Goal: Book appointment/travel/reservation

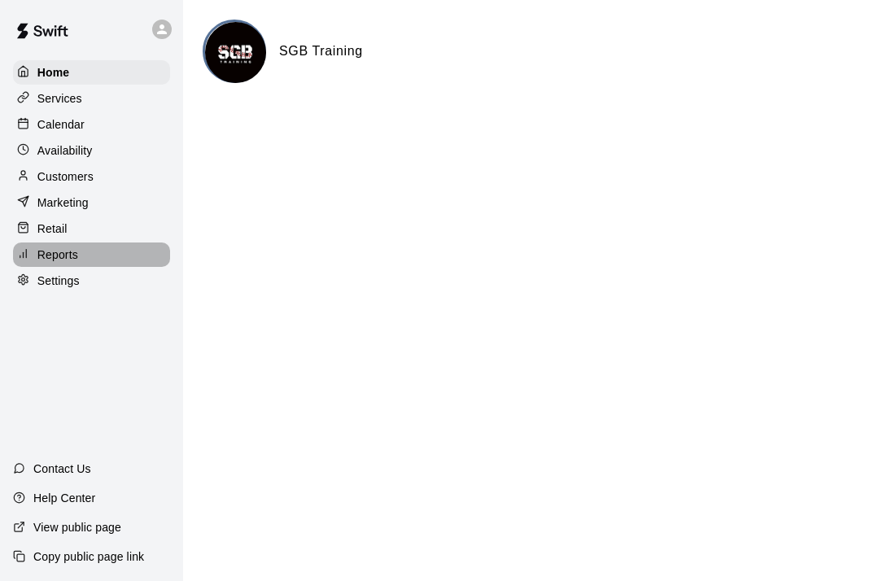
click at [75, 254] on p "Reports" at bounding box center [57, 255] width 41 height 16
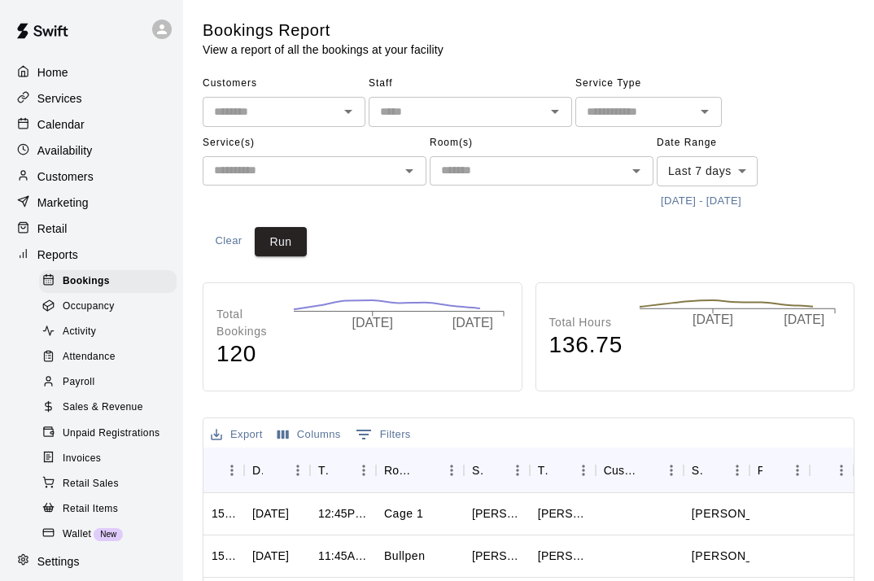
click at [106, 400] on span "Sales & Revenue" at bounding box center [103, 408] width 81 height 16
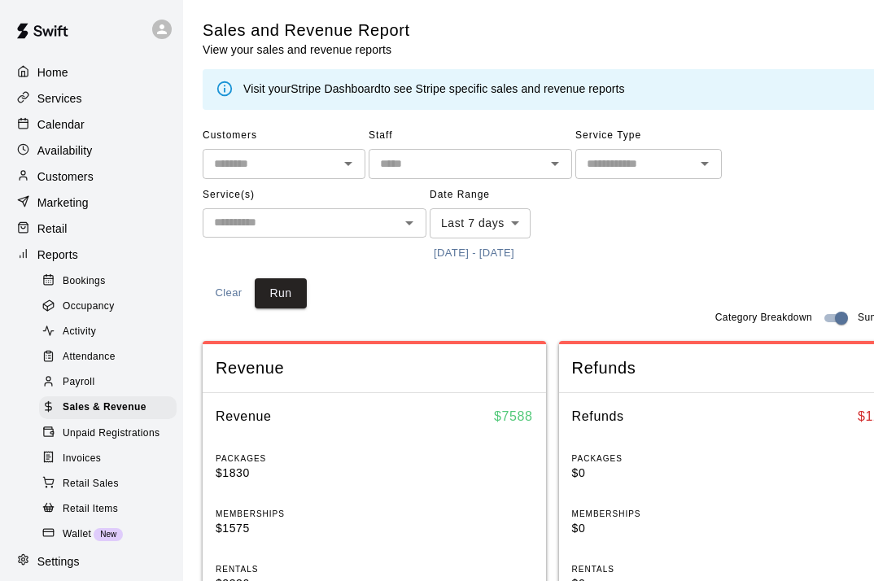
click at [337, 82] on link "Stripe Dashboard" at bounding box center [335, 88] width 90 height 13
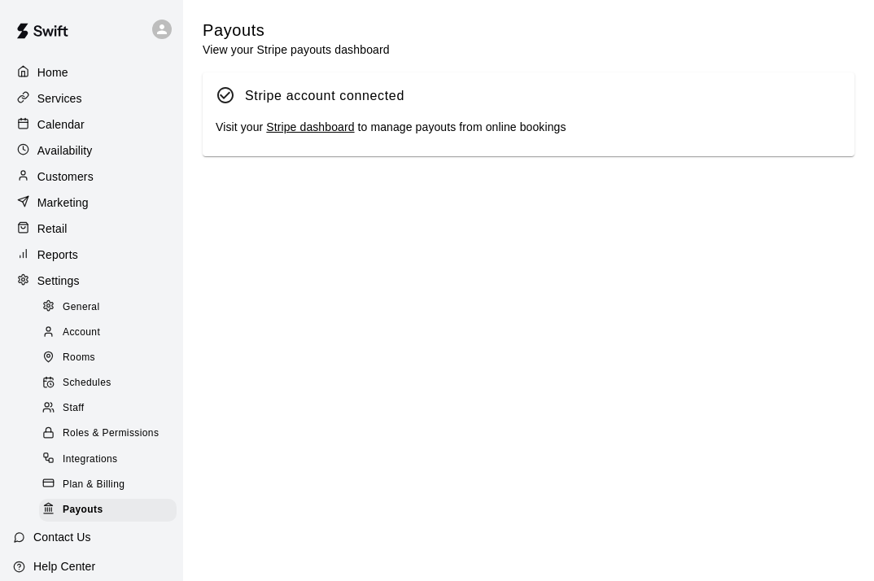
click at [333, 129] on link "Stripe dashboard" at bounding box center [310, 126] width 88 height 13
click at [50, 123] on p "Calendar" at bounding box center [60, 124] width 47 height 16
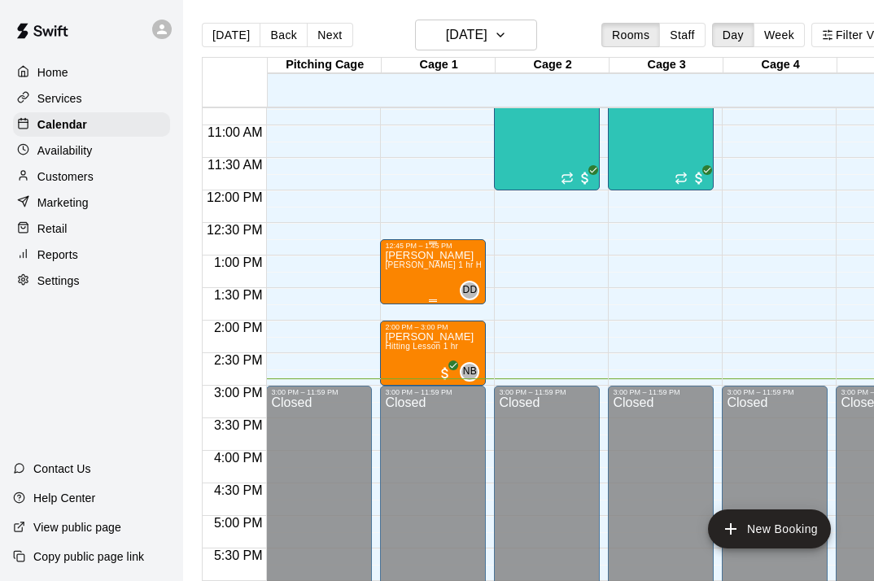
scroll to position [701, 0]
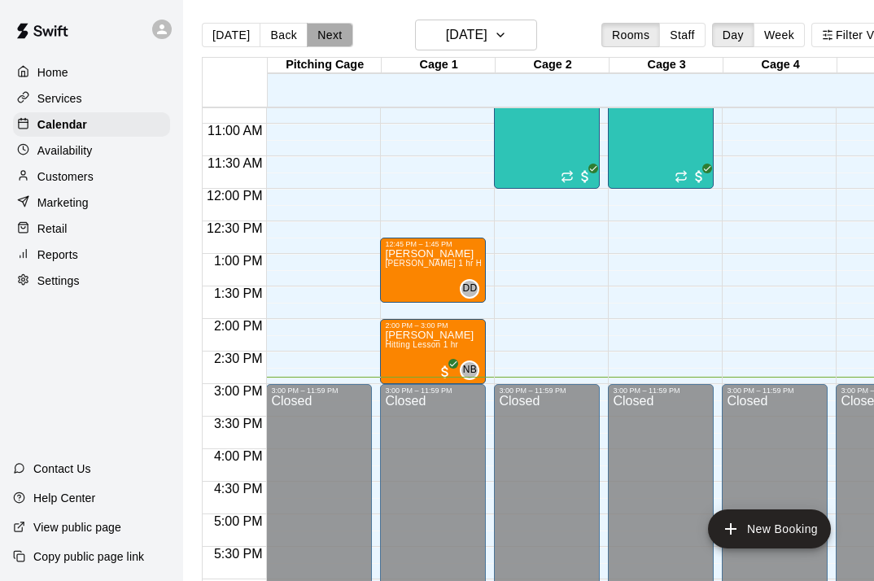
click at [337, 32] on button "Next" at bounding box center [330, 35] width 46 height 24
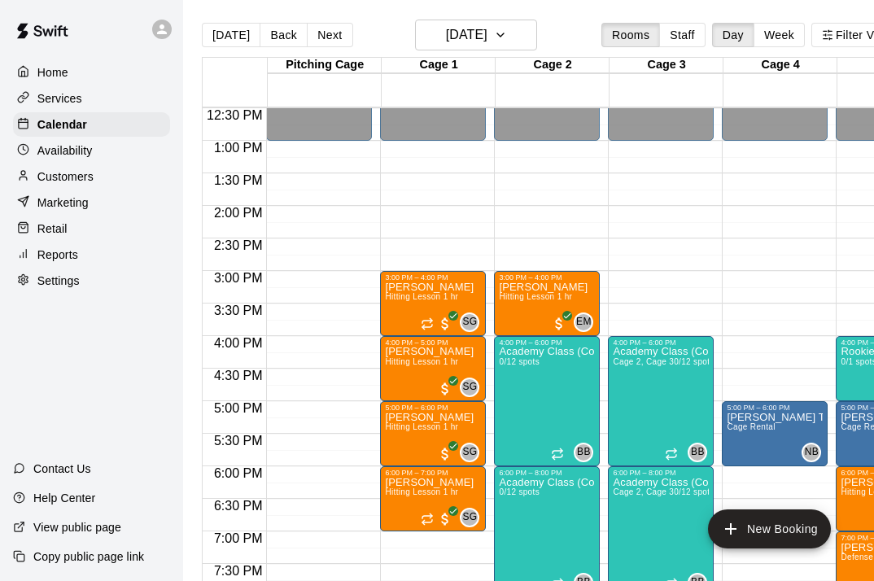
scroll to position [819, 0]
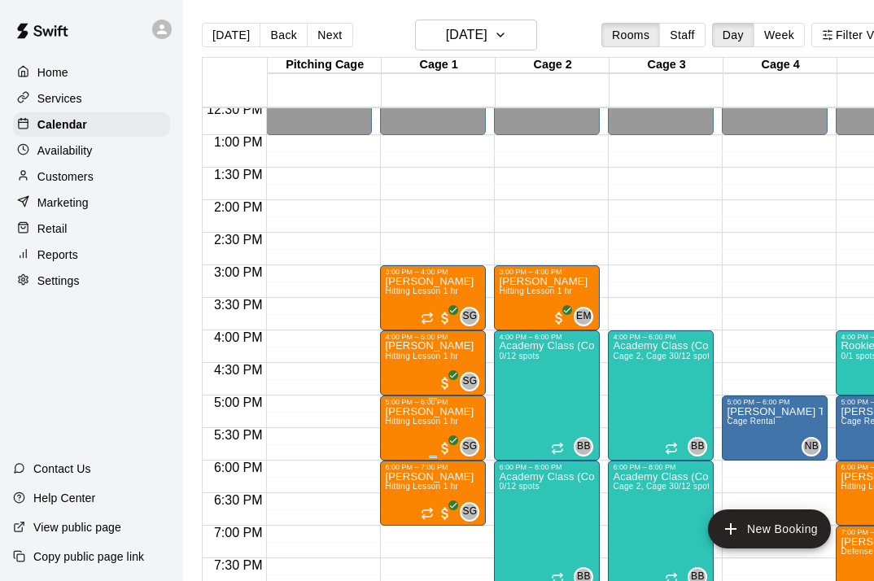
click at [442, 426] on span "Hitting Lesson 1 hr" at bounding box center [421, 421] width 73 height 9
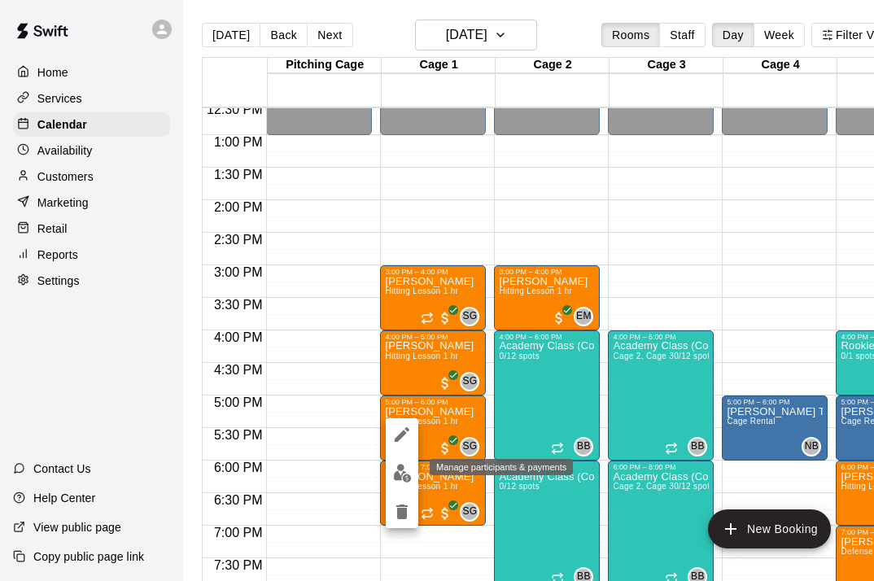
click at [400, 472] on img "edit" at bounding box center [402, 473] width 19 height 19
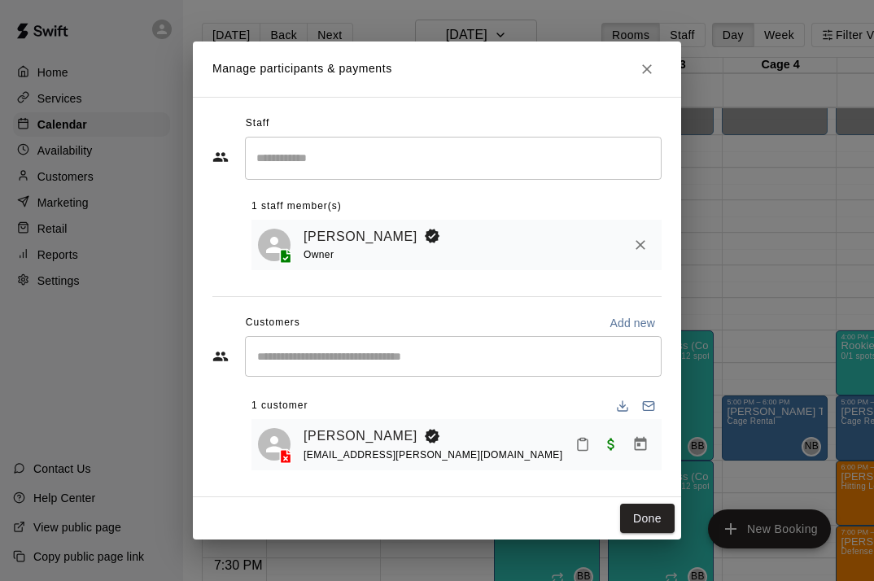
click at [466, 353] on input "Start typing to search customers..." at bounding box center [453, 356] width 402 height 16
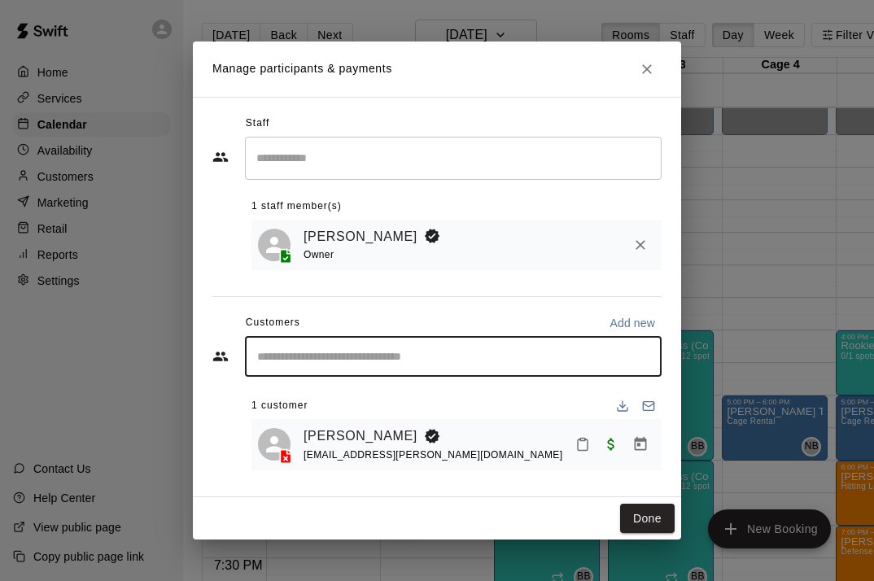
click at [415, 158] on input "Search staff" at bounding box center [453, 158] width 402 height 28
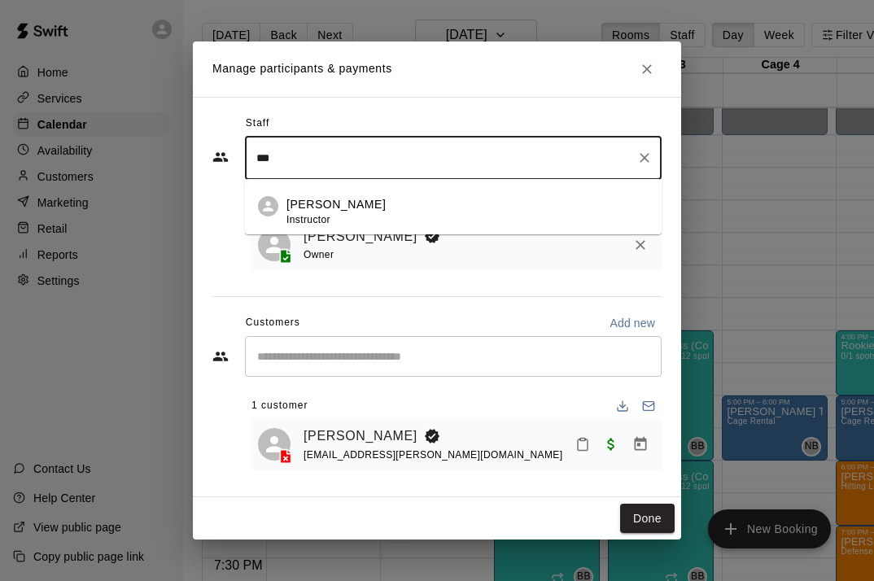
click at [386, 213] on p "[PERSON_NAME]" at bounding box center [335, 204] width 99 height 17
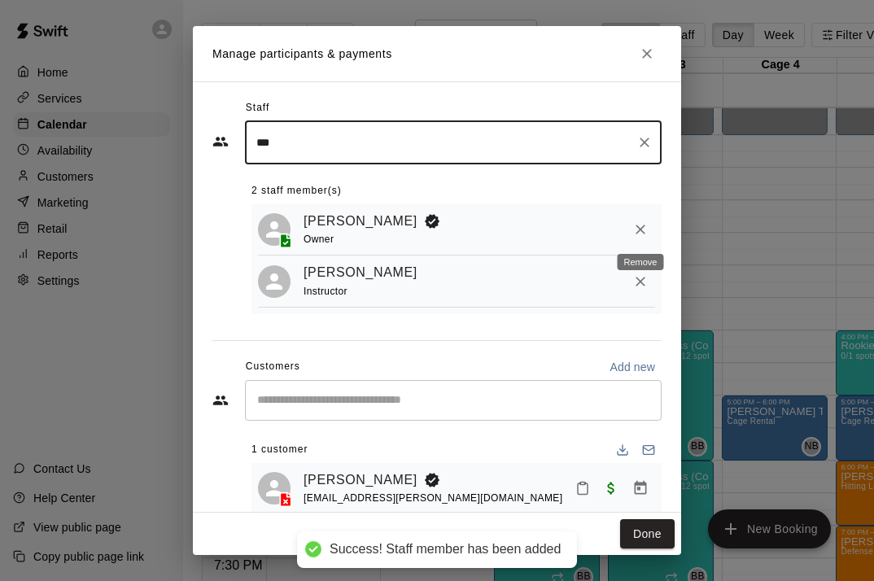
type input "***"
click at [643, 222] on icon "Remove" at bounding box center [640, 229] width 16 height 16
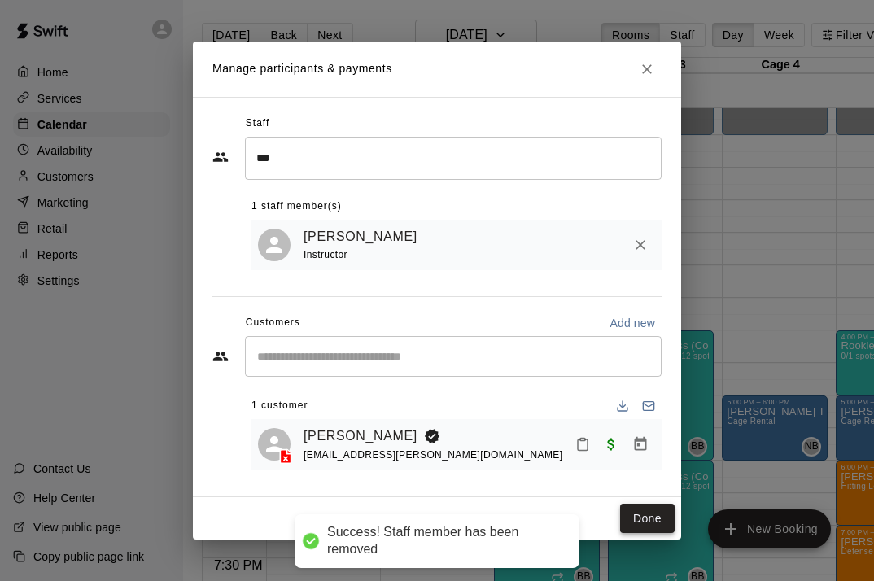
click at [649, 520] on button "Done" at bounding box center [647, 519] width 55 height 30
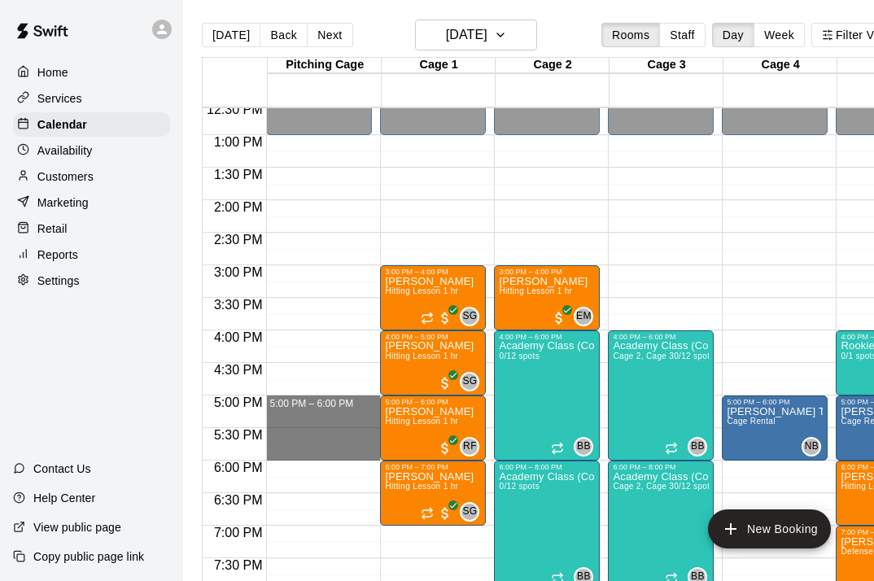
drag, startPoint x: 317, startPoint y: 400, endPoint x: 323, endPoint y: 453, distance: 54.0
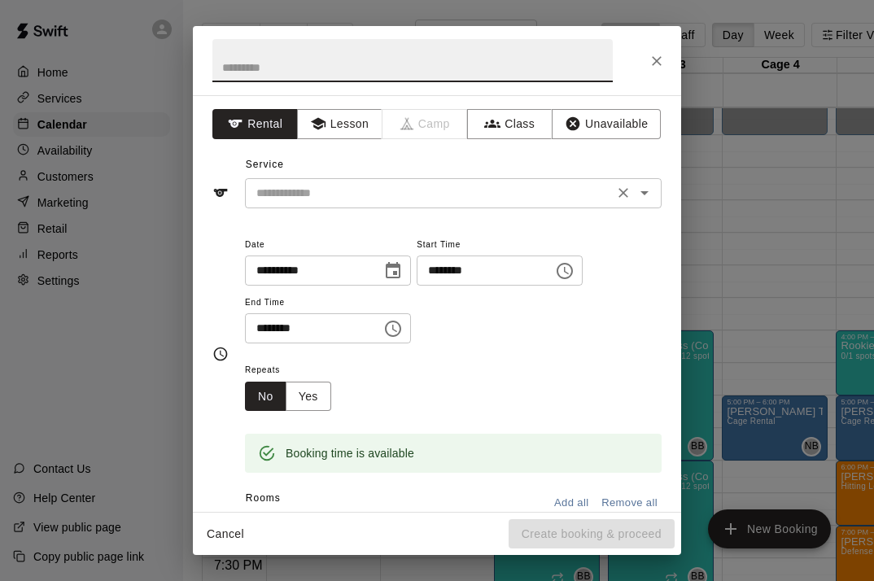
click at [424, 193] on input "text" at bounding box center [429, 193] width 359 height 20
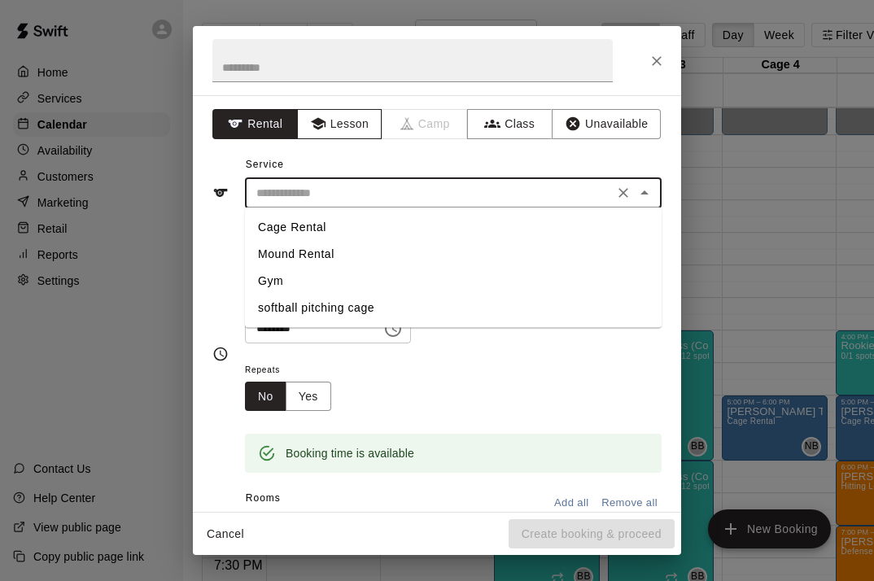
click at [359, 133] on button "Lesson" at bounding box center [339, 124] width 85 height 30
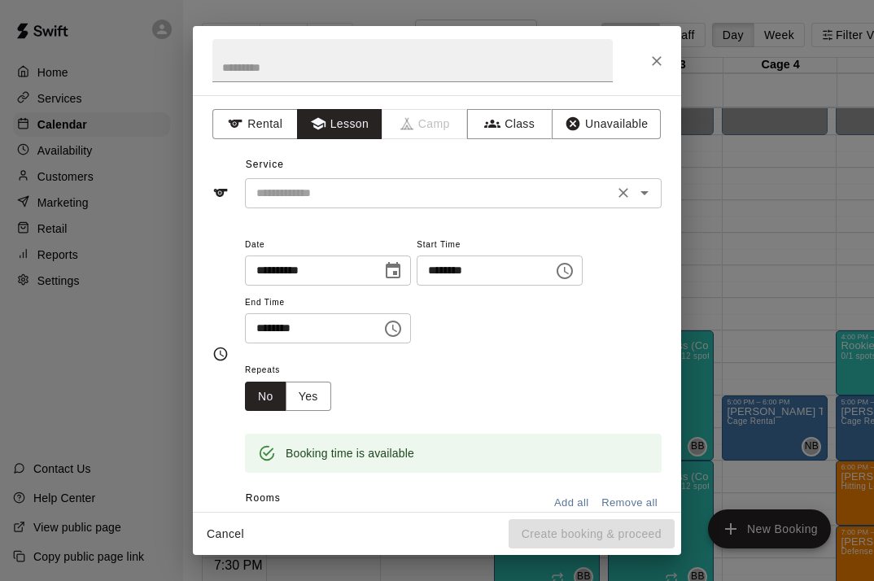
click at [359, 186] on input "text" at bounding box center [429, 193] width 359 height 20
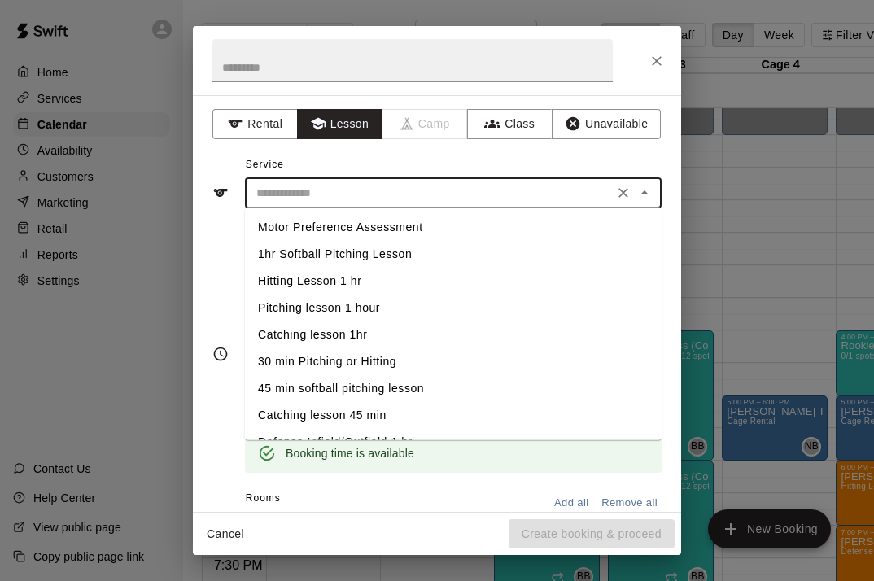
click at [343, 282] on li "Hitting Lesson 1 hr" at bounding box center [453, 281] width 417 height 27
type input "**********"
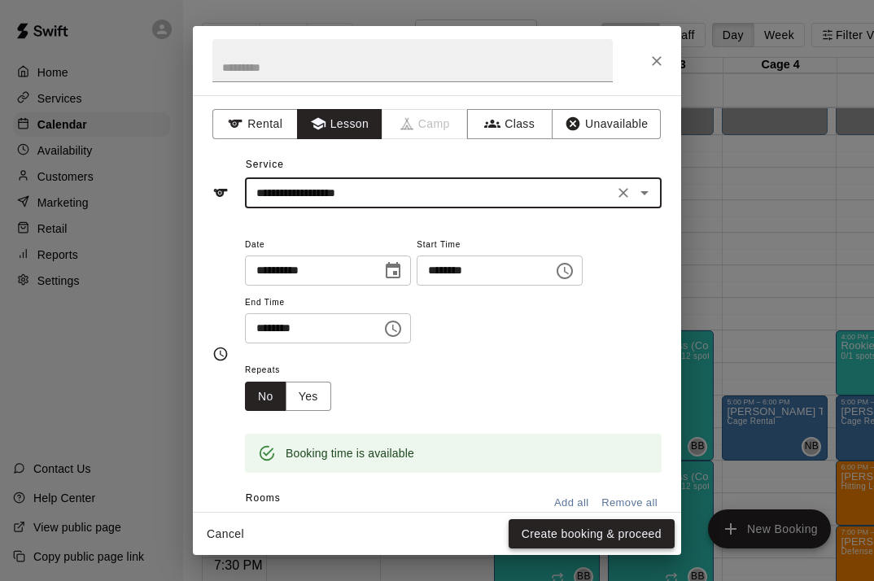
click at [582, 537] on button "Create booking & proceed" at bounding box center [592, 534] width 166 height 30
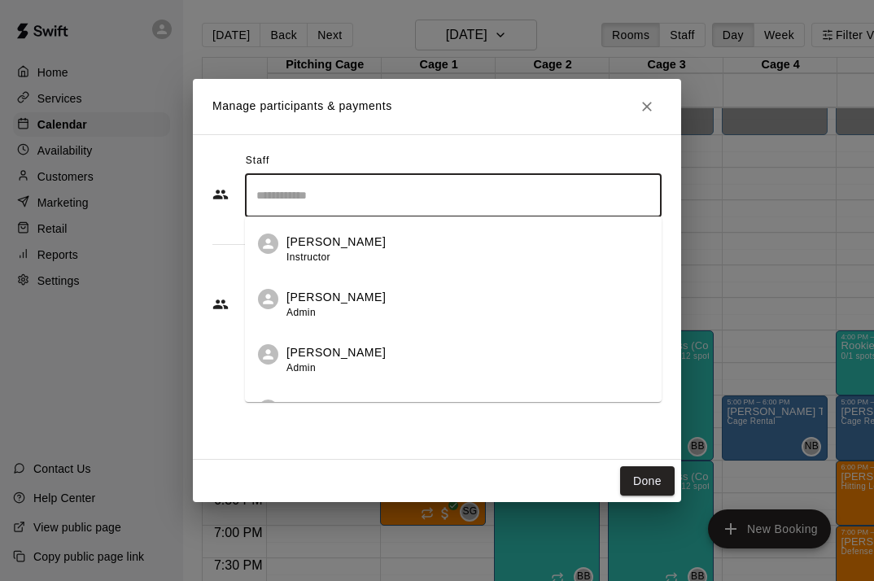
click at [414, 190] on input "Search staff" at bounding box center [453, 195] width 402 height 28
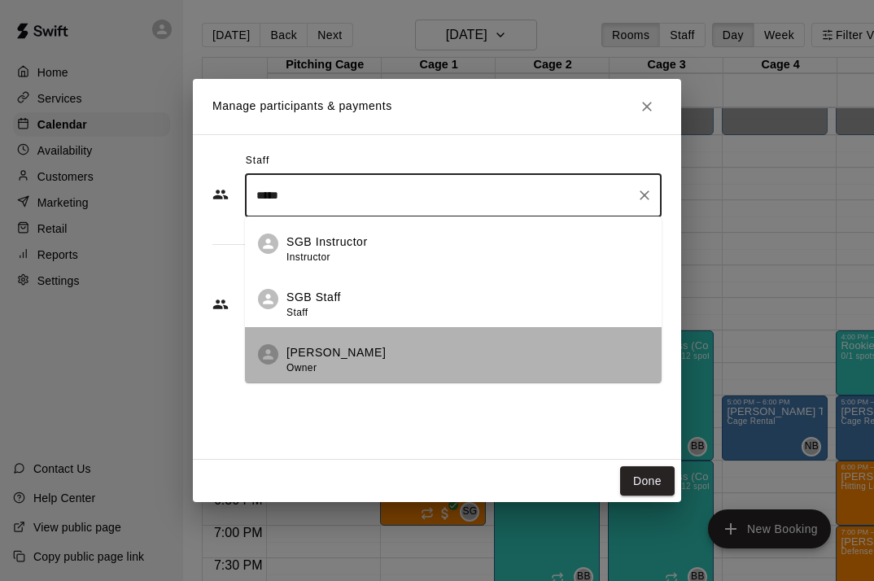
click at [365, 348] on p "[PERSON_NAME]" at bounding box center [335, 352] width 99 height 17
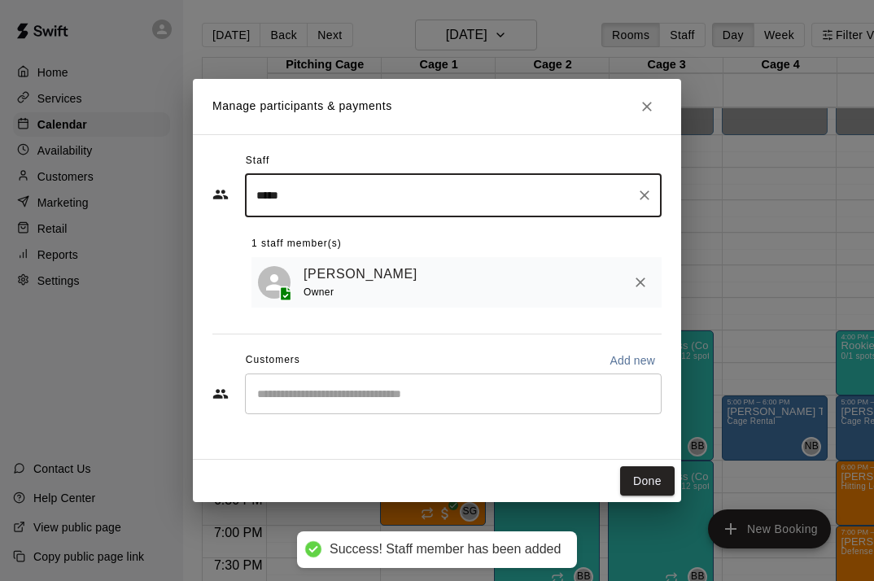
type input "*****"
click at [373, 315] on div "Staff ***** ​ 1 staff member(s) [PERSON_NAME] Owner Customers Add new ​" at bounding box center [436, 289] width 449 height 282
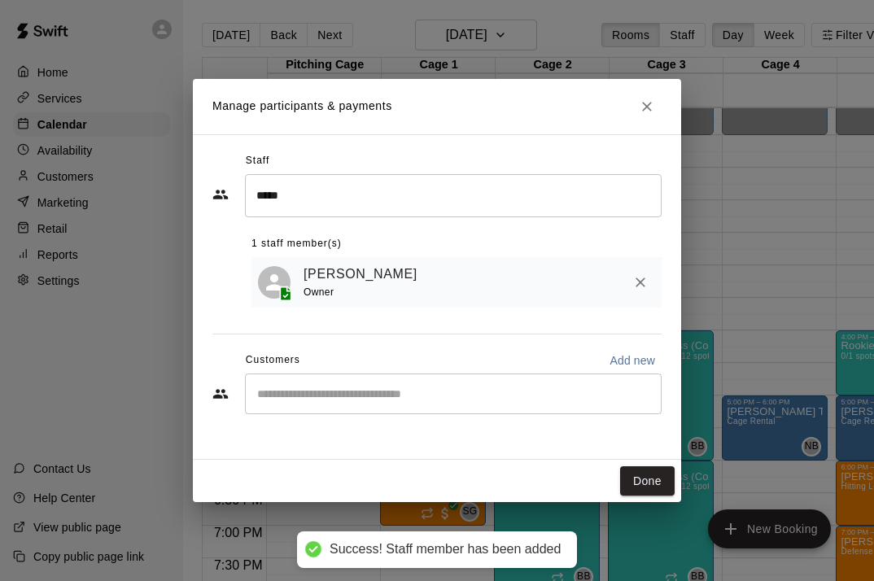
click at [359, 378] on div "​" at bounding box center [453, 393] width 417 height 41
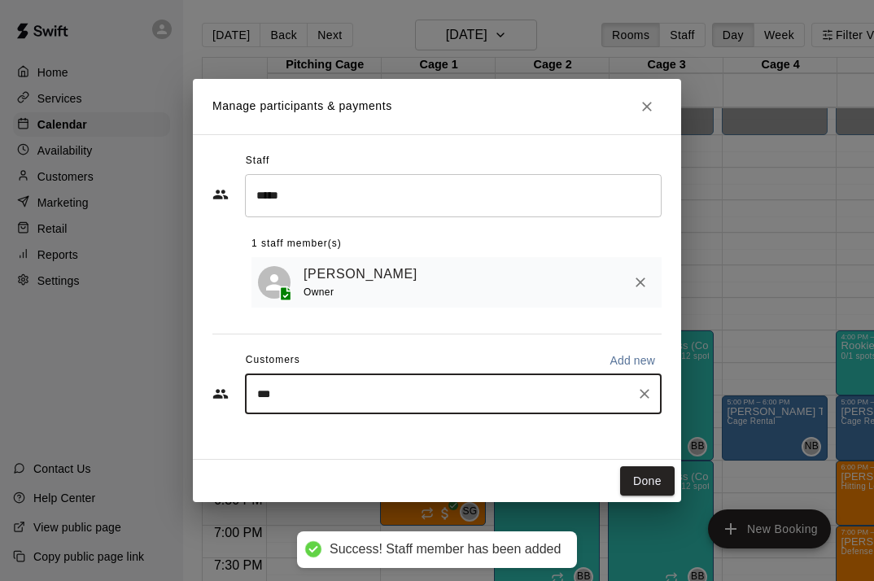
type input "****"
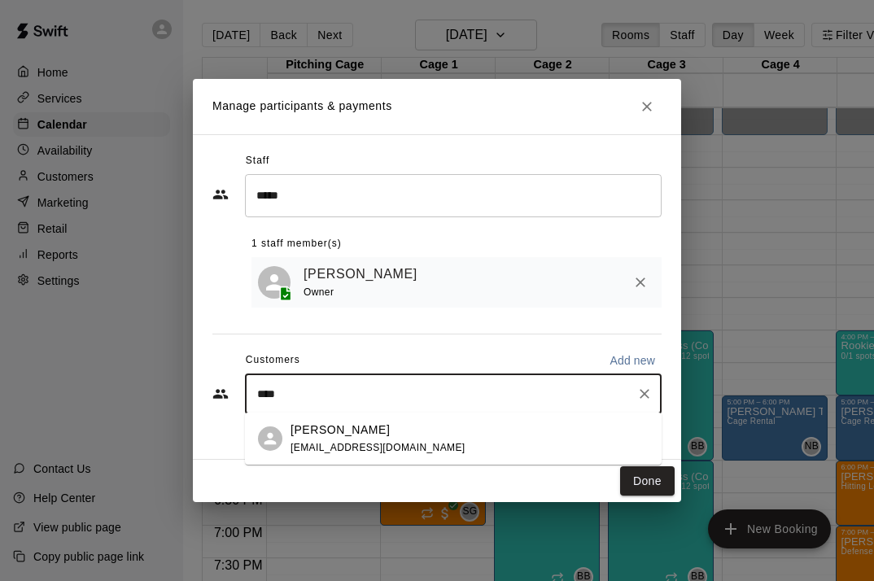
click at [332, 435] on p "[PERSON_NAME]" at bounding box center [339, 429] width 99 height 17
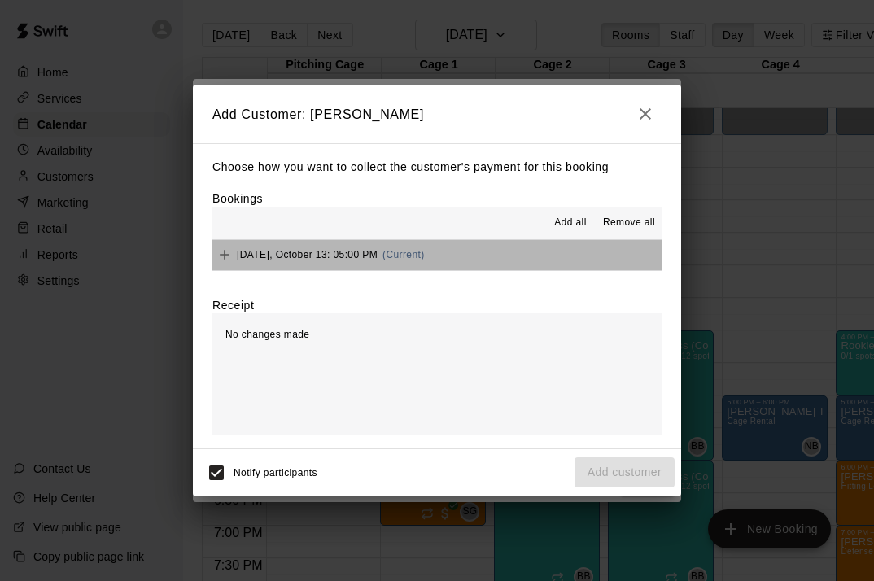
click at [399, 252] on span "(Current)" at bounding box center [403, 254] width 42 height 11
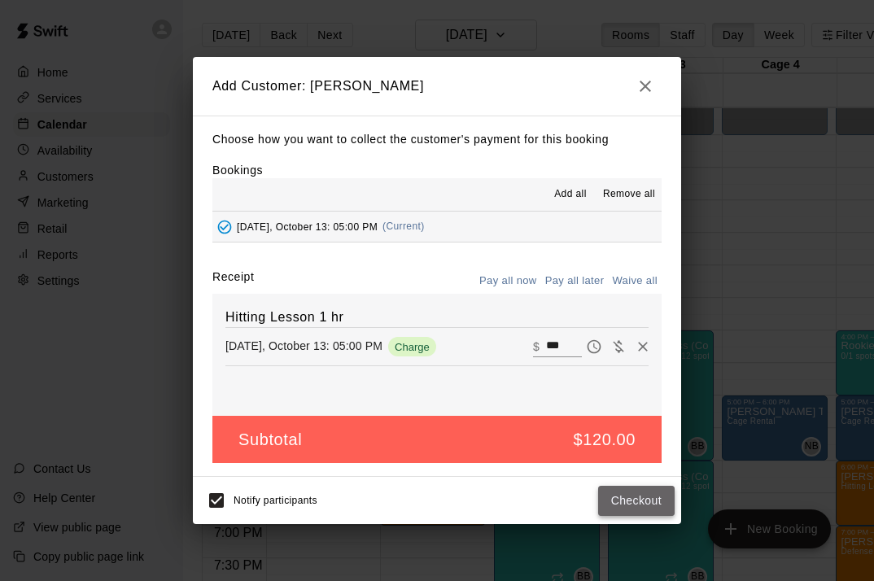
click at [641, 503] on button "Checkout" at bounding box center [636, 501] width 76 height 30
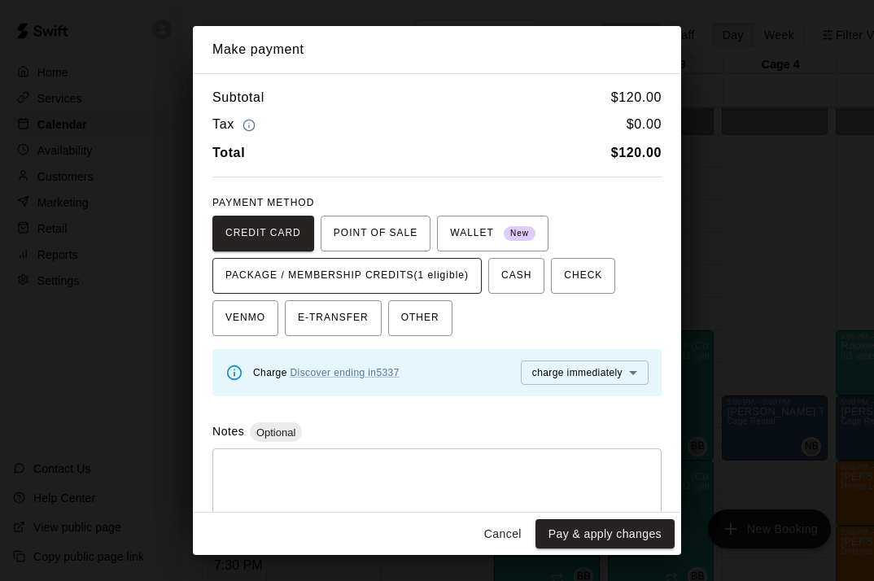
click at [392, 263] on span "PACKAGE / MEMBERSHIP CREDITS (1 eligible)" at bounding box center [346, 276] width 243 height 26
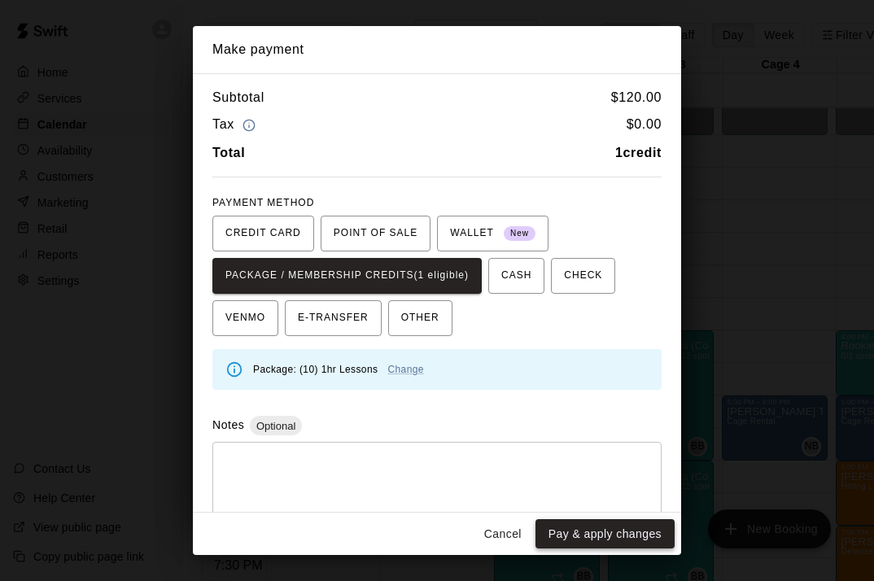
click at [600, 535] on button "Pay & apply changes" at bounding box center [604, 534] width 139 height 30
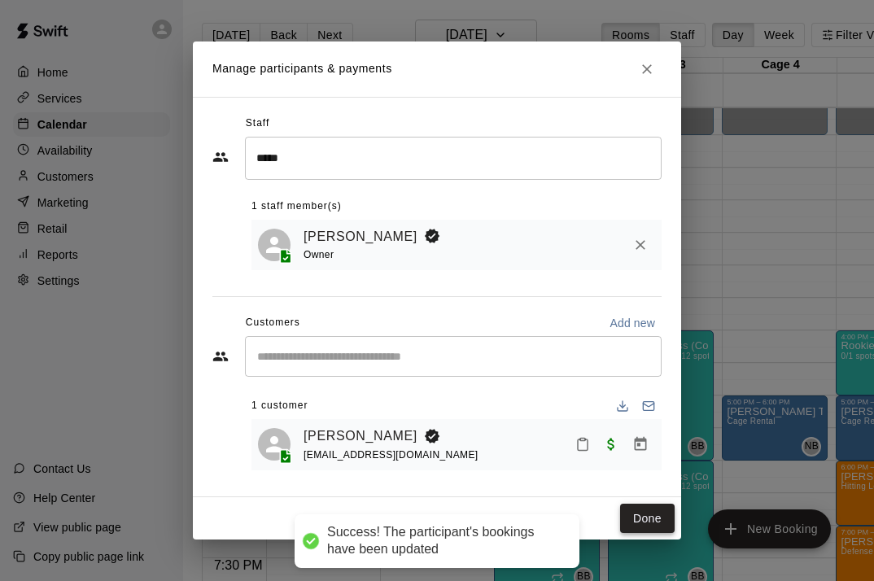
click at [647, 518] on button "Done" at bounding box center [647, 519] width 55 height 30
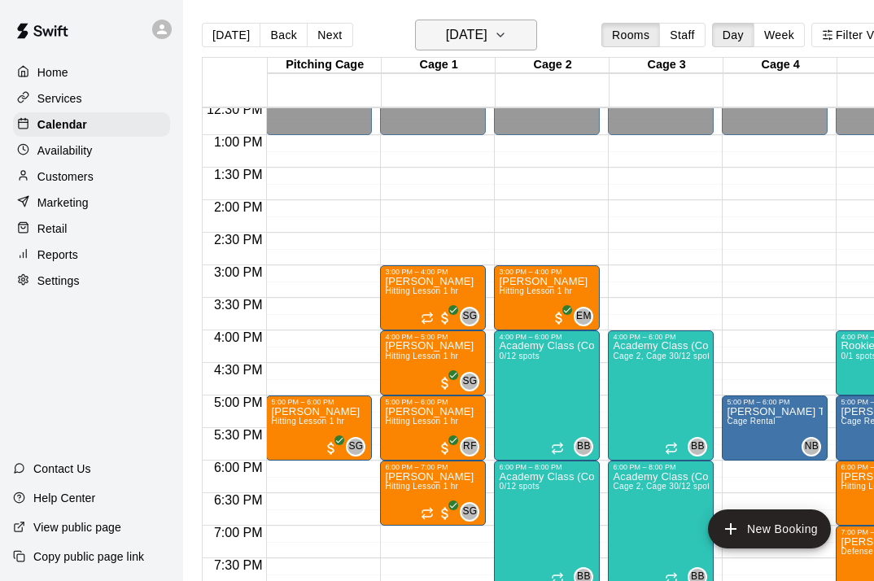
click at [507, 35] on icon "button" at bounding box center [500, 35] width 13 height 20
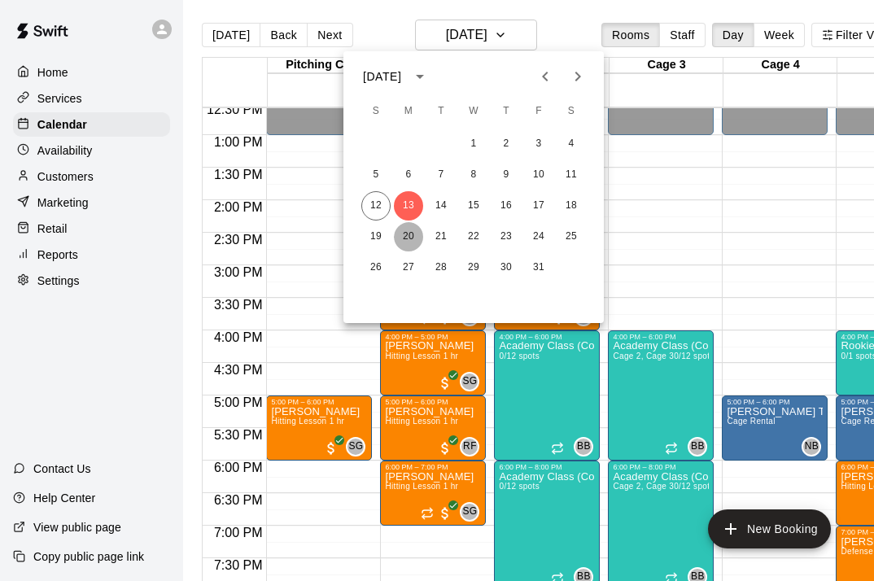
click at [413, 236] on button "20" at bounding box center [408, 236] width 29 height 29
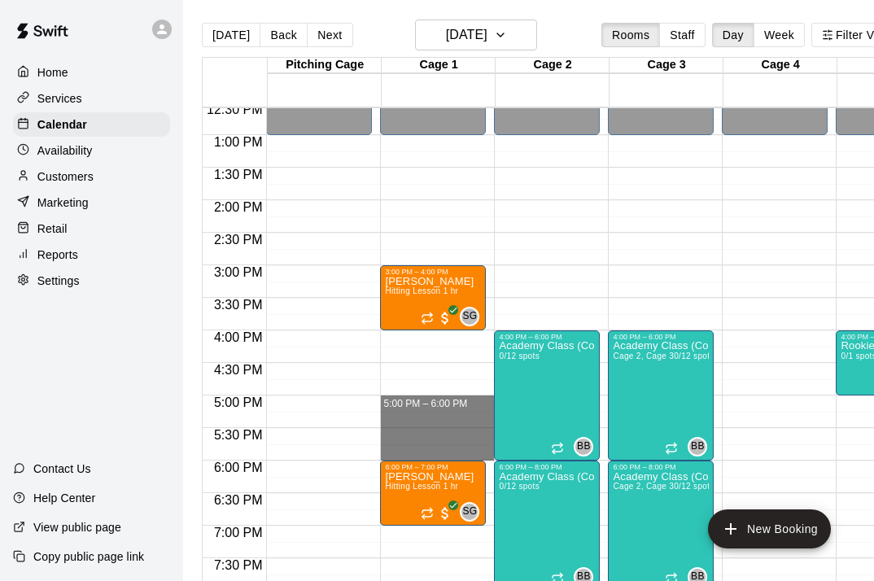
drag, startPoint x: 439, startPoint y: 402, endPoint x: 438, endPoint y: 451, distance: 48.8
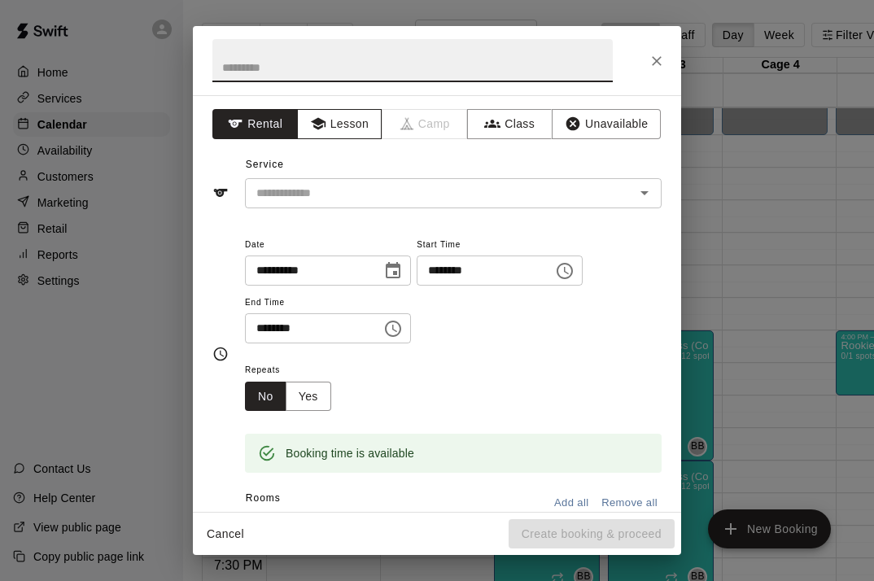
click at [356, 124] on button "Lesson" at bounding box center [339, 124] width 85 height 30
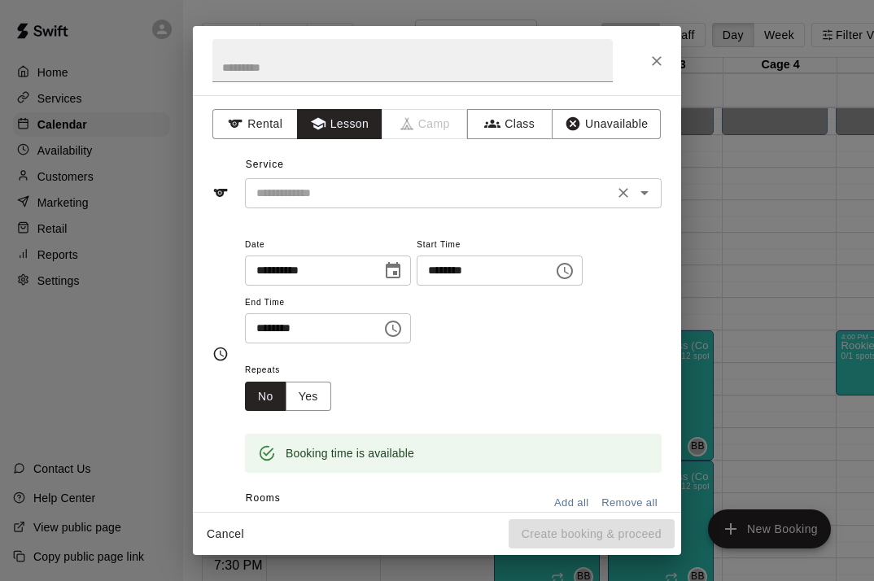
click at [348, 199] on input "text" at bounding box center [429, 193] width 359 height 20
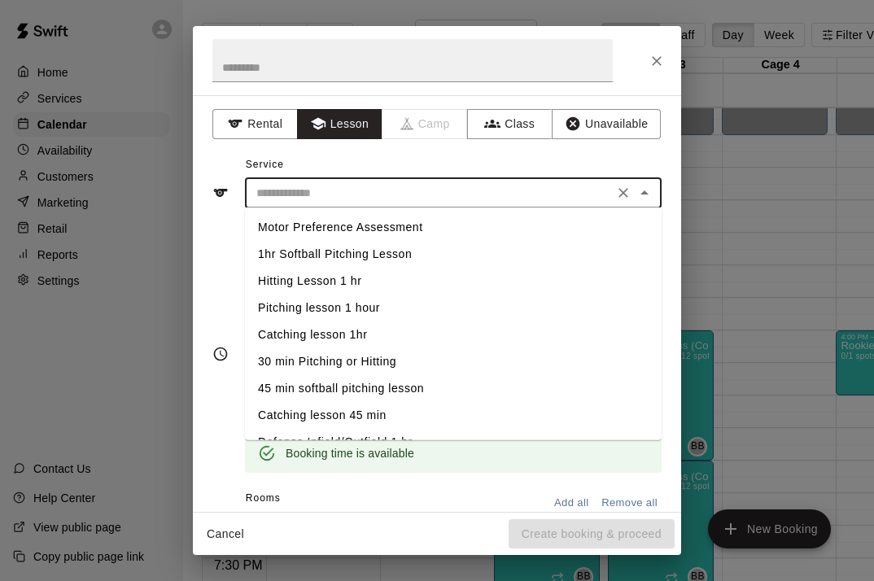
click at [329, 282] on li "Hitting Lesson 1 hr" at bounding box center [453, 281] width 417 height 27
type input "**********"
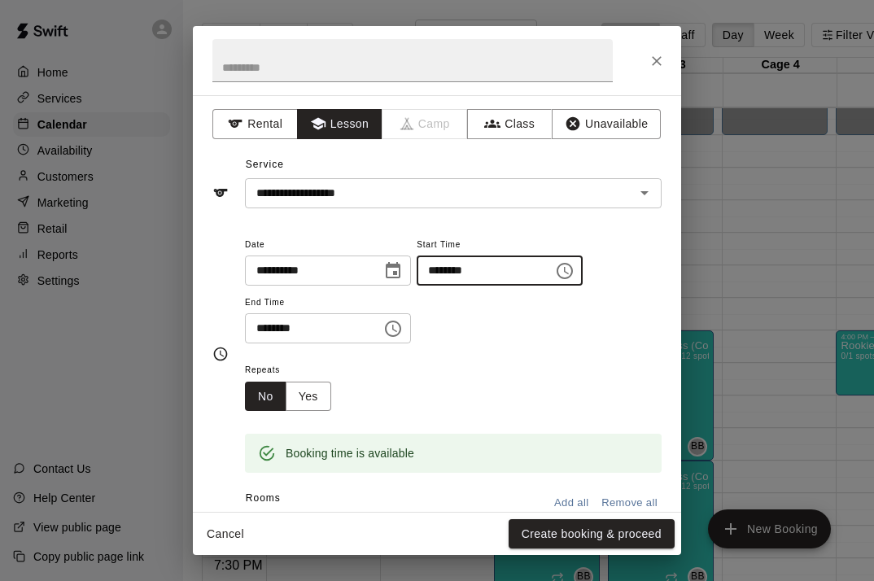
click at [448, 273] on input "********" at bounding box center [479, 270] width 125 height 30
type input "********"
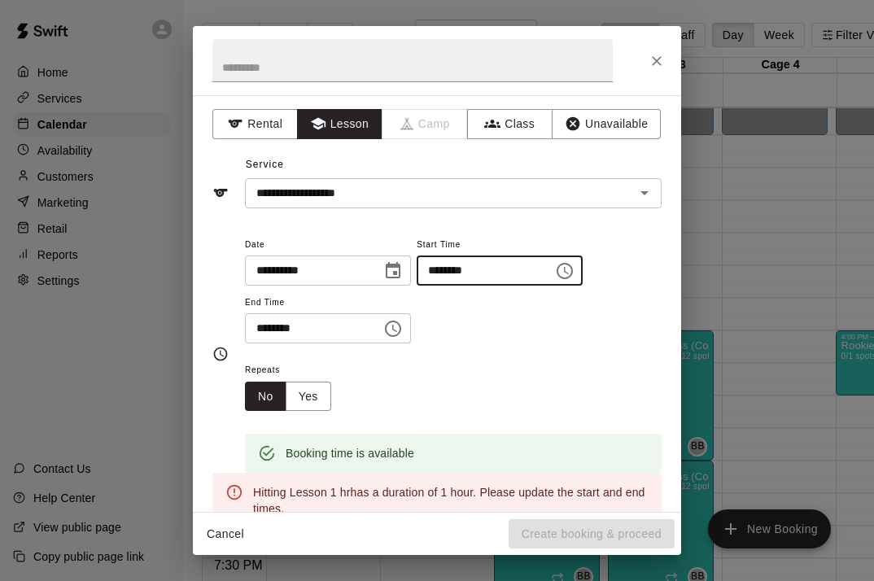
click at [265, 326] on input "********" at bounding box center [307, 328] width 125 height 30
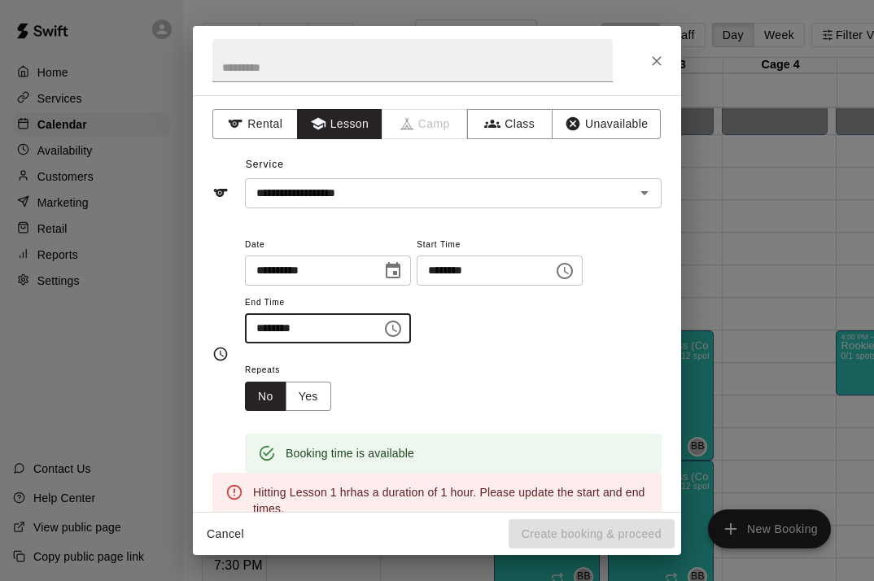
type input "********"
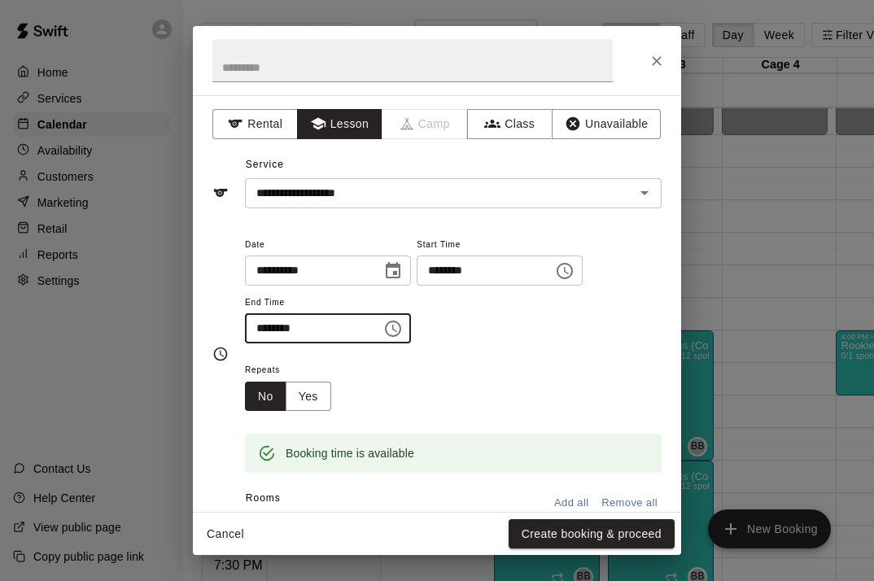
scroll to position [111, 0]
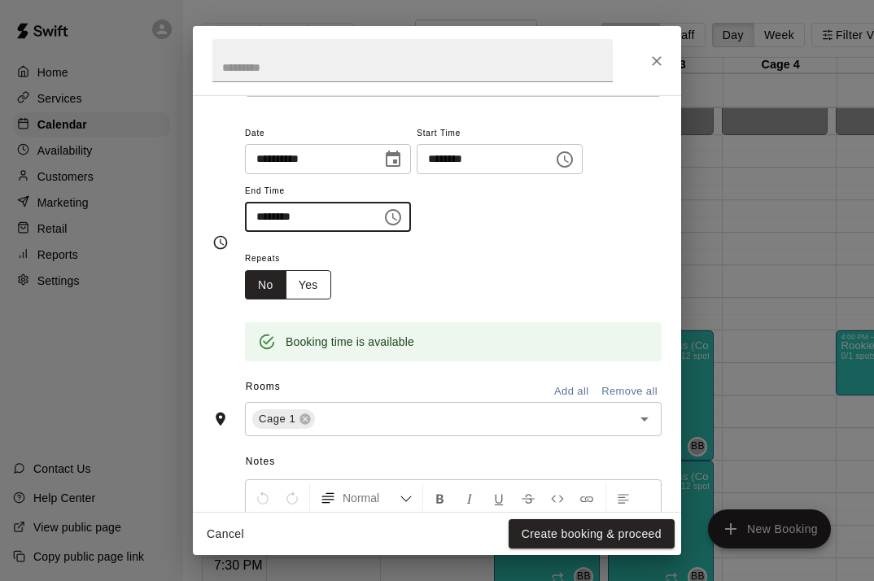
click at [315, 284] on button "Yes" at bounding box center [309, 285] width 46 height 30
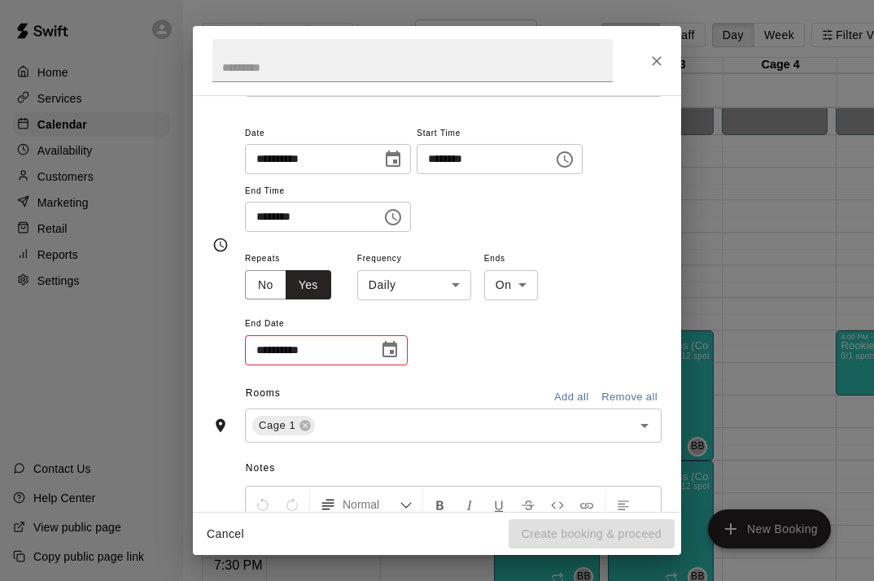
click at [389, 340] on icon "Choose date" at bounding box center [390, 350] width 20 height 20
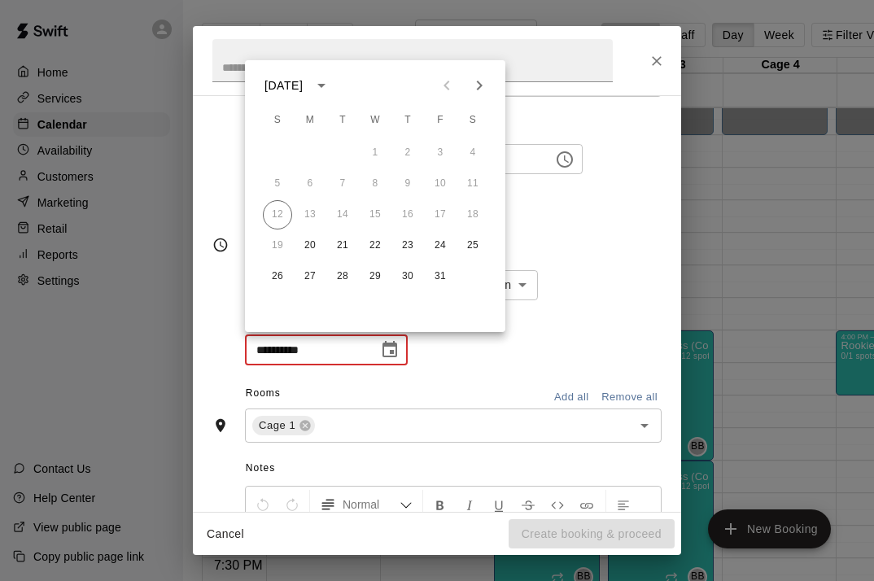
click at [325, 85] on icon "calendar view is open, switch to year view" at bounding box center [321, 86] width 8 height 4
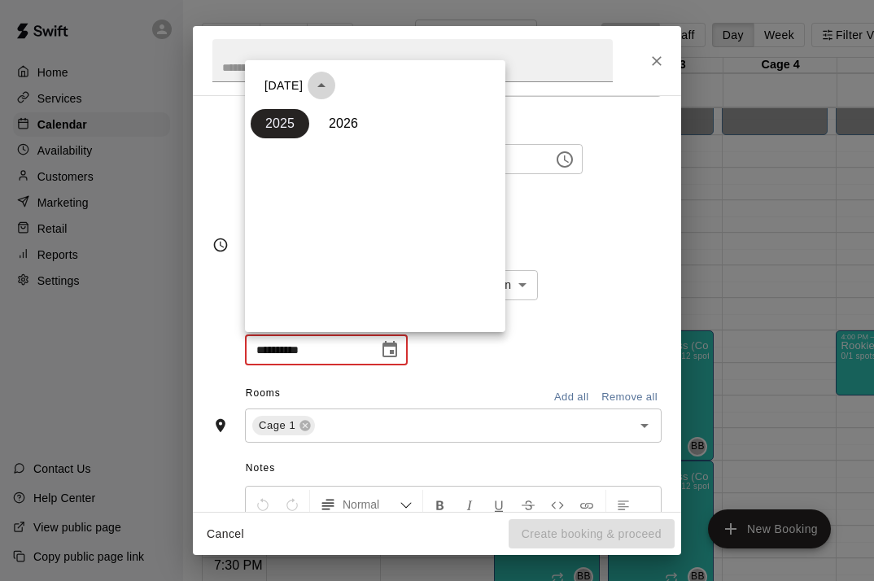
click at [331, 77] on icon "year view is open, switch to calendar view" at bounding box center [322, 86] width 20 height 20
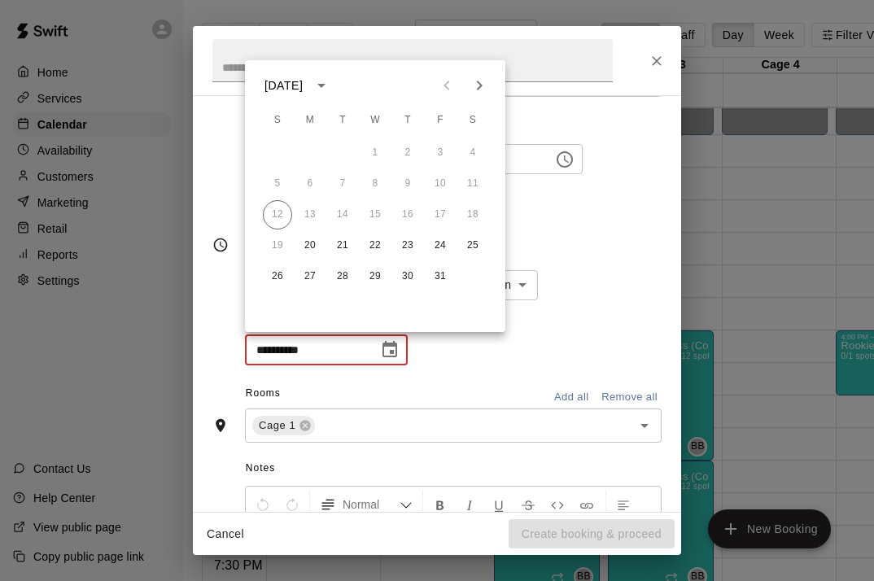
click at [482, 81] on icon "Next month" at bounding box center [479, 86] width 20 height 20
click at [449, 87] on icon "Previous month" at bounding box center [447, 86] width 20 height 20
click at [375, 272] on button "31" at bounding box center [374, 276] width 29 height 29
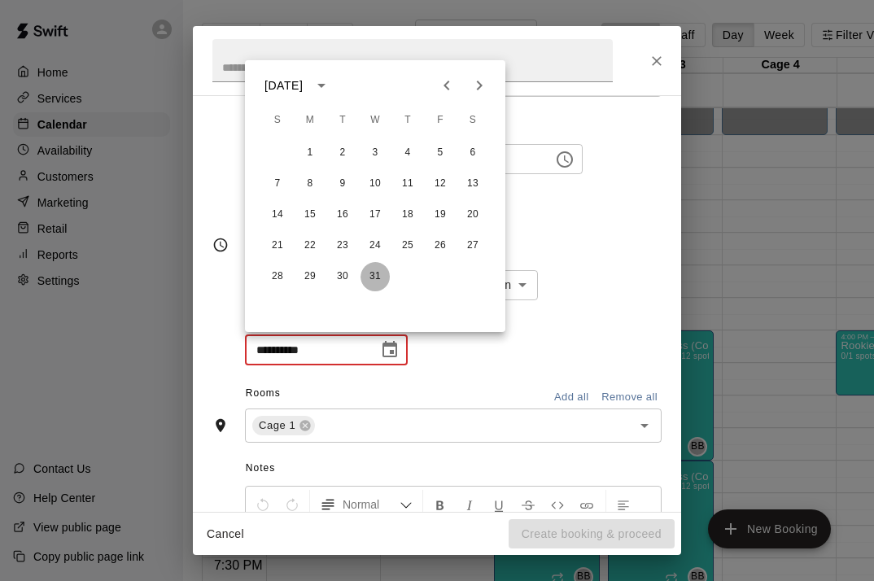
type input "**********"
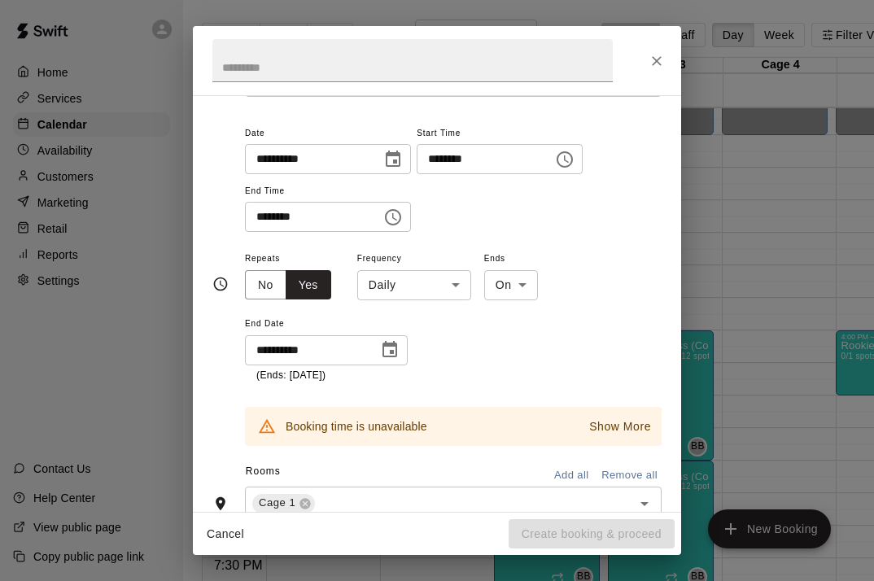
click at [604, 437] on div "Booking time is unavailable Show More" at bounding box center [453, 426] width 417 height 39
click at [610, 431] on button "Show More" at bounding box center [620, 427] width 70 height 24
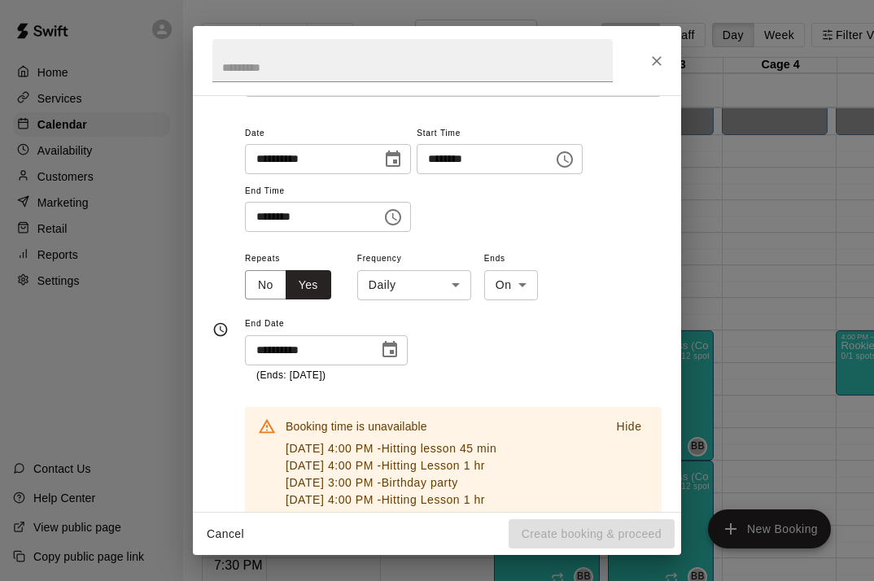
scroll to position [195, 0]
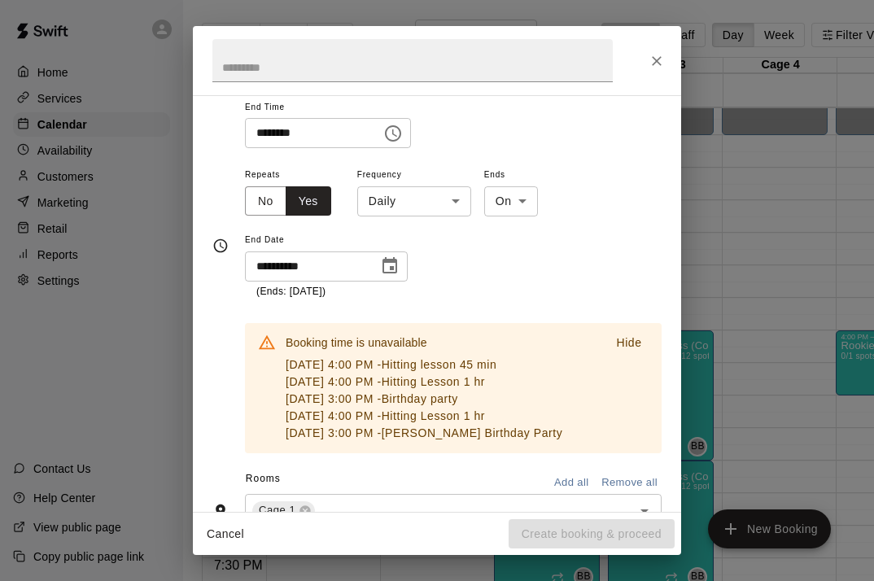
click at [528, 262] on div "**********" at bounding box center [453, 231] width 417 height 135
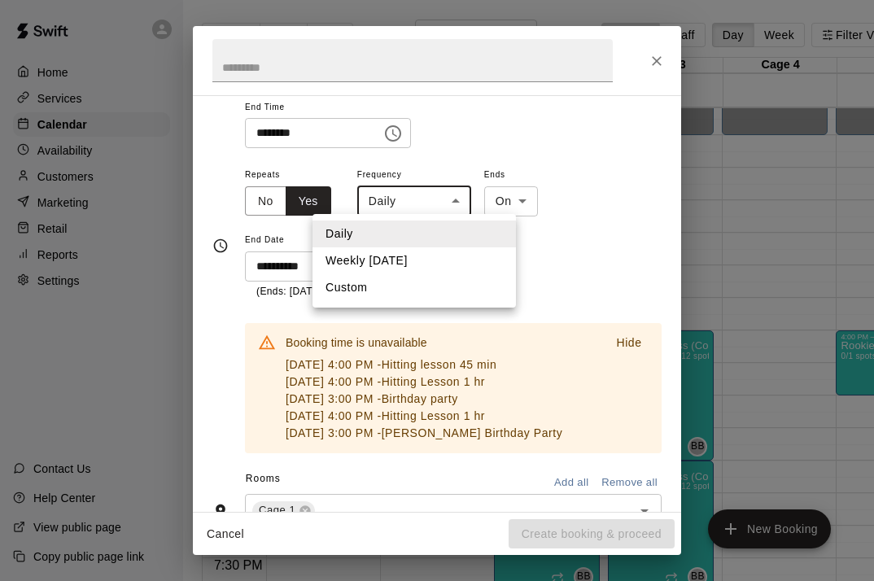
click at [426, 190] on body "Home Services Calendar Availability Customers Marketing Retail Reports Settings…" at bounding box center [437, 303] width 874 height 607
click at [404, 251] on li "Weekly [DATE]" at bounding box center [413, 260] width 203 height 27
type input "******"
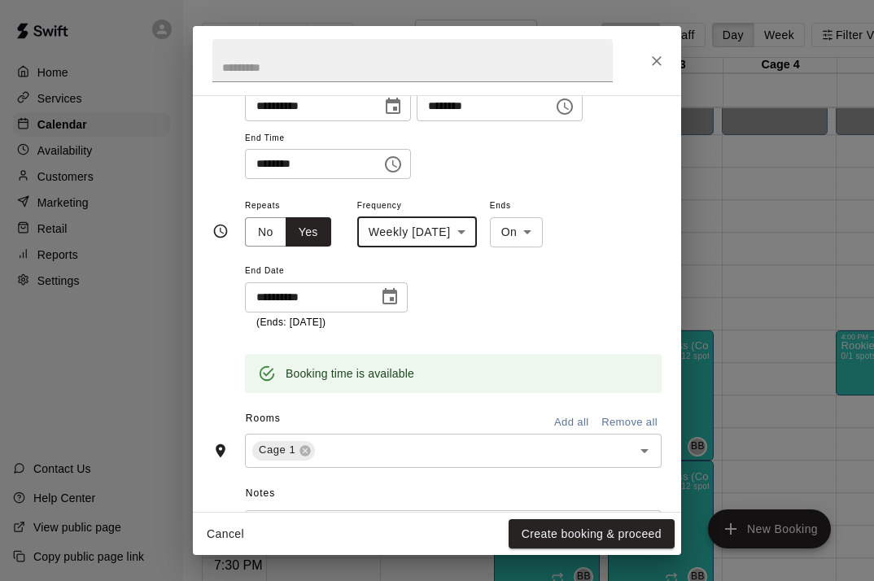
scroll to position [172, 0]
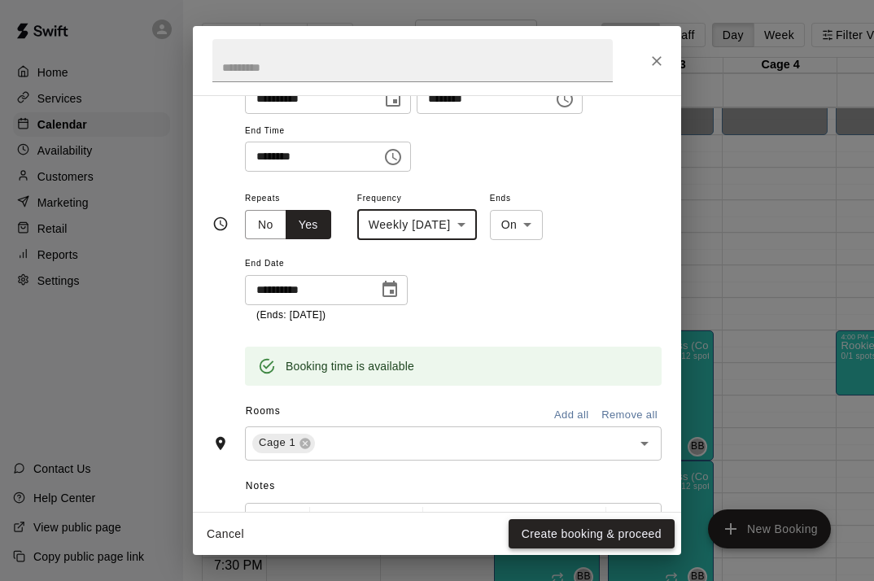
click at [548, 531] on button "Create booking & proceed" at bounding box center [592, 534] width 166 height 30
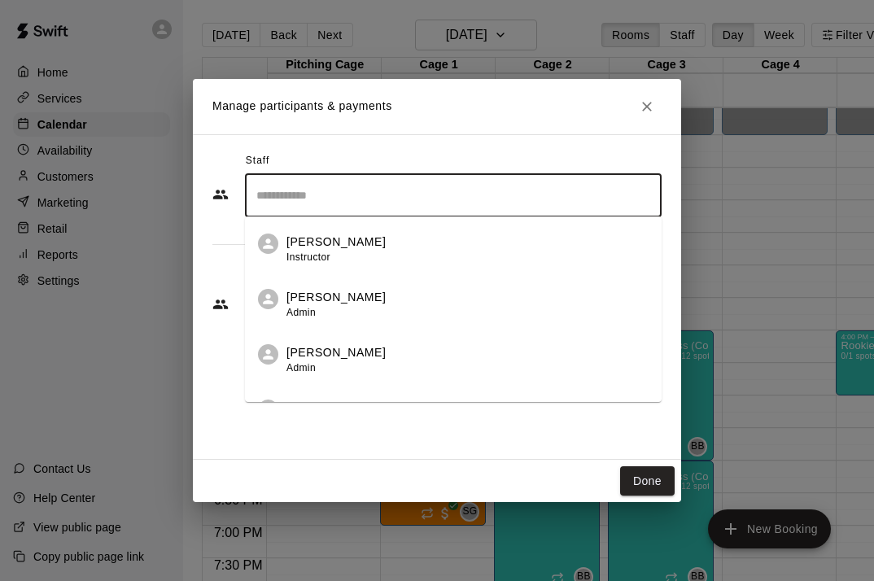
click at [456, 185] on input "Search staff" at bounding box center [453, 195] width 402 height 28
click at [392, 360] on div "[PERSON_NAME] Owner" at bounding box center [467, 360] width 362 height 32
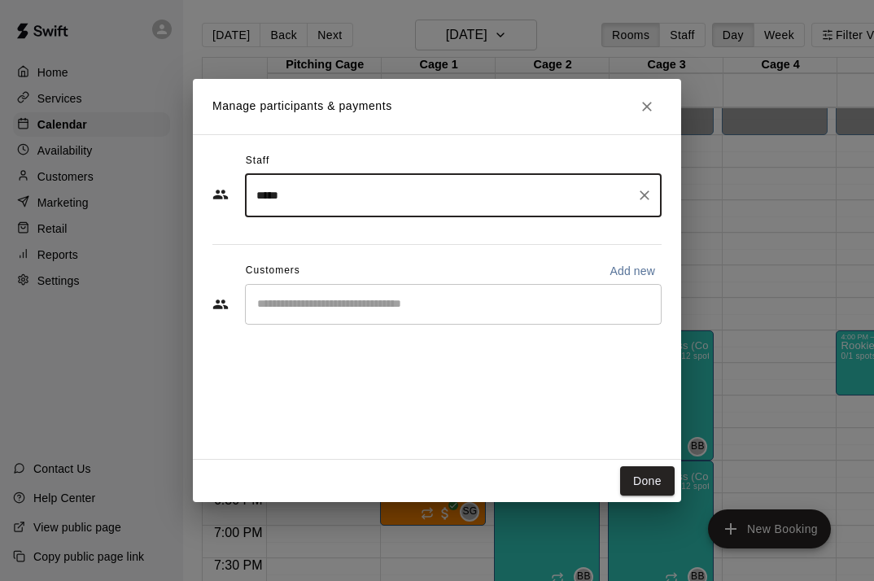
type input "*****"
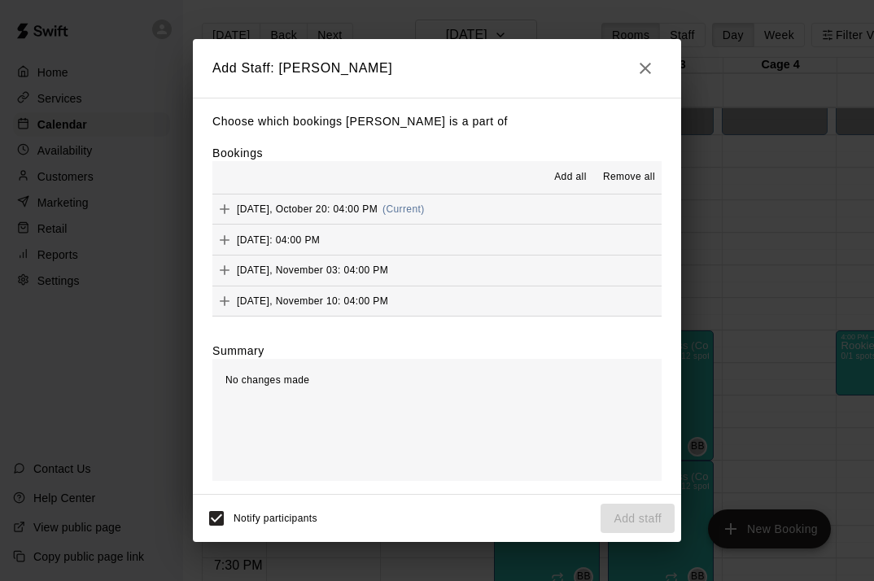
click at [568, 176] on span "Add all" at bounding box center [570, 177] width 33 height 16
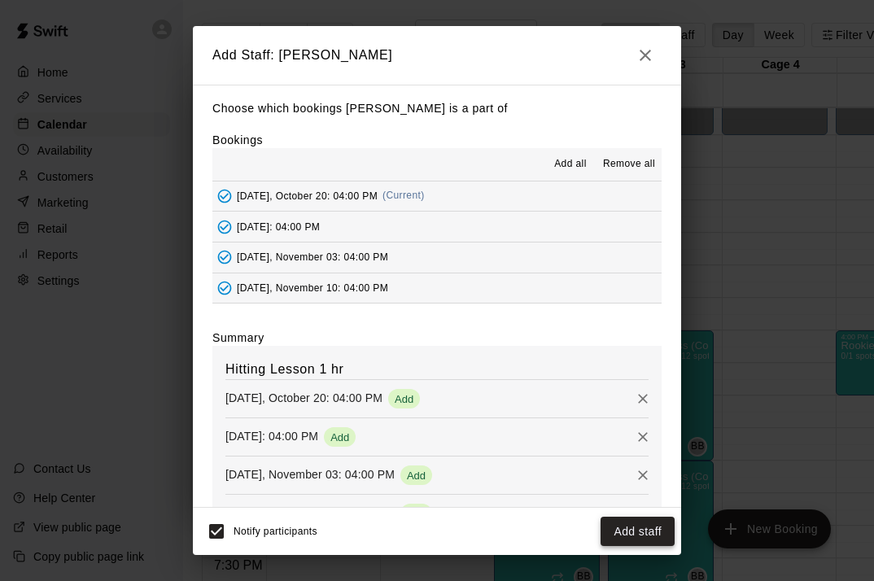
click at [631, 528] on button "Add staff" at bounding box center [637, 532] width 74 height 30
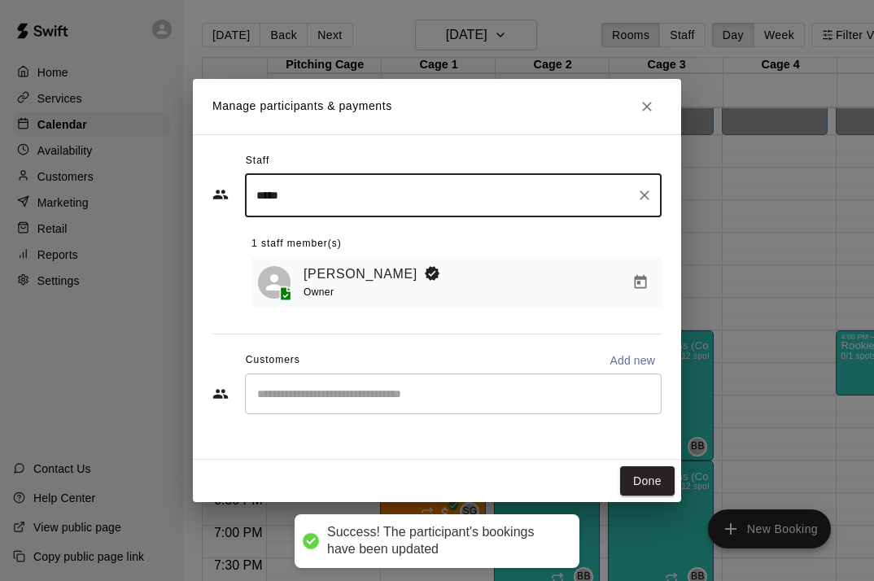
click at [523, 386] on input "Start typing to search customers..." at bounding box center [453, 394] width 402 height 16
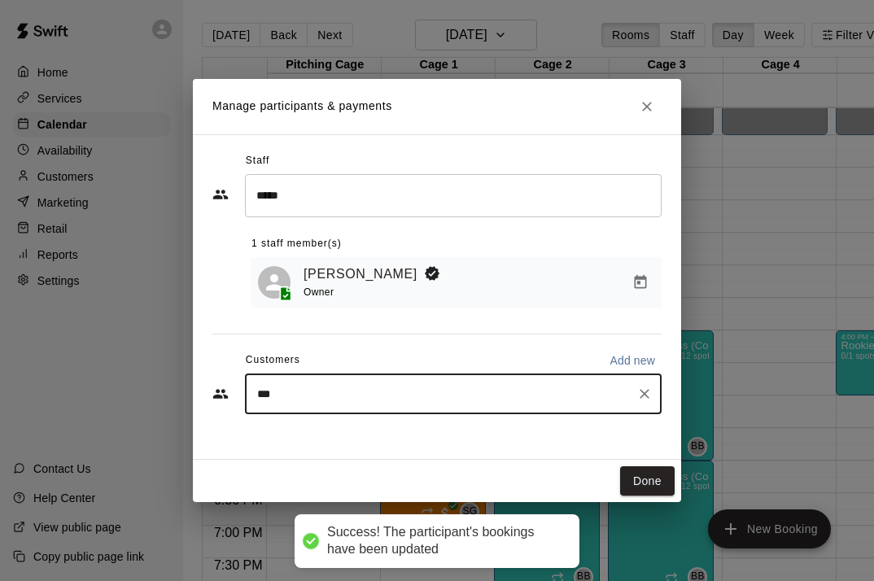
type input "****"
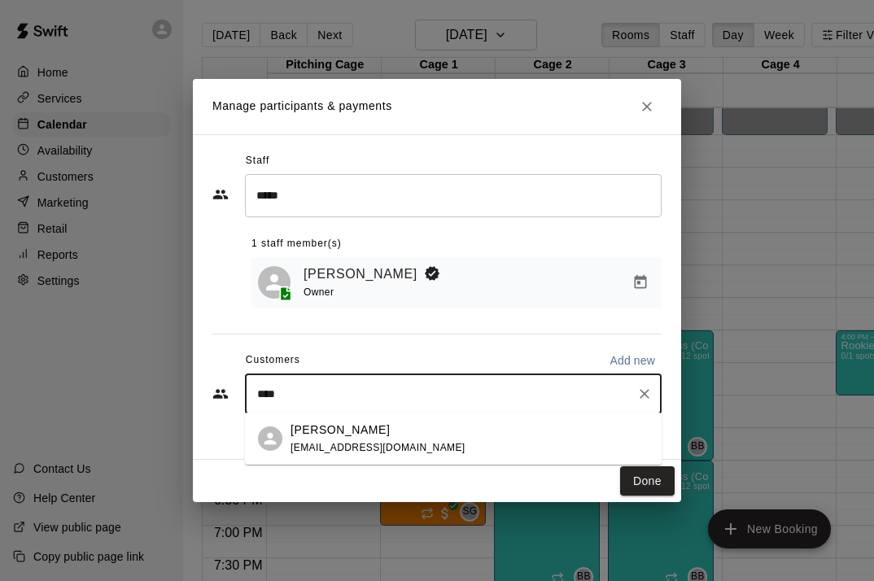
click at [450, 440] on div "[PERSON_NAME] [EMAIL_ADDRESS][DOMAIN_NAME]" at bounding box center [469, 438] width 358 height 35
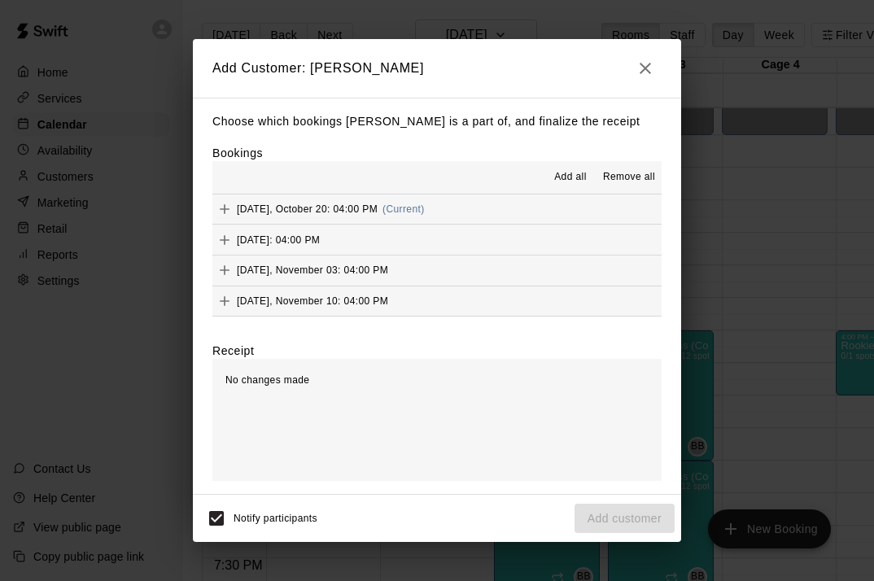
click at [562, 179] on span "Add all" at bounding box center [570, 177] width 33 height 16
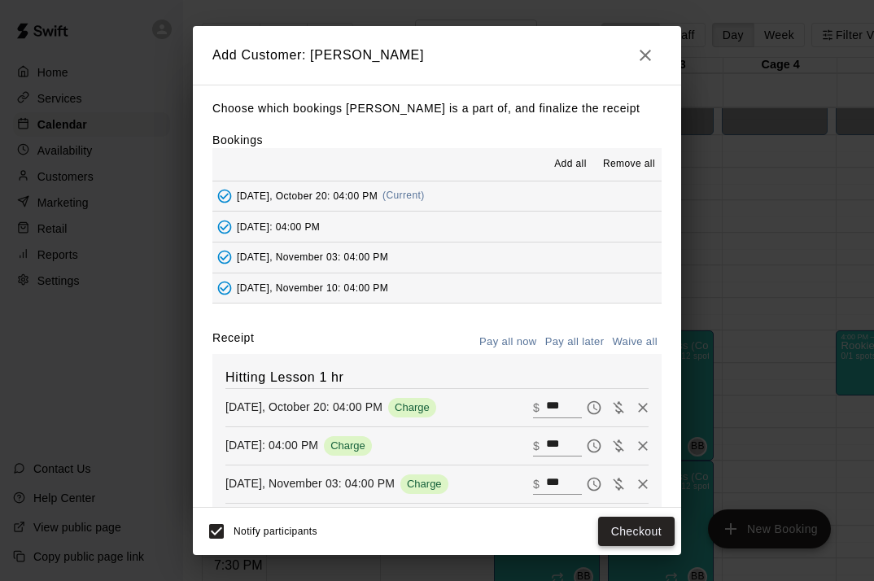
click at [626, 524] on button "Checkout" at bounding box center [636, 532] width 76 height 30
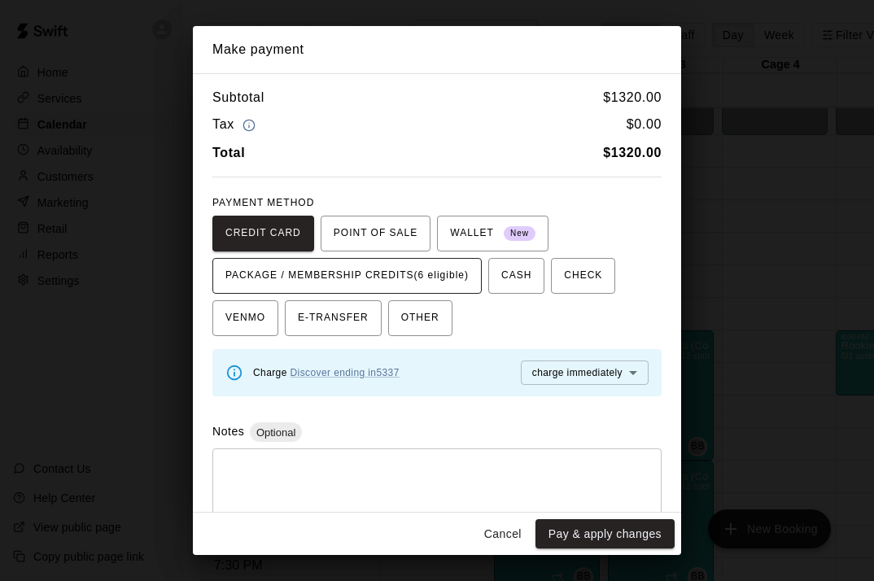
click at [406, 276] on span "PACKAGE / MEMBERSHIP CREDITS (6 eligible)" at bounding box center [346, 276] width 243 height 26
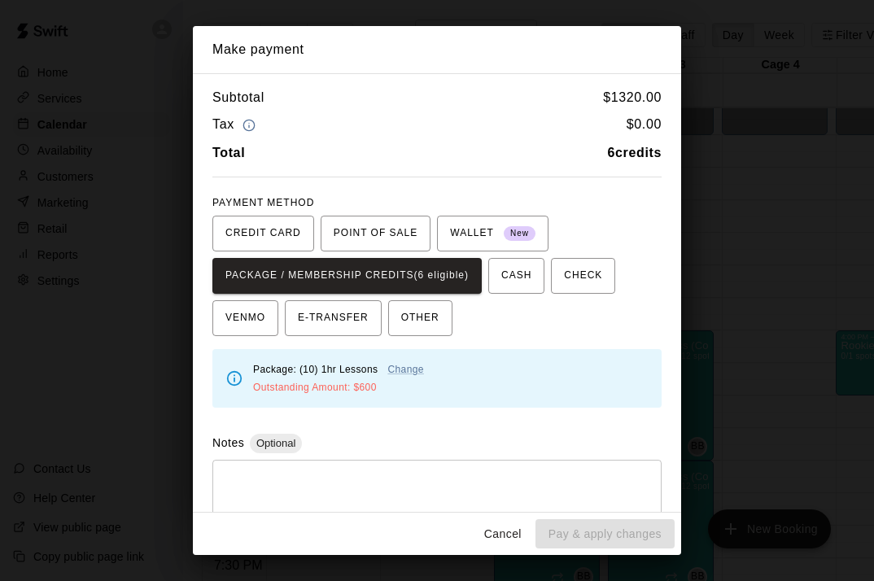
click at [496, 525] on button "Cancel" at bounding box center [503, 534] width 52 height 30
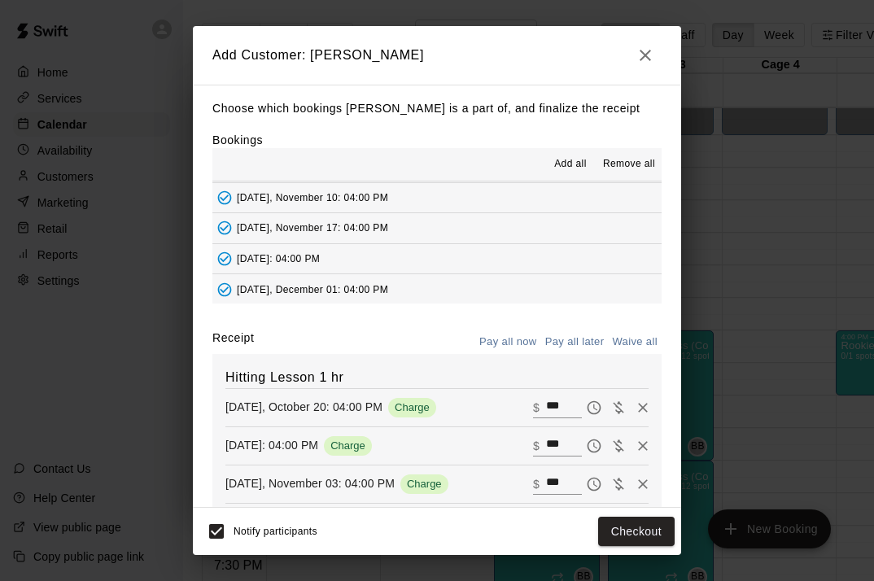
scroll to position [91, 0]
click at [622, 157] on span "Remove all" at bounding box center [629, 164] width 52 height 16
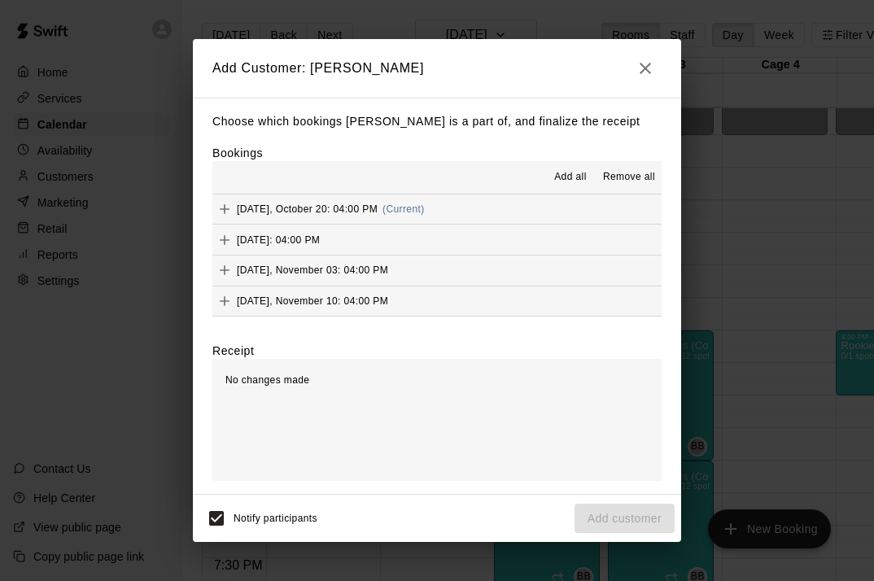
scroll to position [0, 0]
click at [368, 204] on span "[DATE], October 20: 04:00 PM" at bounding box center [307, 208] width 141 height 11
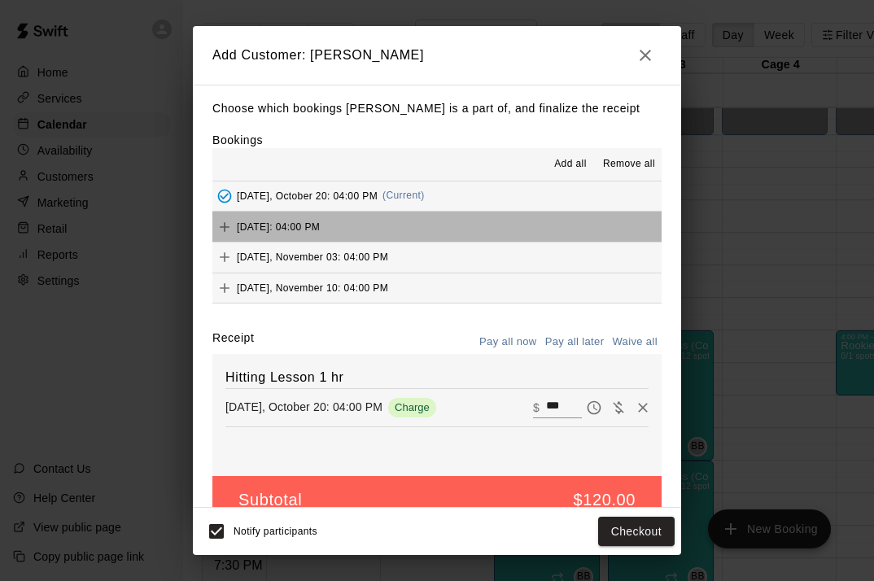
click at [320, 221] on span "[DATE]: 04:00 PM" at bounding box center [278, 226] width 83 height 11
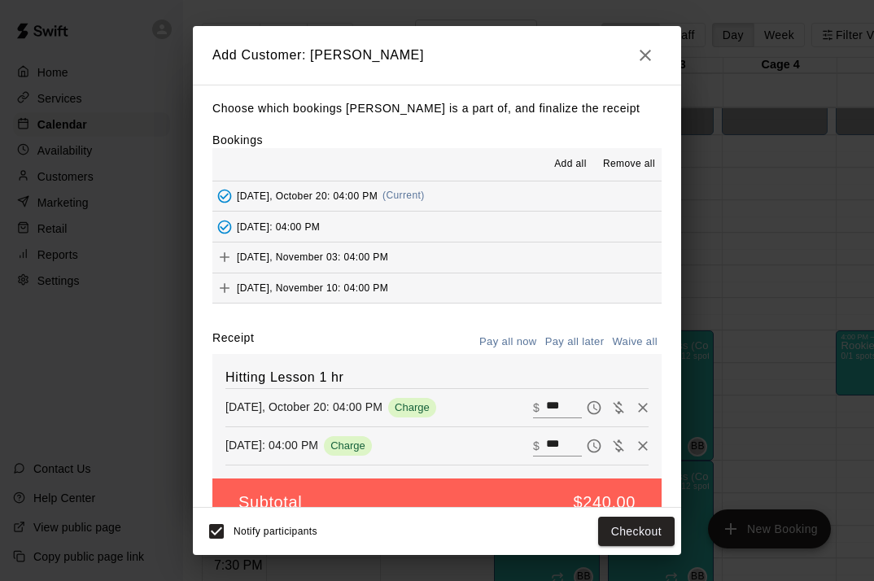
click at [338, 251] on span "[DATE], November 03: 04:00 PM" at bounding box center [312, 256] width 151 height 11
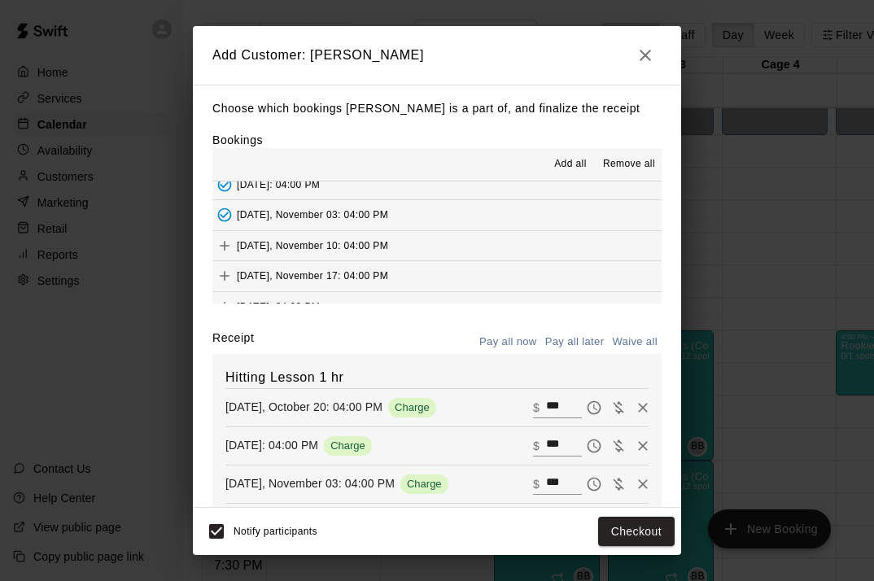
scroll to position [65, 0]
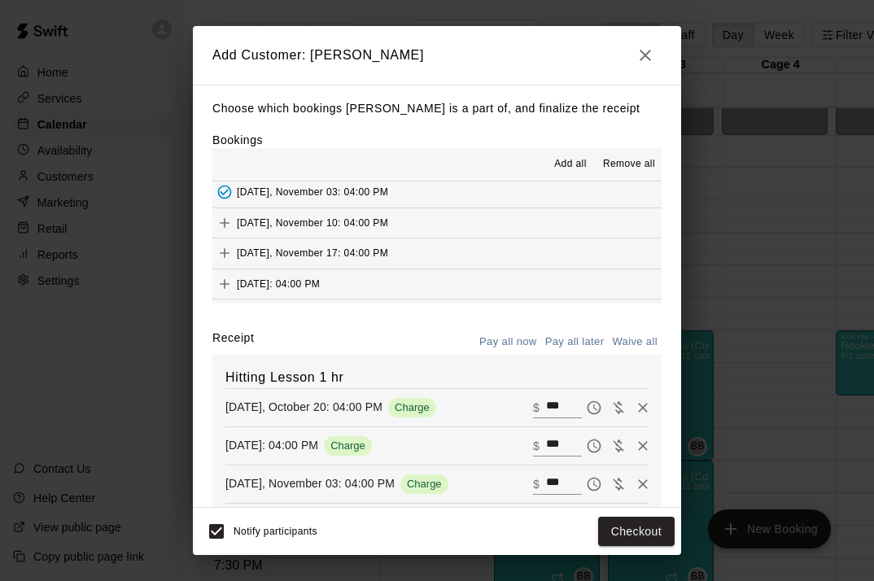
click at [338, 220] on span "[DATE], November 10: 04:00 PM" at bounding box center [312, 221] width 151 height 11
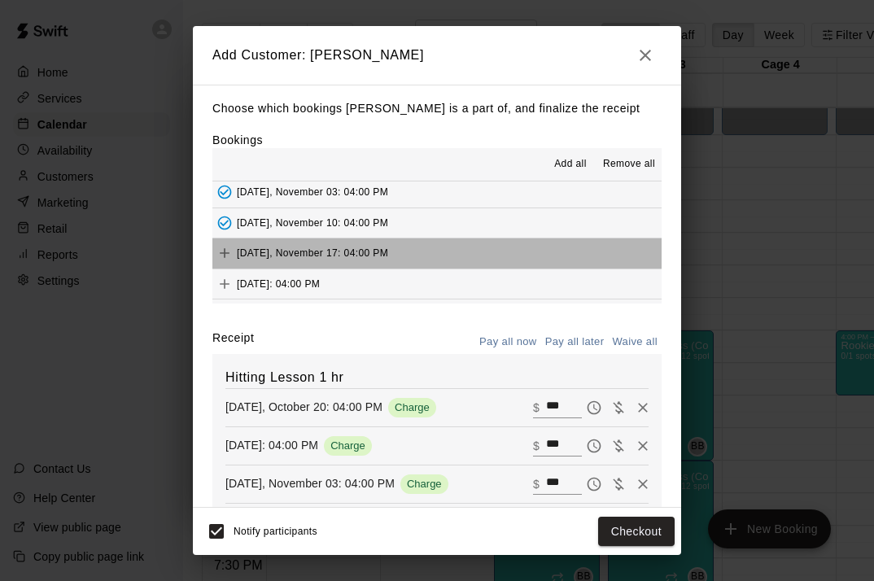
click at [330, 247] on span "[DATE], November 17: 04:00 PM" at bounding box center [312, 252] width 151 height 11
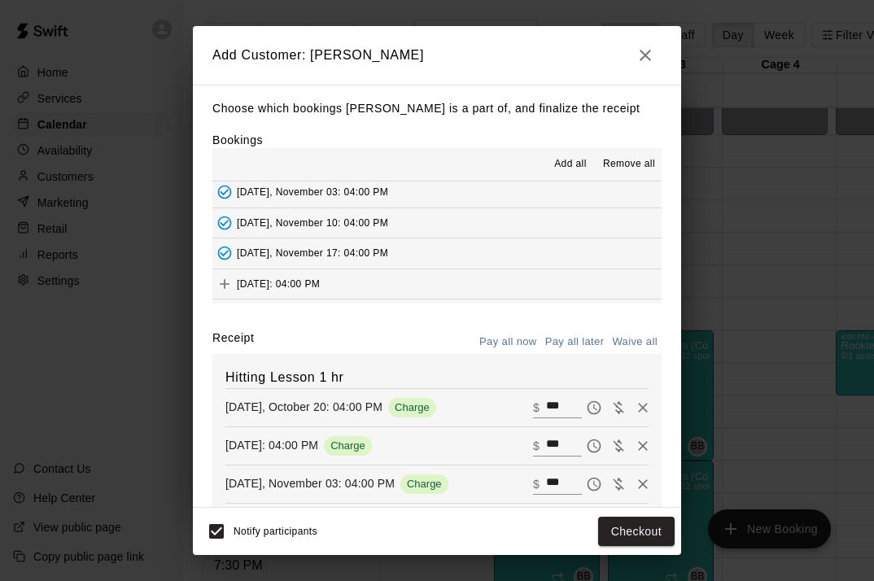
click at [320, 278] on span "[DATE]: 04:00 PM" at bounding box center [278, 283] width 83 height 11
click at [634, 523] on button "Checkout" at bounding box center [636, 532] width 76 height 30
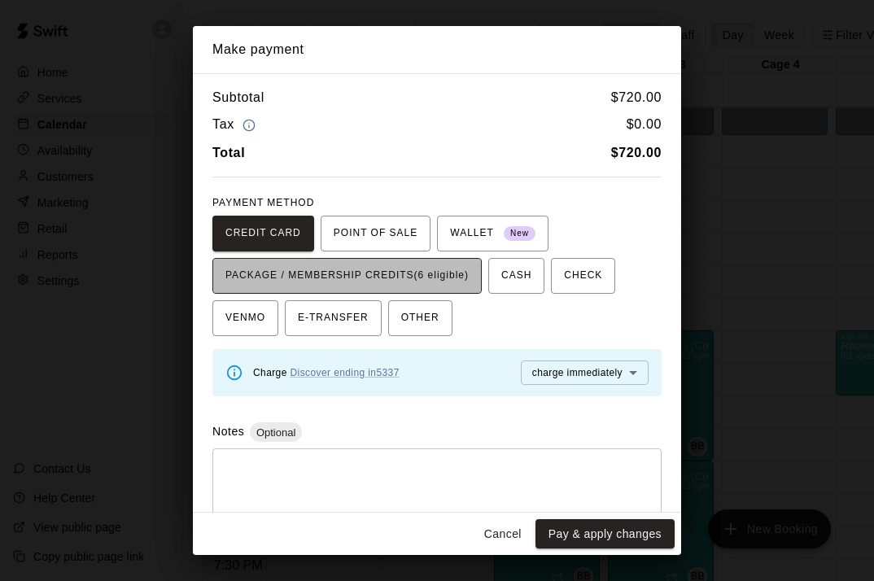
click at [451, 275] on span "PACKAGE / MEMBERSHIP CREDITS (6 eligible)" at bounding box center [346, 276] width 243 height 26
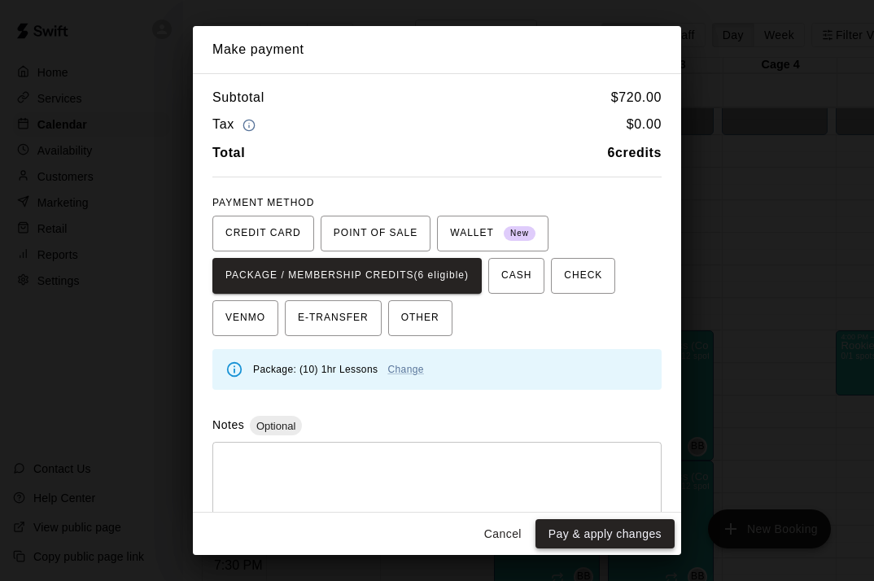
click at [608, 530] on button "Pay & apply changes" at bounding box center [604, 534] width 139 height 30
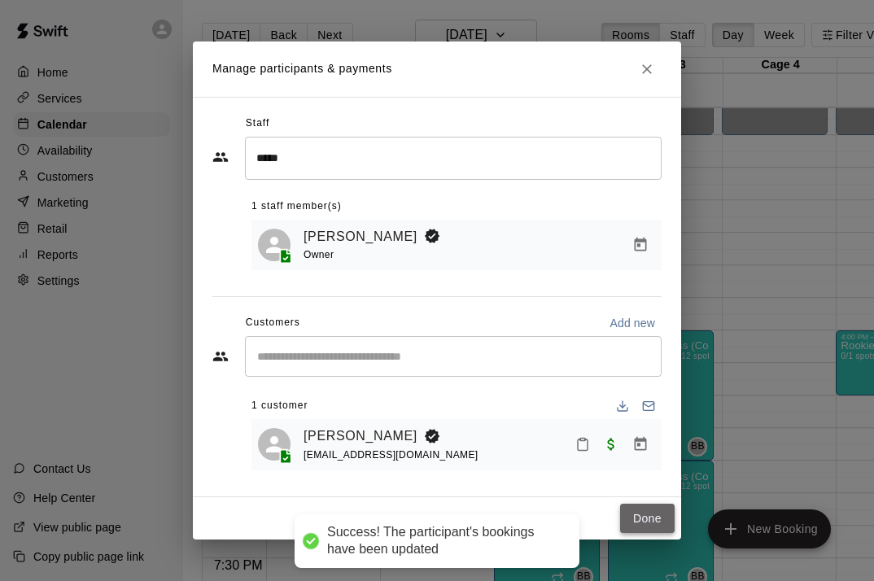
click at [648, 516] on button "Done" at bounding box center [647, 519] width 55 height 30
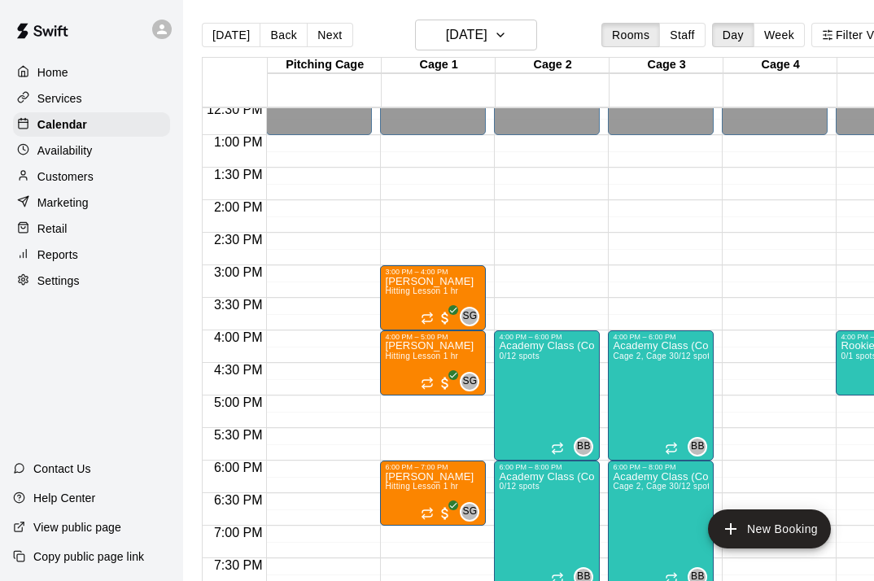
click at [68, 177] on p "Customers" at bounding box center [65, 176] width 56 height 16
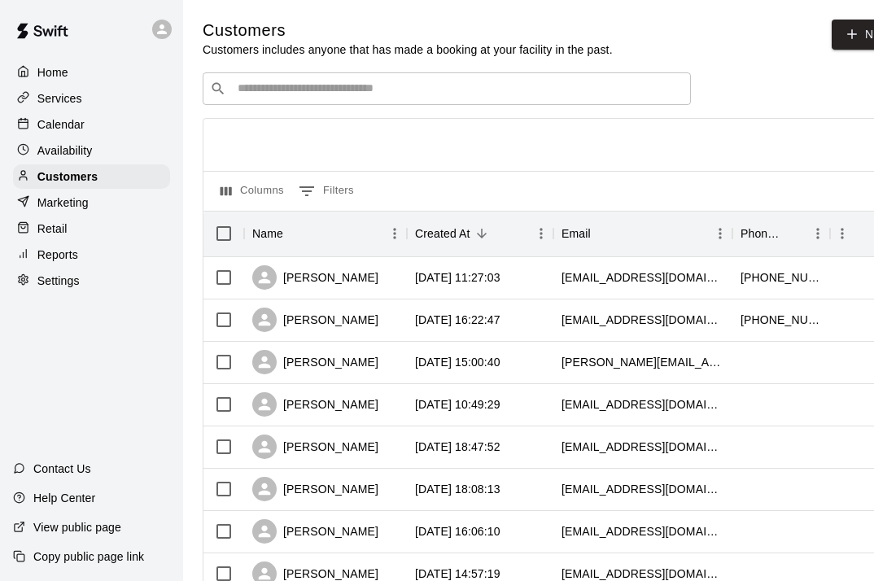
click at [445, 83] on input "Search customers by name or email" at bounding box center [458, 89] width 451 height 16
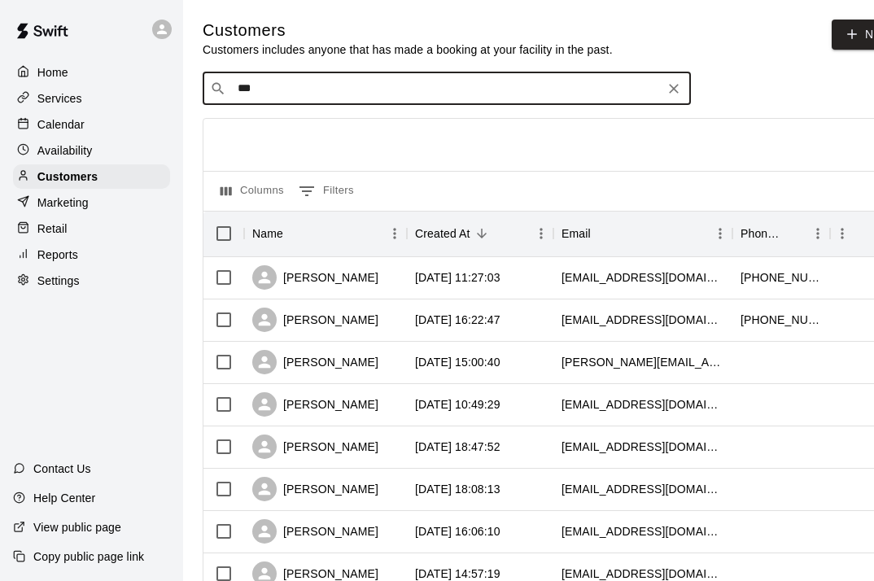
type input "****"
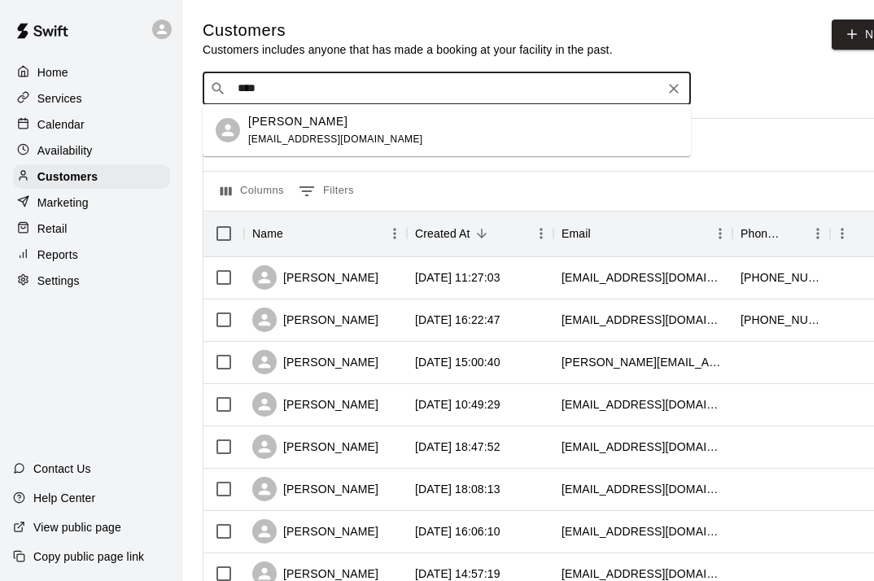
click at [404, 142] on div "[PERSON_NAME] [EMAIL_ADDRESS][DOMAIN_NAME]" at bounding box center [463, 130] width 430 height 35
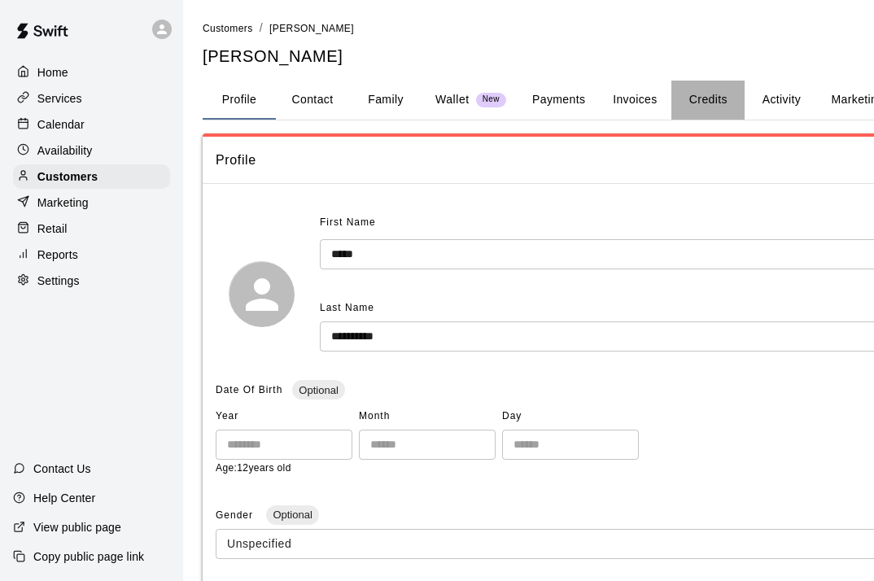
click at [702, 93] on button "Credits" at bounding box center [707, 100] width 73 height 39
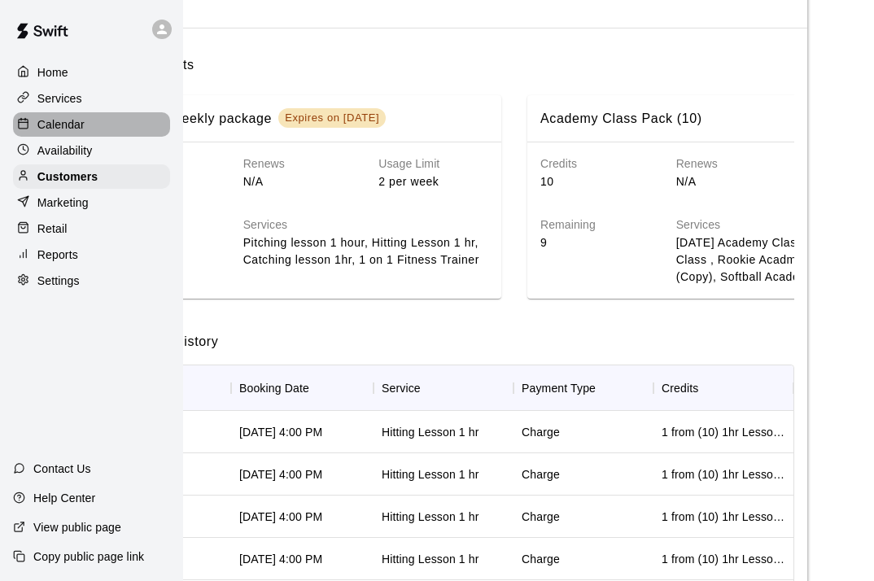
click at [76, 124] on p "Calendar" at bounding box center [60, 124] width 47 height 16
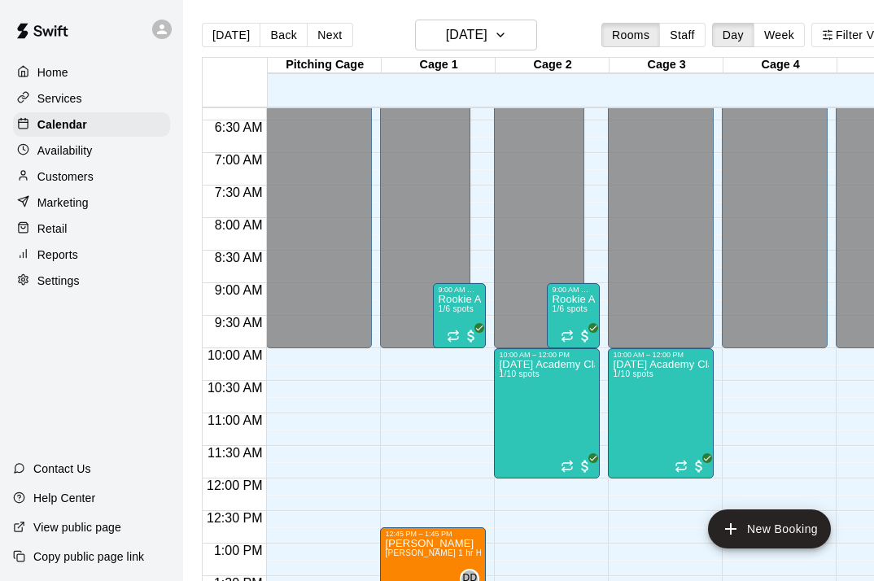
scroll to position [425, 0]
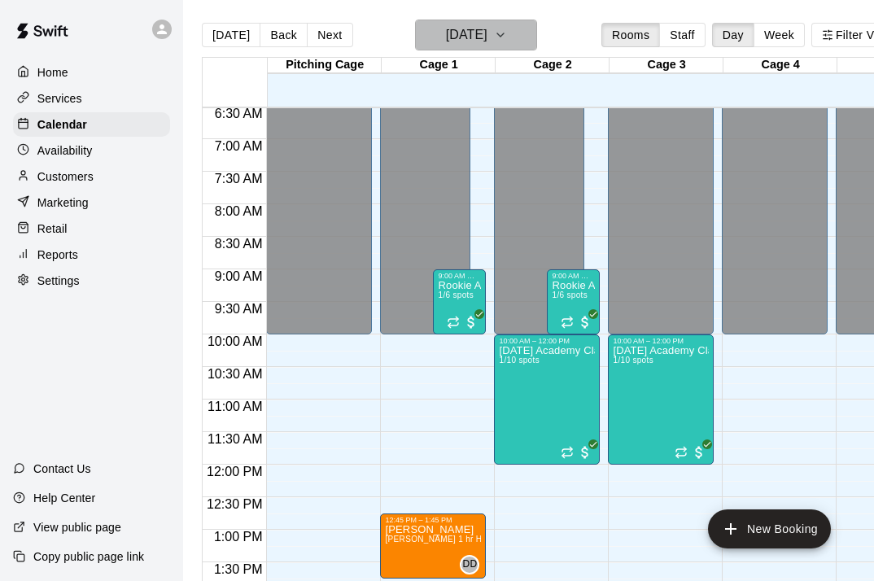
click at [511, 33] on button "[DATE]" at bounding box center [476, 35] width 122 height 31
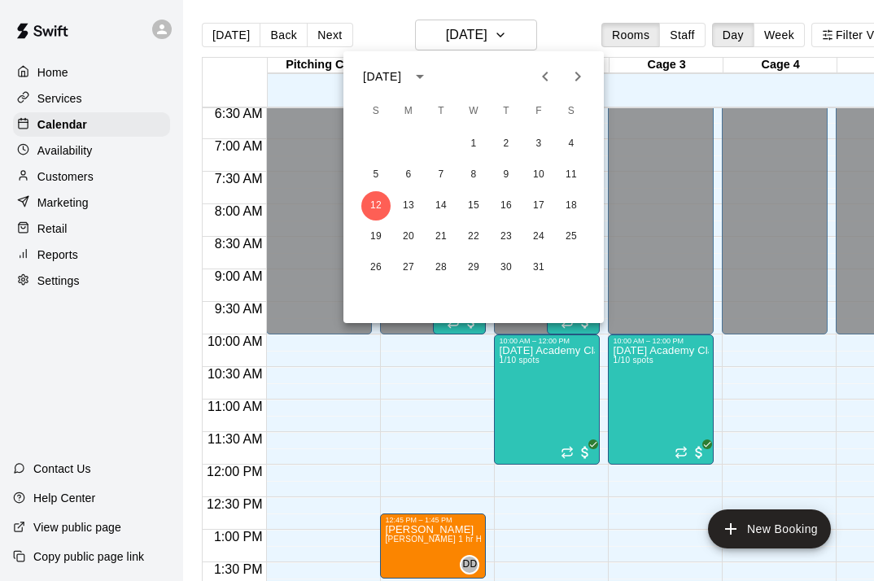
click at [582, 76] on icon "Next month" at bounding box center [578, 77] width 20 height 20
click at [409, 206] on button "10" at bounding box center [408, 205] width 29 height 29
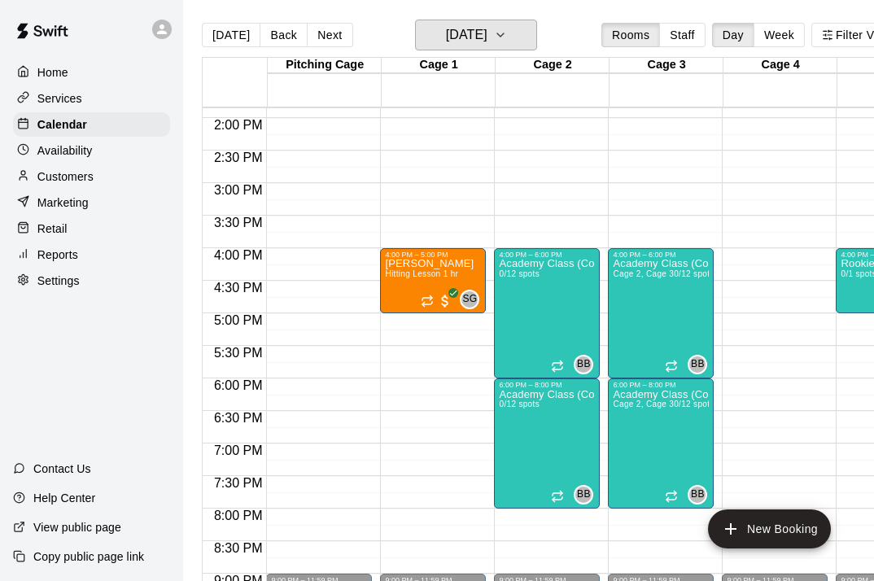
scroll to position [898, 0]
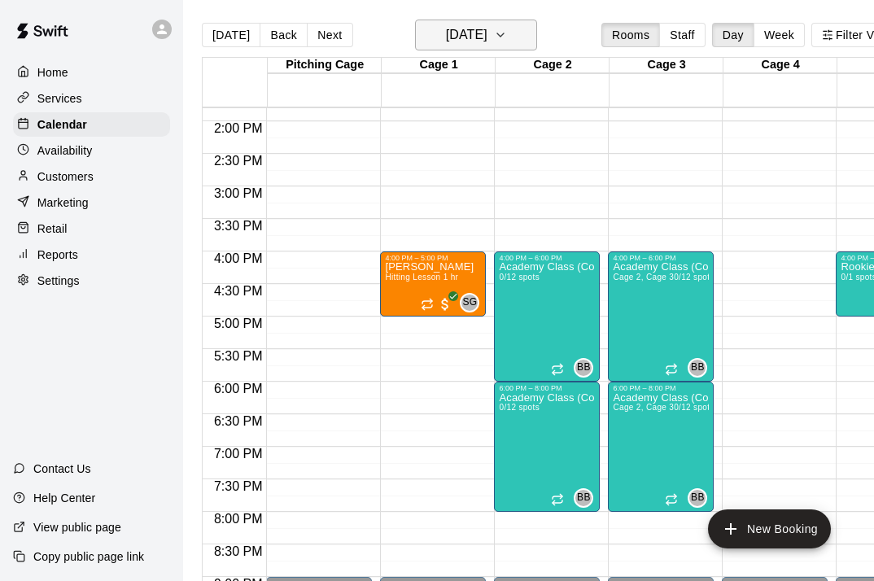
click at [490, 23] on button "[DATE]" at bounding box center [476, 35] width 122 height 31
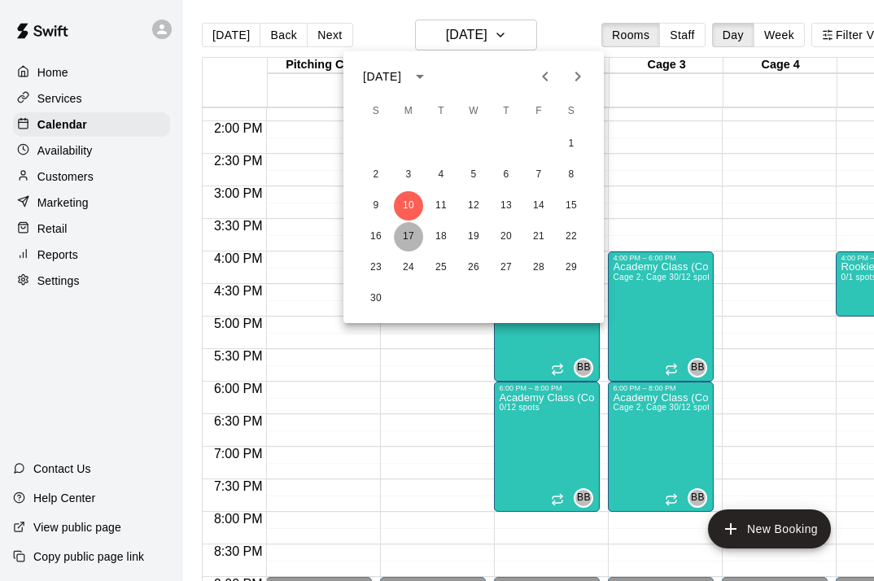
click at [413, 240] on button "17" at bounding box center [408, 236] width 29 height 29
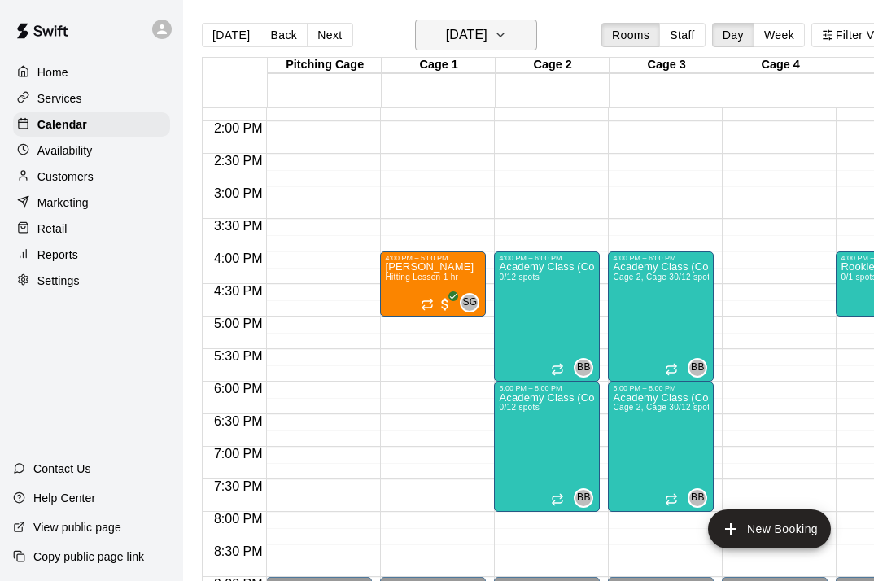
click at [513, 23] on button "[DATE]" at bounding box center [476, 35] width 122 height 31
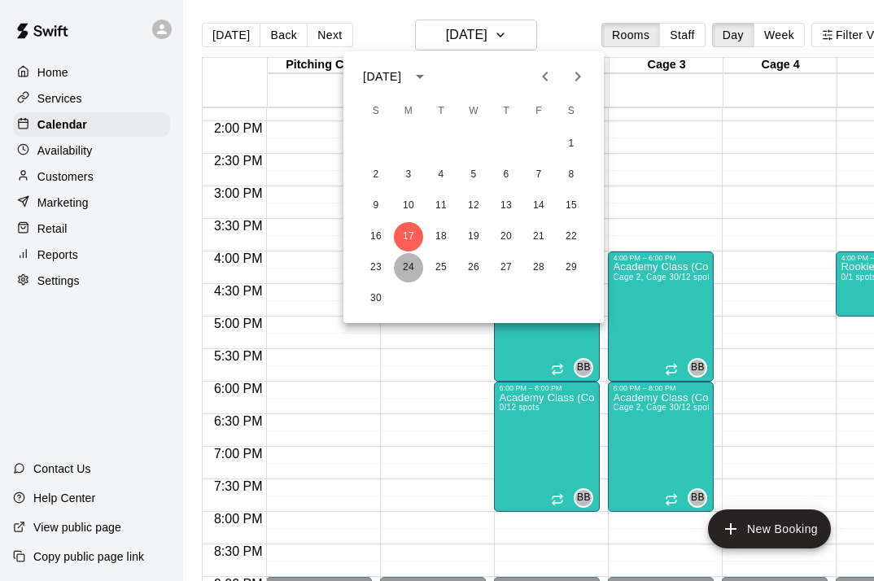
click at [417, 266] on button "24" at bounding box center [408, 267] width 29 height 29
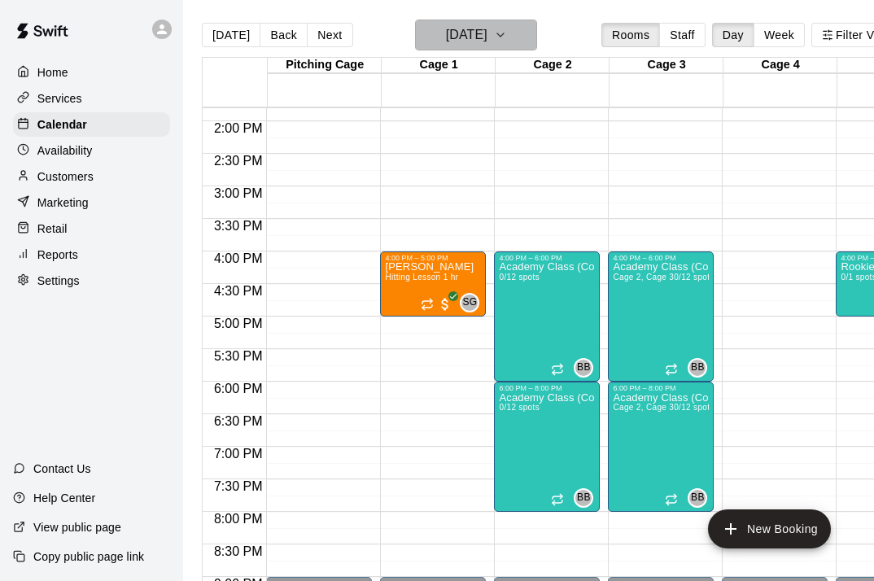
click at [531, 32] on button "[DATE]" at bounding box center [476, 35] width 122 height 31
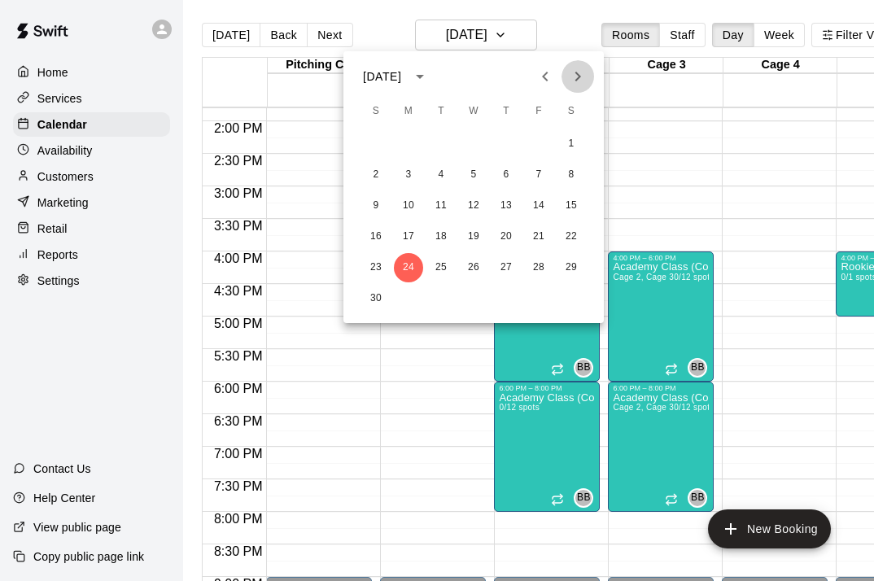
click at [574, 76] on icon "Next month" at bounding box center [578, 77] width 20 height 20
click at [409, 142] on button "1" at bounding box center [408, 143] width 29 height 29
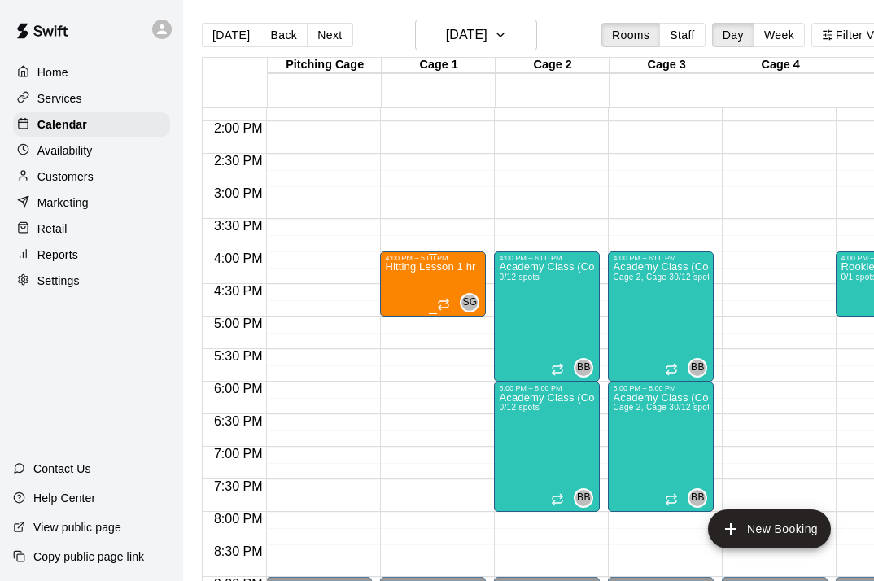
click at [425, 289] on div "Hitting Lesson 1 hr" at bounding box center [430, 552] width 90 height 581
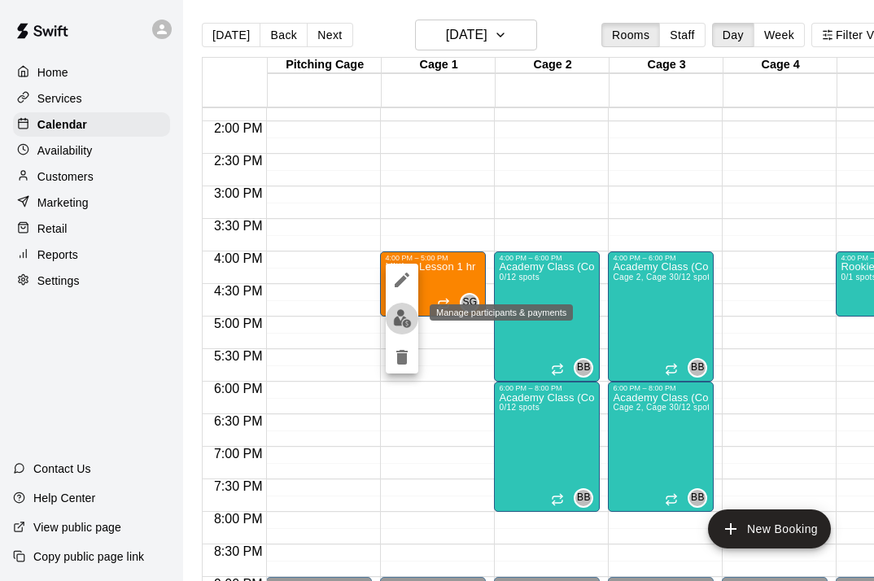
click at [408, 321] on img "edit" at bounding box center [402, 318] width 19 height 19
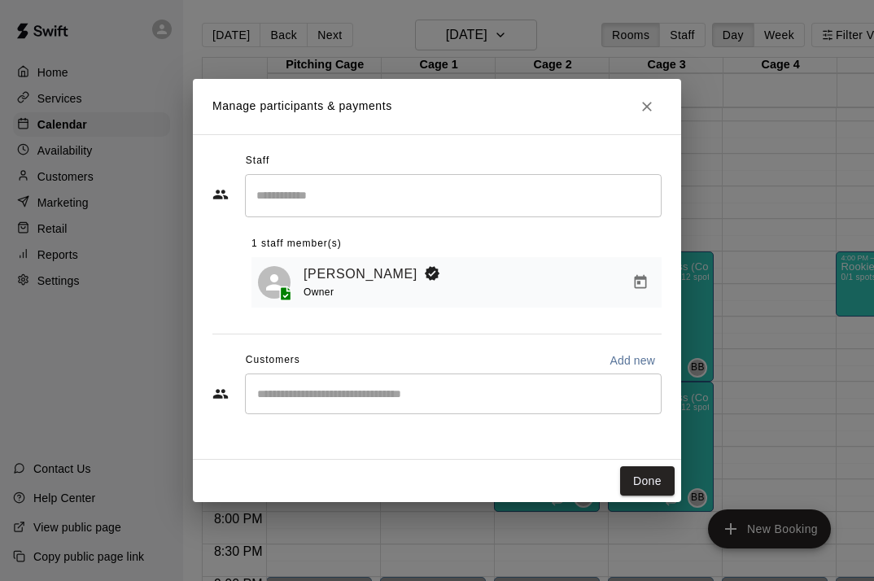
click at [397, 387] on input "Start typing to search customers..." at bounding box center [453, 394] width 402 height 16
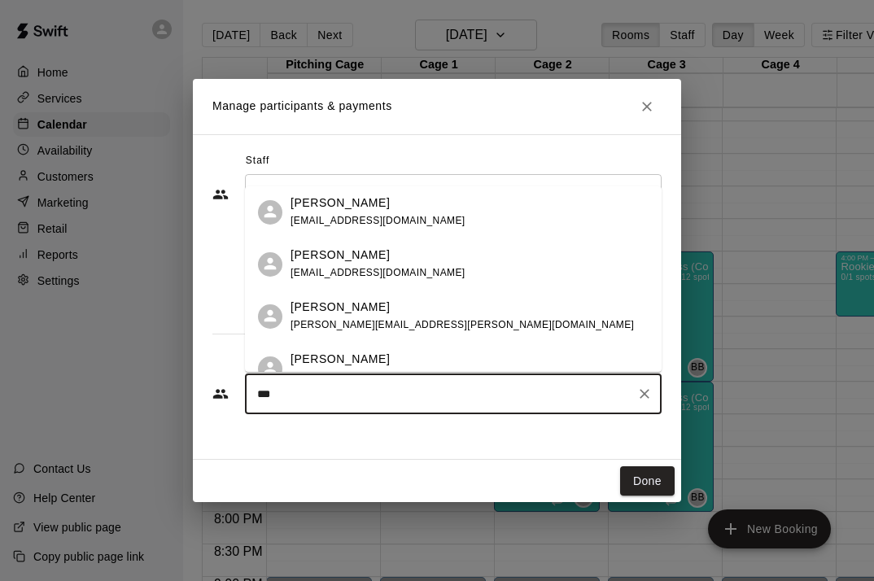
type input "****"
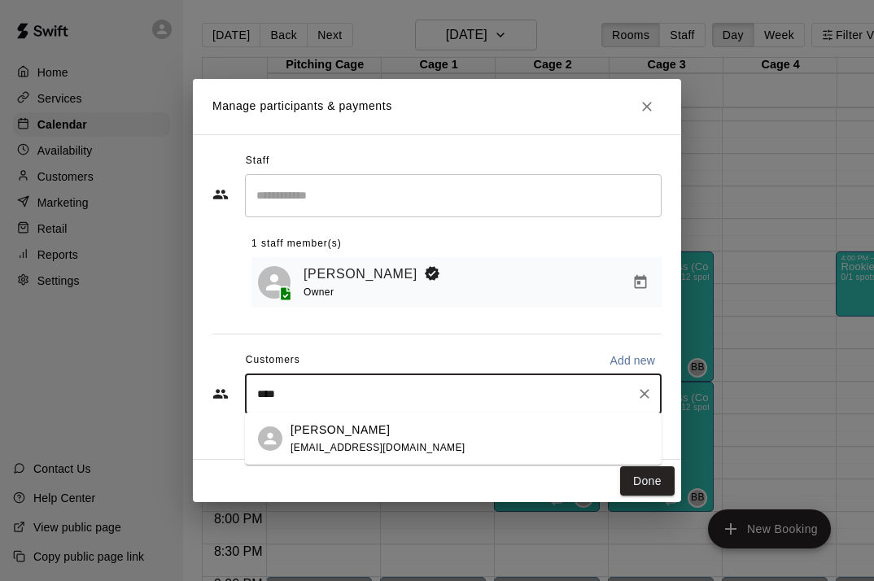
click at [322, 451] on span "[EMAIL_ADDRESS][DOMAIN_NAME]" at bounding box center [377, 447] width 175 height 11
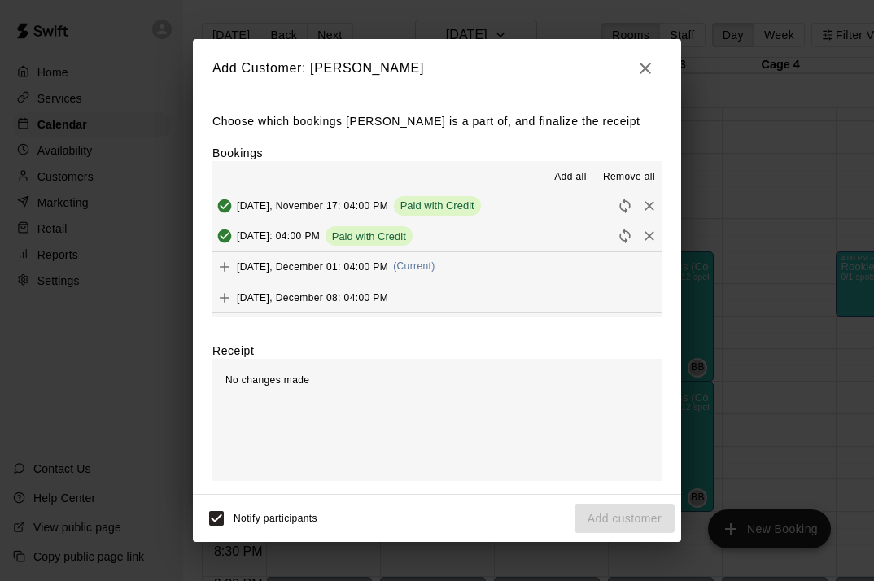
scroll to position [127, 0]
click at [345, 260] on span "[DATE], December 01: 04:00 PM" at bounding box center [312, 265] width 151 height 11
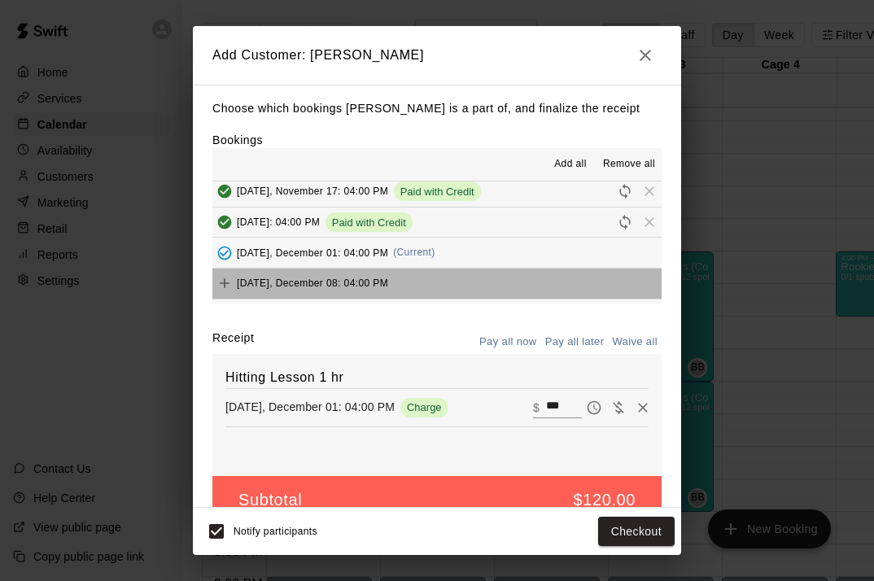
click at [338, 277] on span "[DATE], December 08: 04:00 PM" at bounding box center [312, 282] width 151 height 11
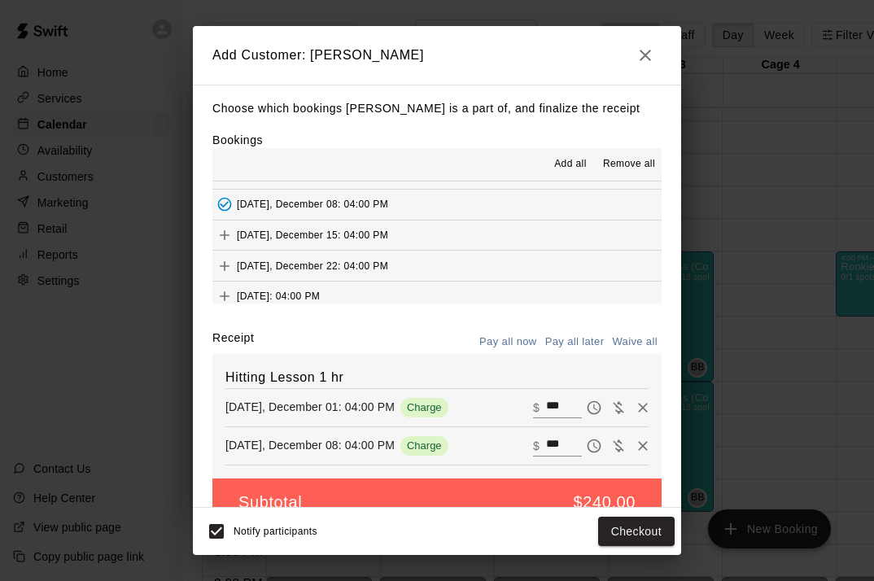
scroll to position [205, 0]
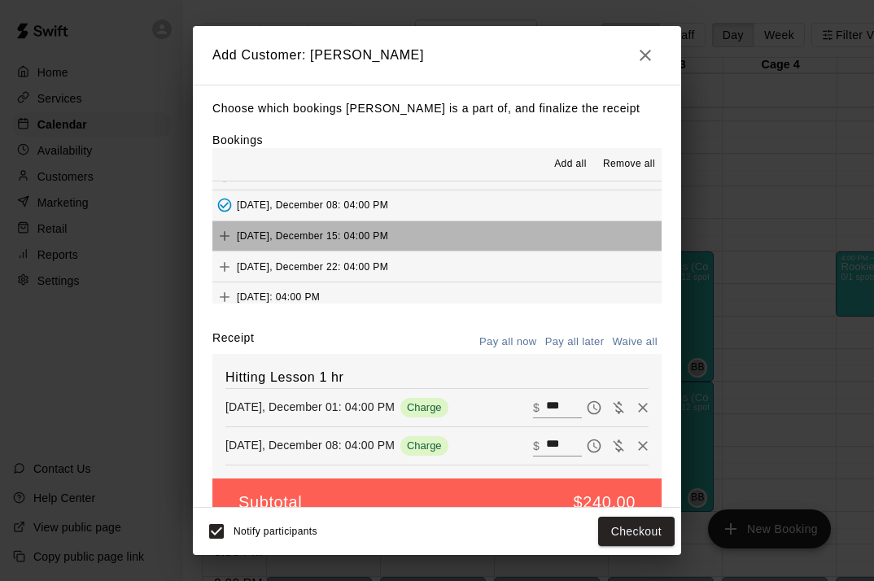
click at [345, 232] on div "[DATE], December 15: 04:00 PM" at bounding box center [300, 236] width 176 height 24
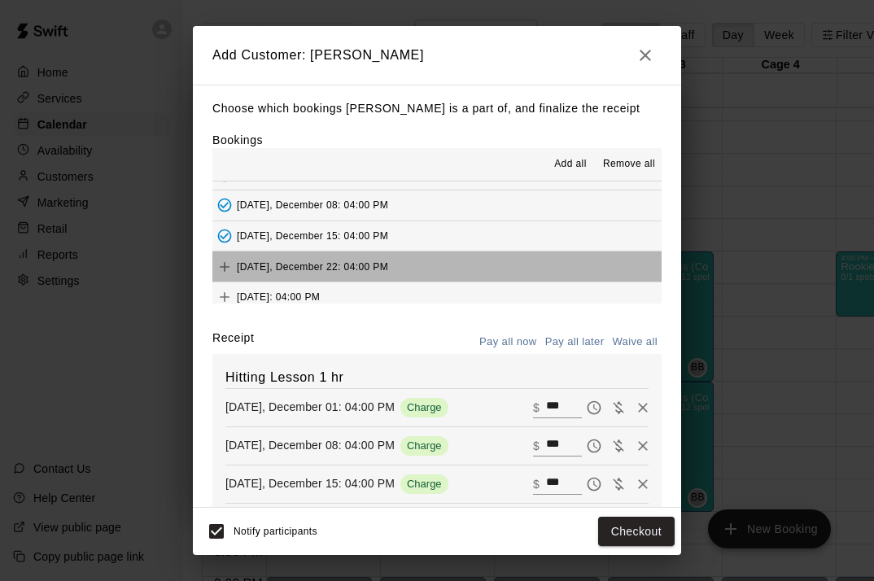
click at [338, 260] on span "[DATE], December 22: 04:00 PM" at bounding box center [312, 265] width 151 height 11
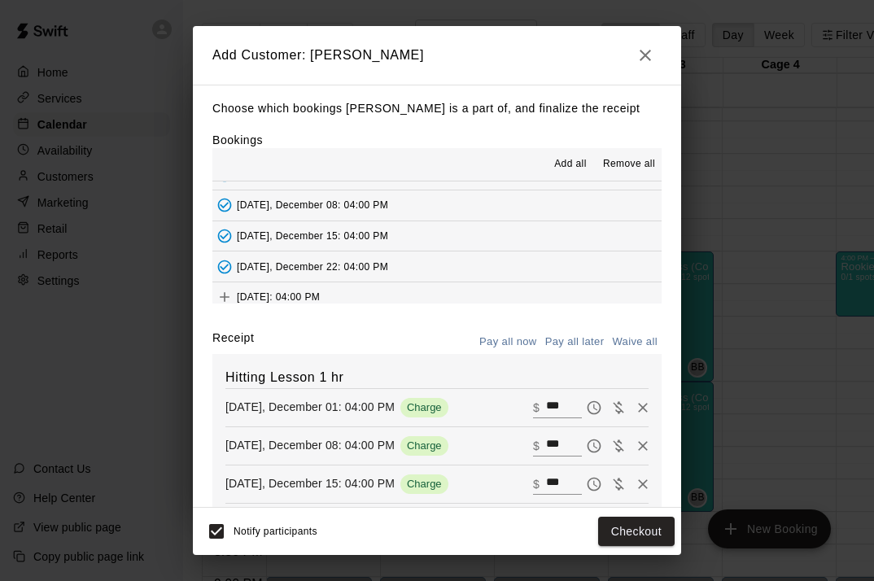
click at [320, 291] on span "[DATE]: 04:00 PM" at bounding box center [278, 296] width 83 height 11
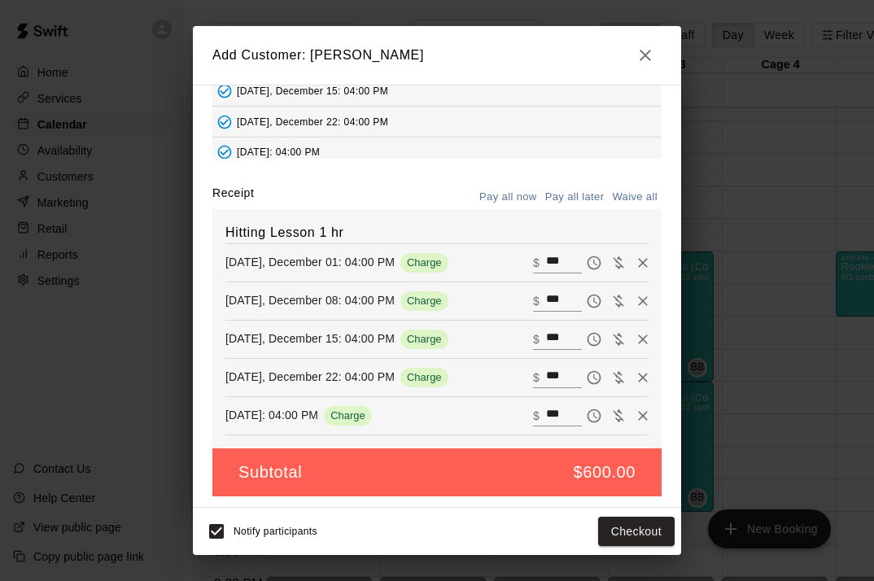
scroll to position [144, 0]
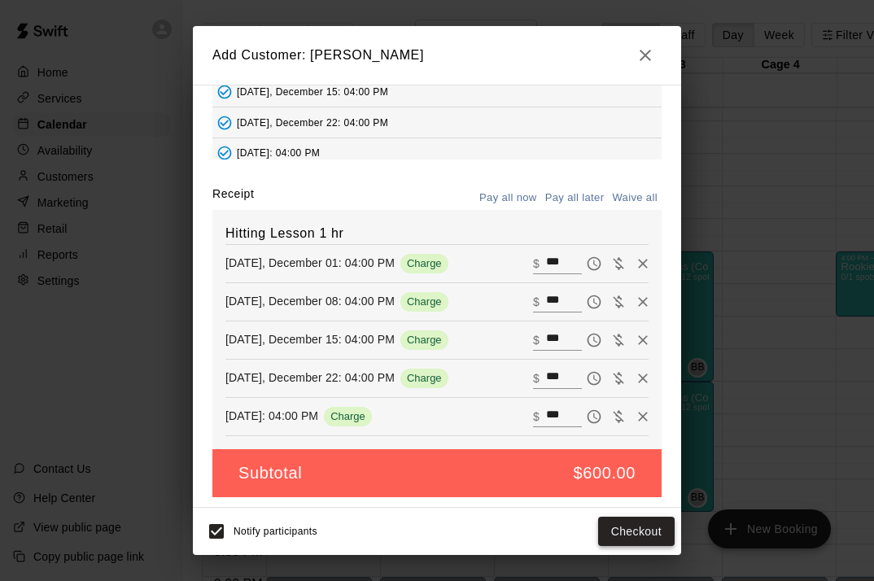
click at [627, 531] on button "Checkout" at bounding box center [636, 532] width 76 height 30
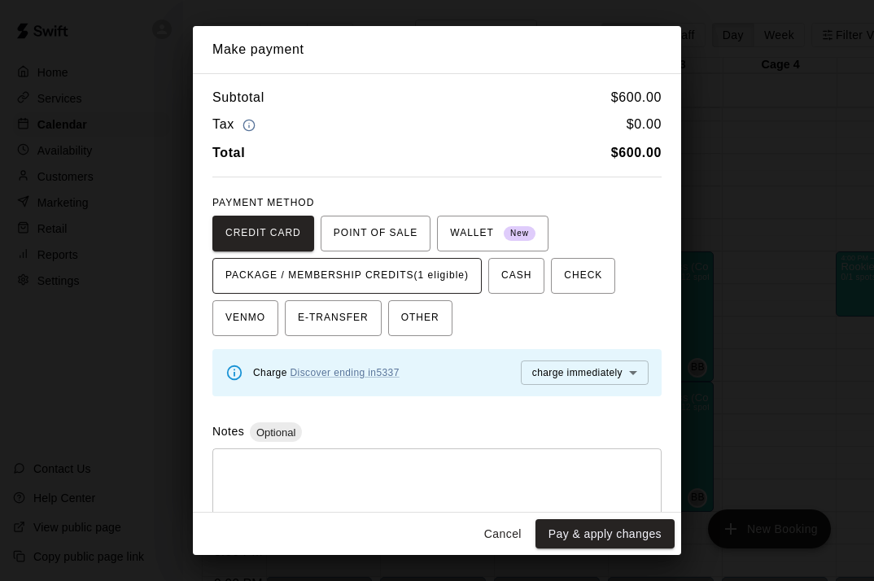
click at [450, 271] on span "PACKAGE / MEMBERSHIP CREDITS (1 eligible)" at bounding box center [346, 276] width 243 height 26
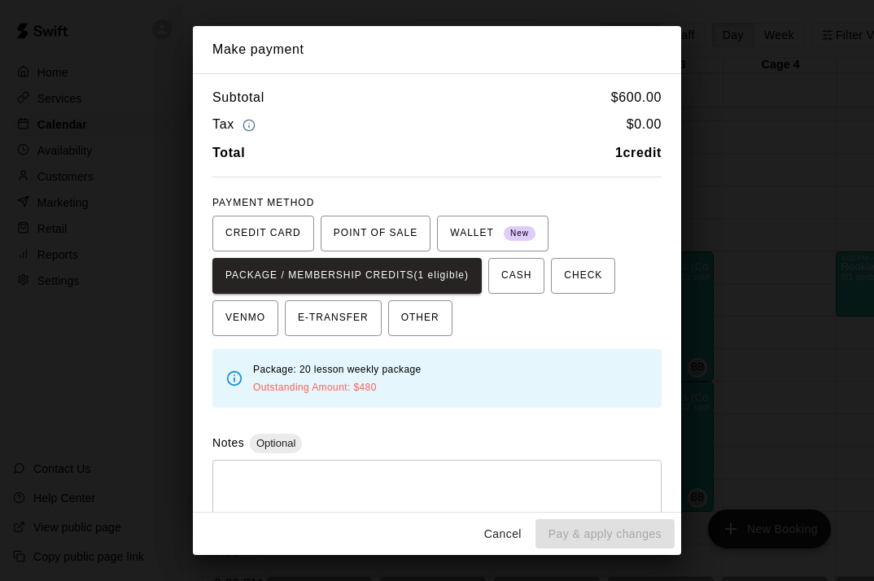
click at [506, 529] on button "Cancel" at bounding box center [503, 534] width 52 height 30
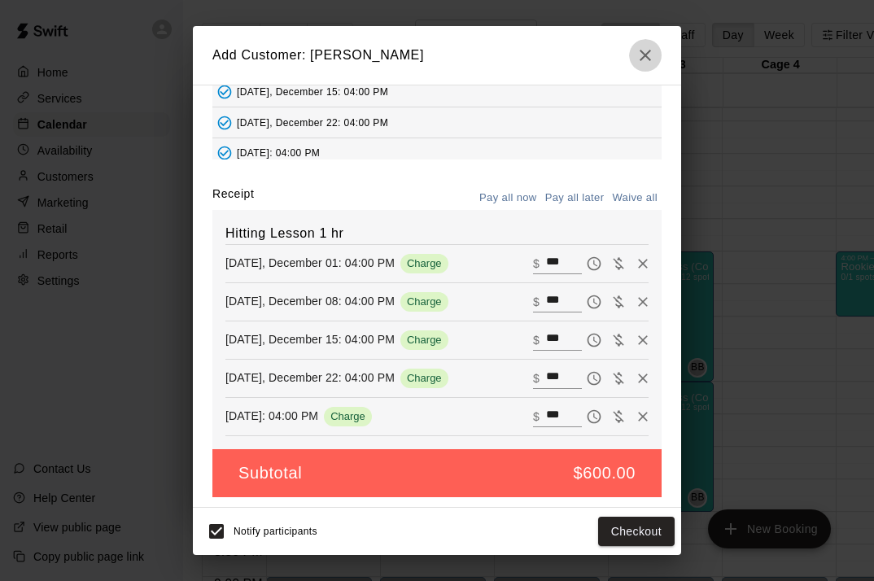
click at [642, 50] on icon "button" at bounding box center [645, 56] width 20 height 20
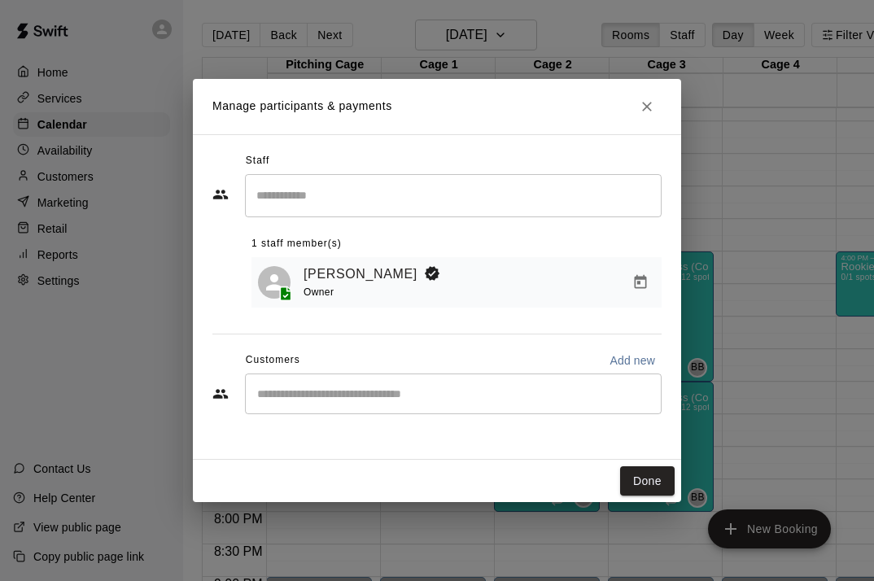
scroll to position [89, 0]
click at [646, 116] on button "Close" at bounding box center [646, 106] width 29 height 29
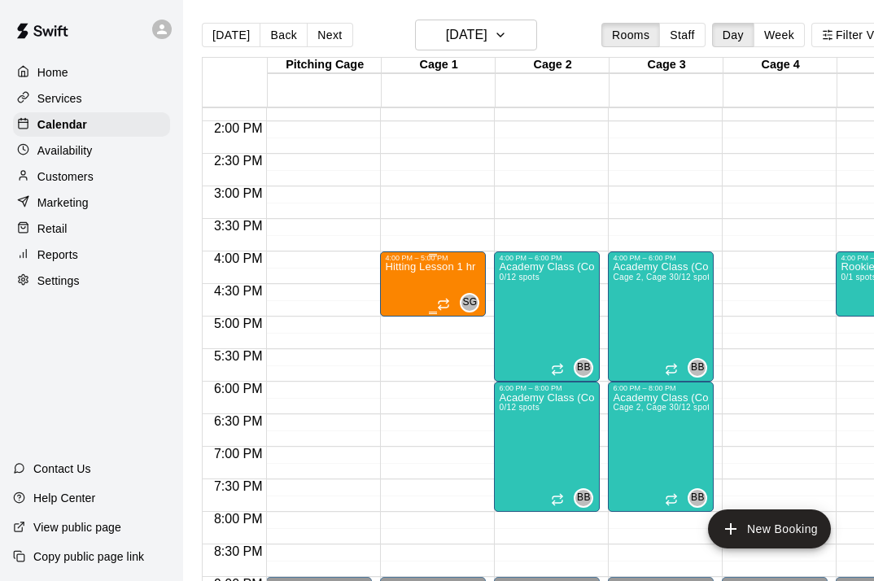
click at [448, 278] on div "Hitting Lesson 1 hr" at bounding box center [430, 552] width 90 height 581
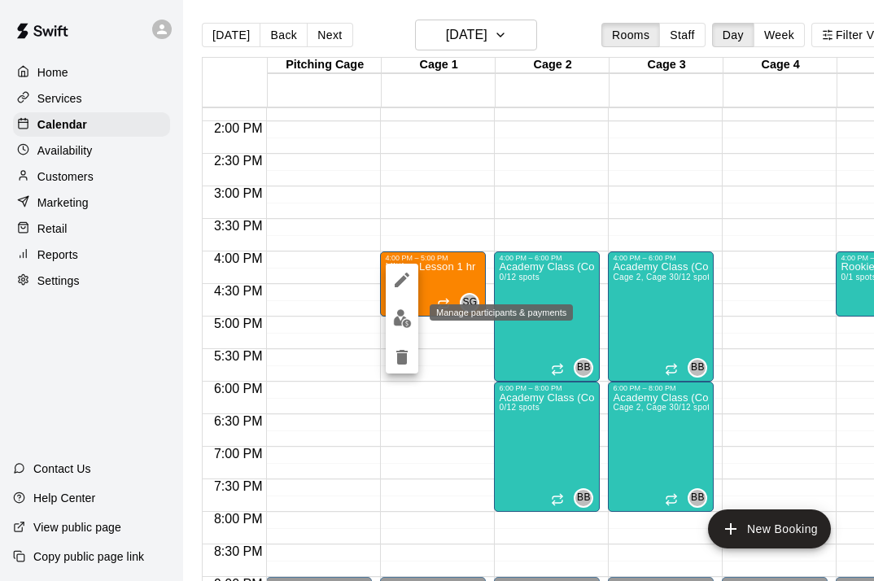
click at [408, 318] on img "edit" at bounding box center [402, 318] width 19 height 19
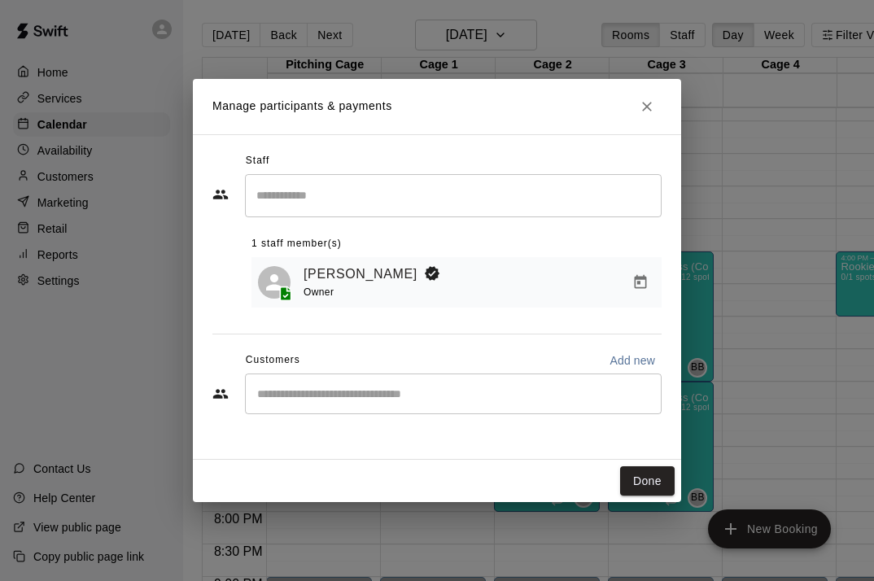
click at [317, 390] on input "Start typing to search customers..." at bounding box center [453, 394] width 402 height 16
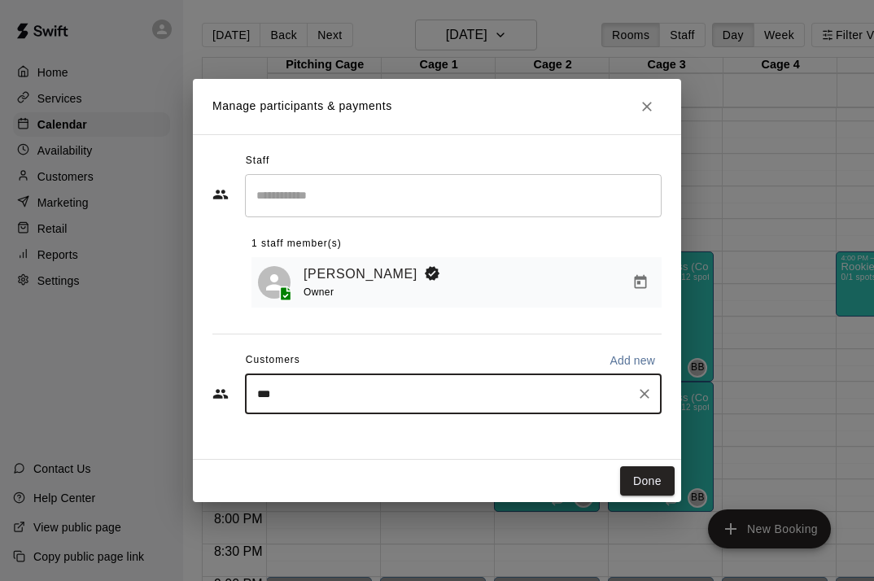
type input "****"
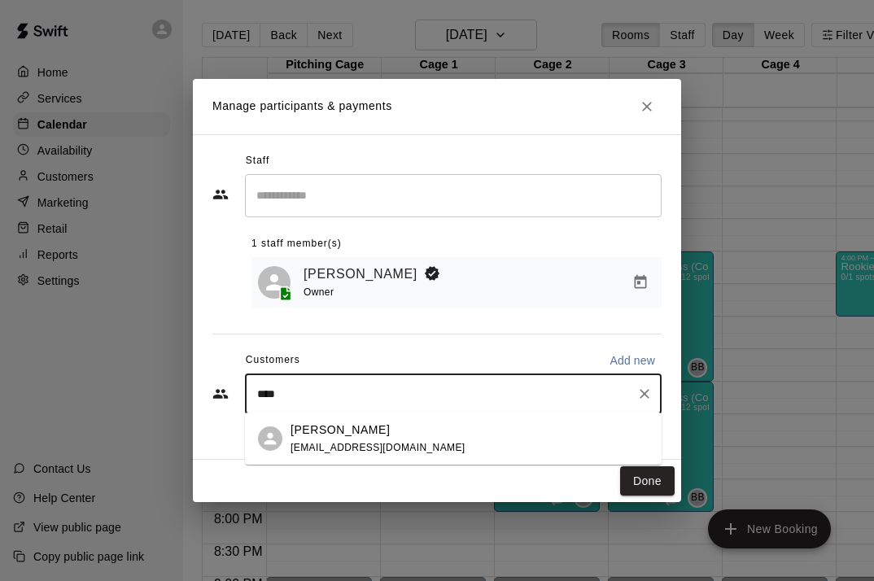
click at [312, 432] on p "[PERSON_NAME]" at bounding box center [339, 429] width 99 height 17
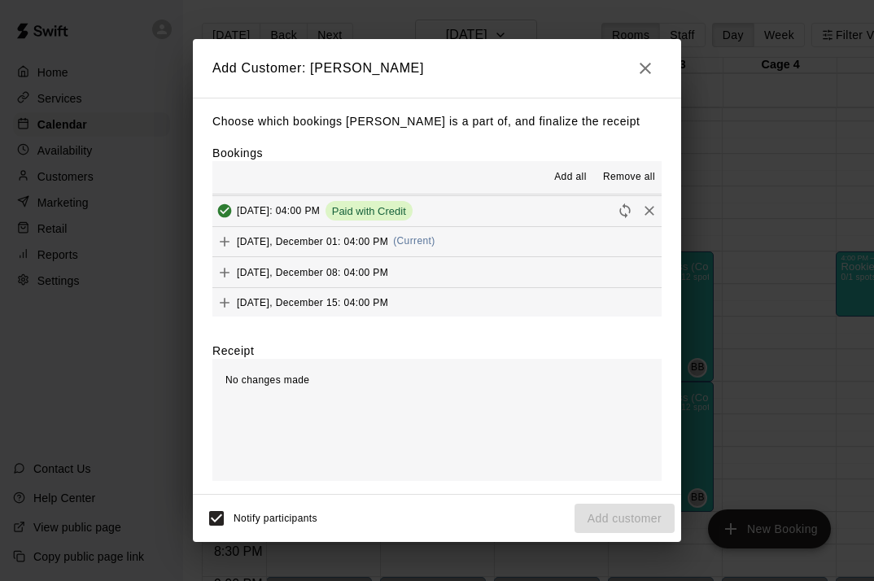
scroll to position [153, 0]
click at [393, 234] on div "[DATE], December 01: 04:00 PM (Current)" at bounding box center [323, 240] width 223 height 24
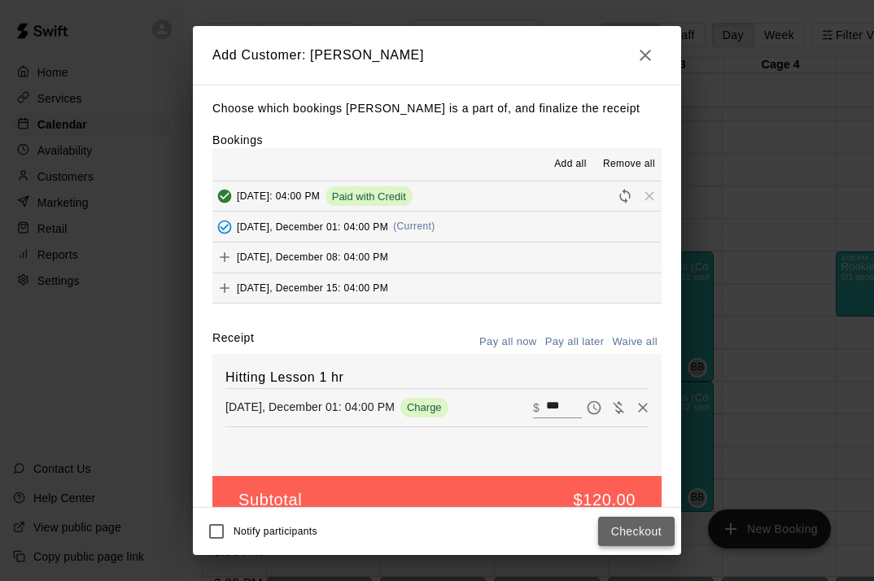
click at [638, 538] on button "Checkout" at bounding box center [636, 532] width 76 height 30
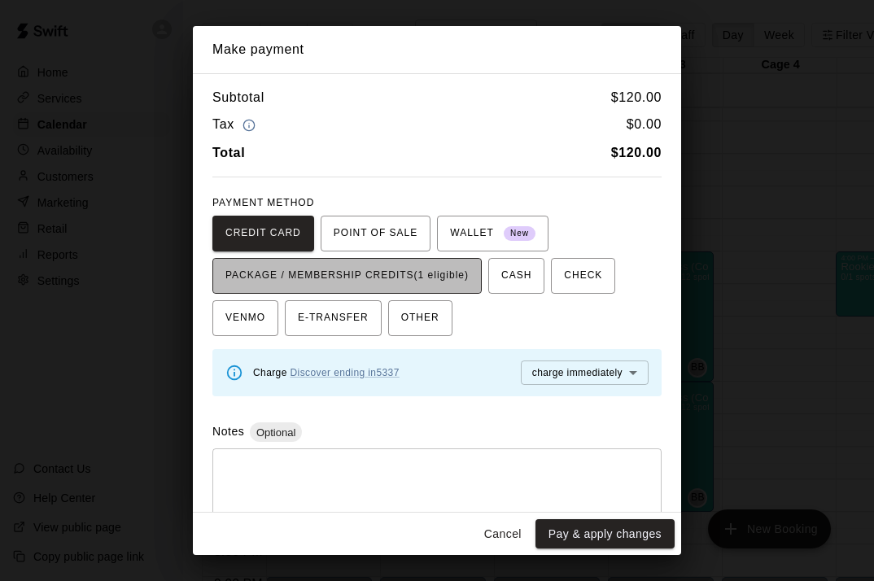
click at [405, 273] on span "PACKAGE / MEMBERSHIP CREDITS (1 eligible)" at bounding box center [346, 276] width 243 height 26
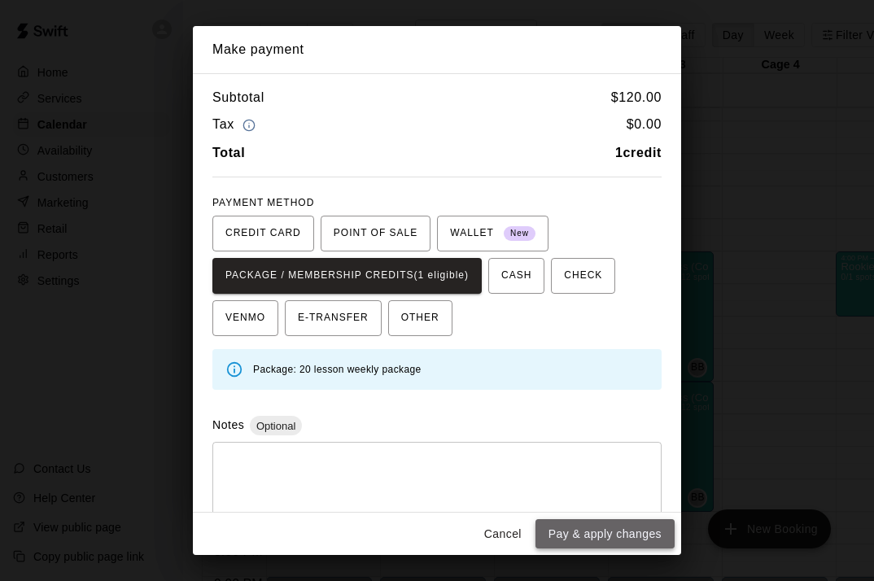
click at [579, 537] on button "Pay & apply changes" at bounding box center [604, 534] width 139 height 30
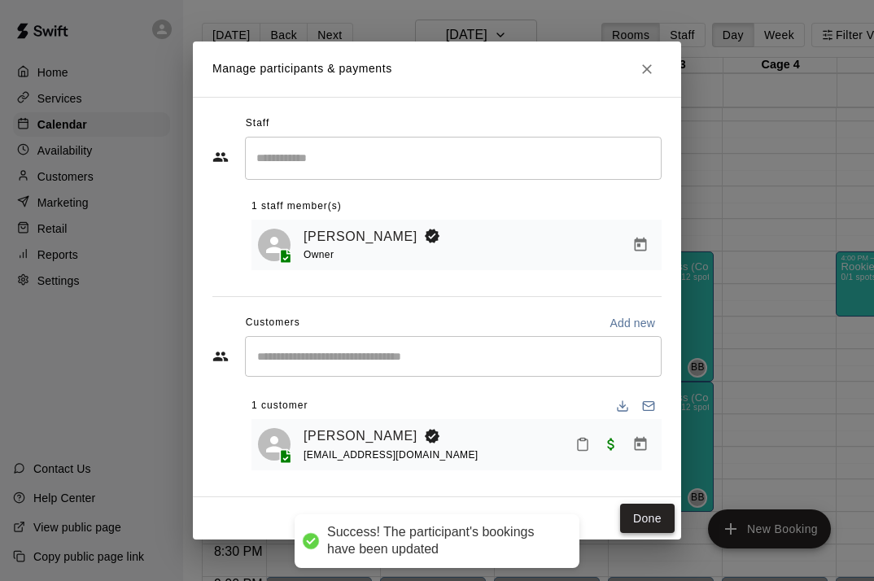
click at [647, 512] on button "Done" at bounding box center [647, 519] width 55 height 30
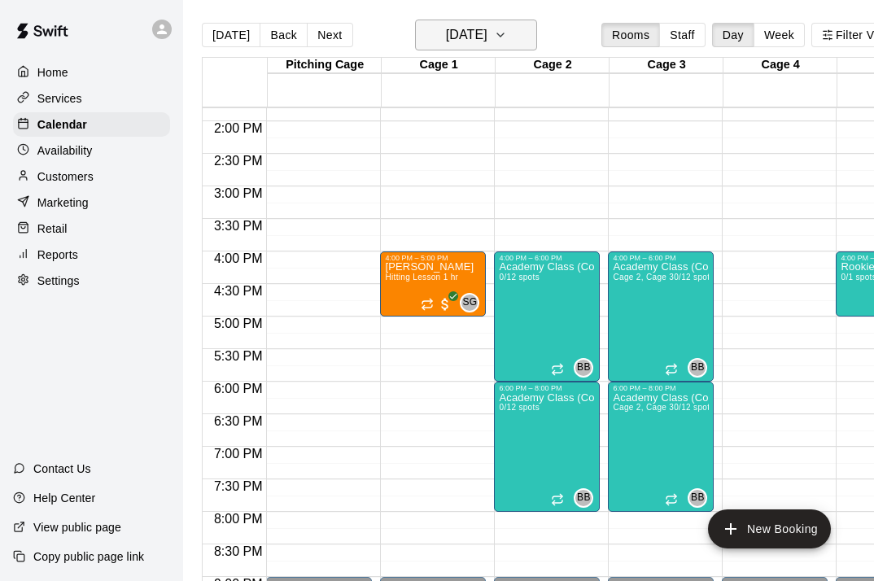
click at [484, 37] on h6 "[DATE]" at bounding box center [466, 35] width 41 height 23
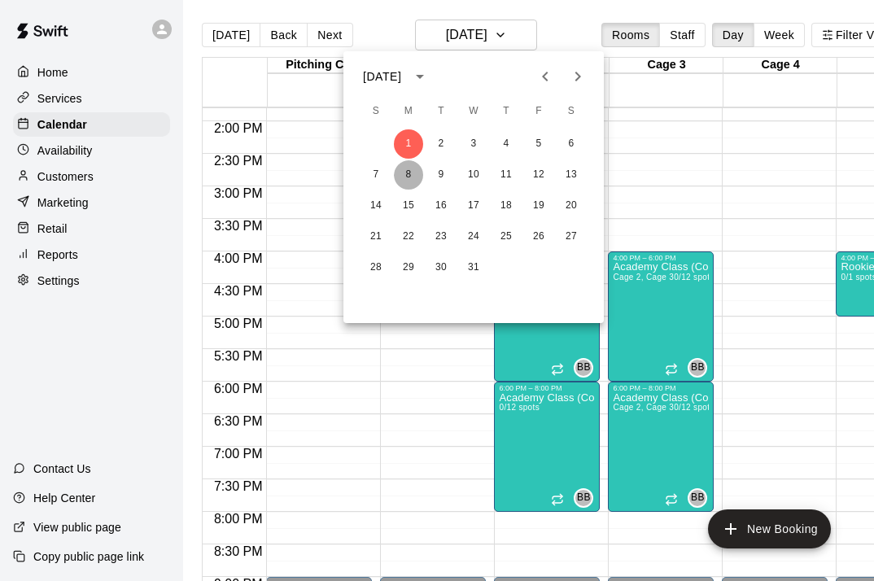
click at [415, 182] on button "8" at bounding box center [408, 174] width 29 height 29
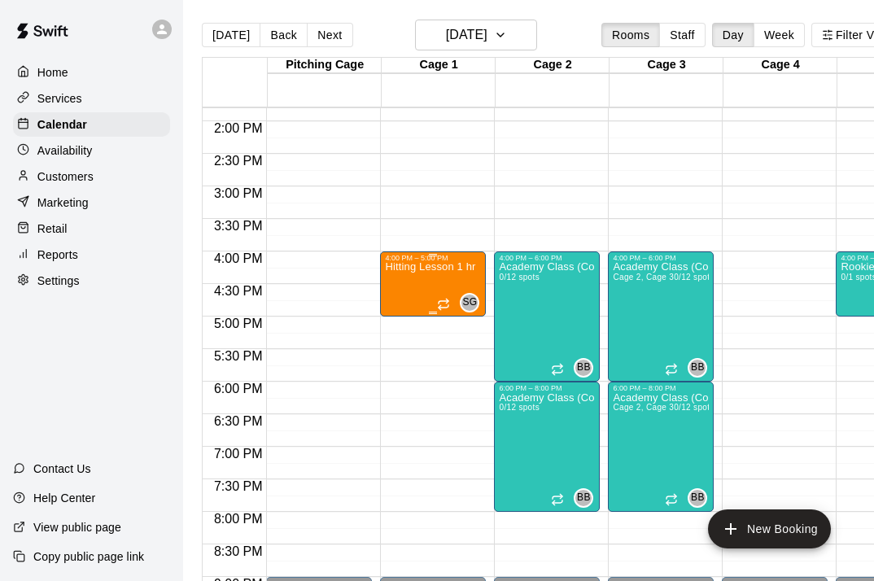
click at [421, 267] on p "Hitting Lesson 1 hr" at bounding box center [430, 267] width 90 height 0
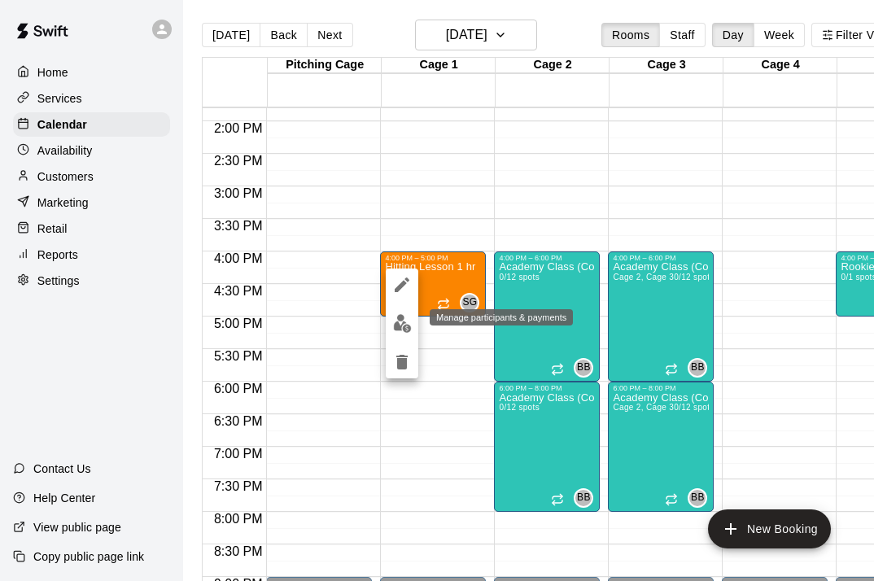
click at [401, 326] on img "edit" at bounding box center [402, 323] width 19 height 19
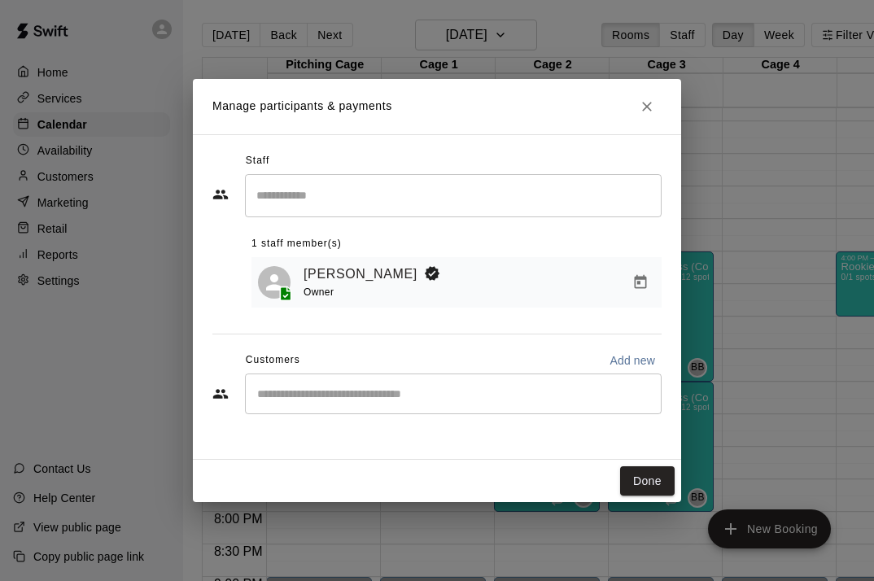
click at [394, 382] on div "​" at bounding box center [453, 393] width 417 height 41
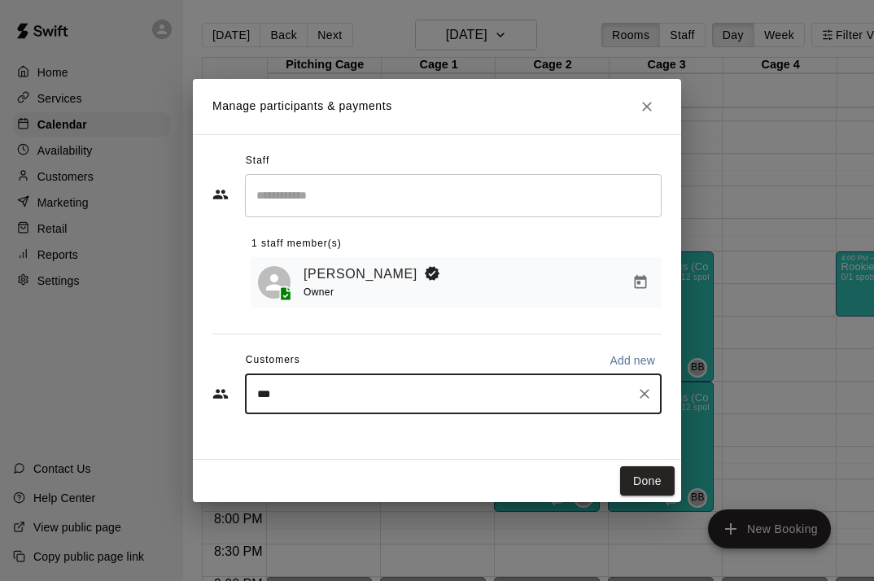
type input "****"
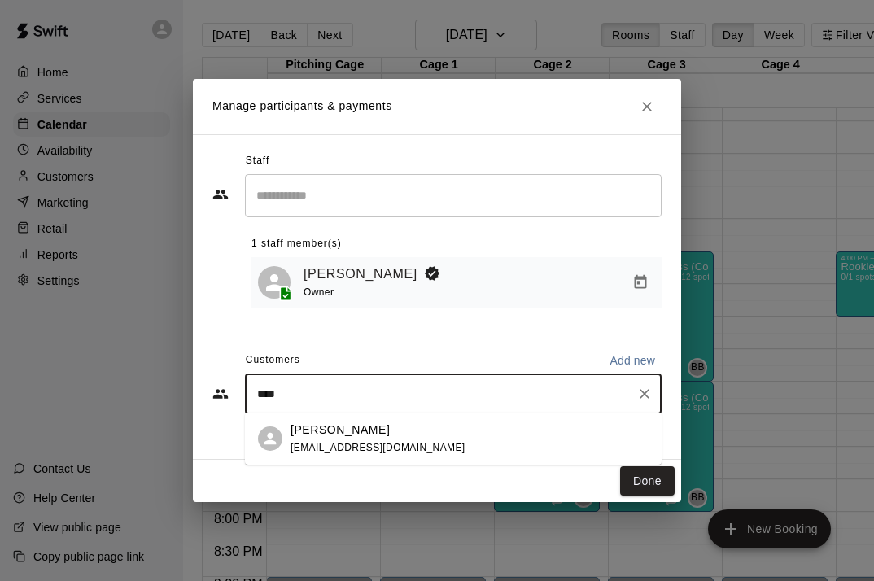
click at [369, 436] on p "[PERSON_NAME]" at bounding box center [339, 429] width 99 height 17
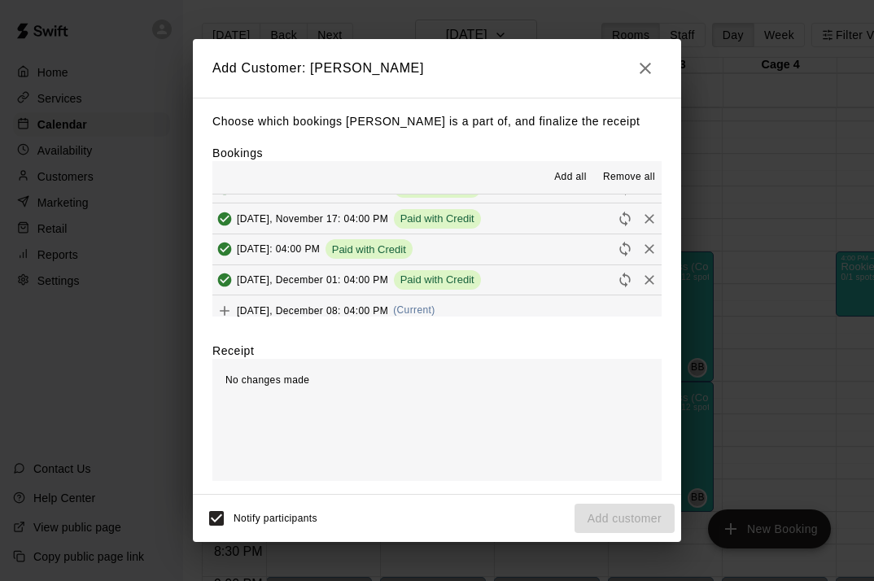
scroll to position [114, 0]
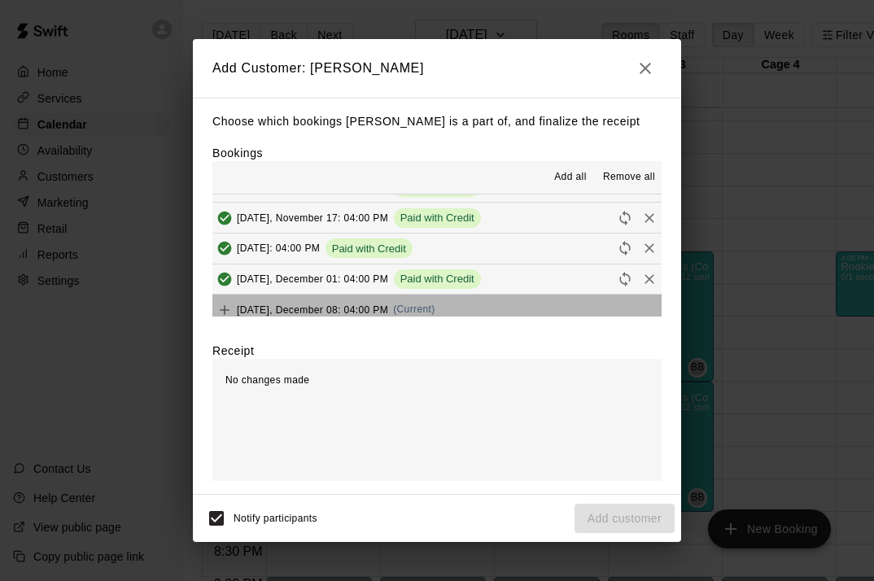
click at [496, 296] on button "[DATE], December 08: 04:00 PM (Current)" at bounding box center [436, 310] width 449 height 30
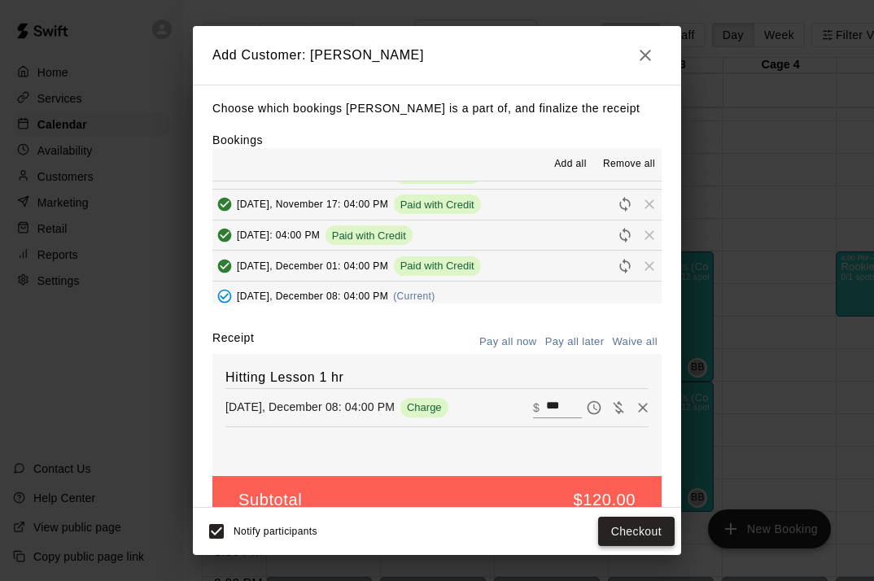
click at [633, 530] on button "Checkout" at bounding box center [636, 532] width 76 height 30
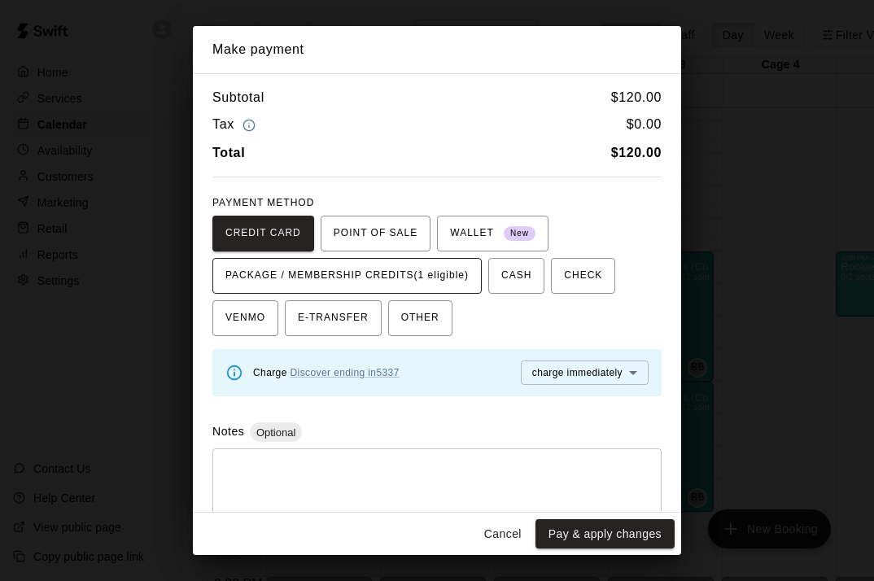
click at [426, 268] on span "PACKAGE / MEMBERSHIP CREDITS (1 eligible)" at bounding box center [346, 276] width 243 height 26
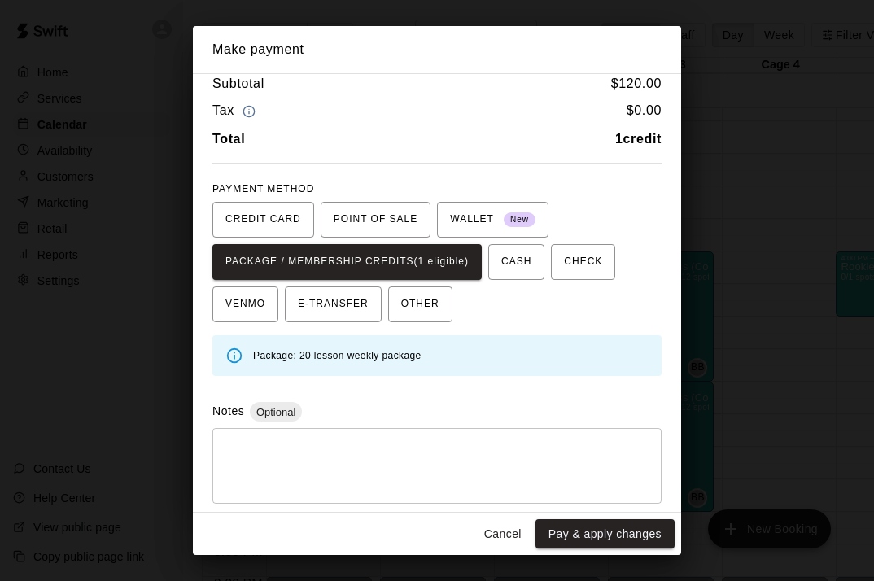
scroll to position [13, 0]
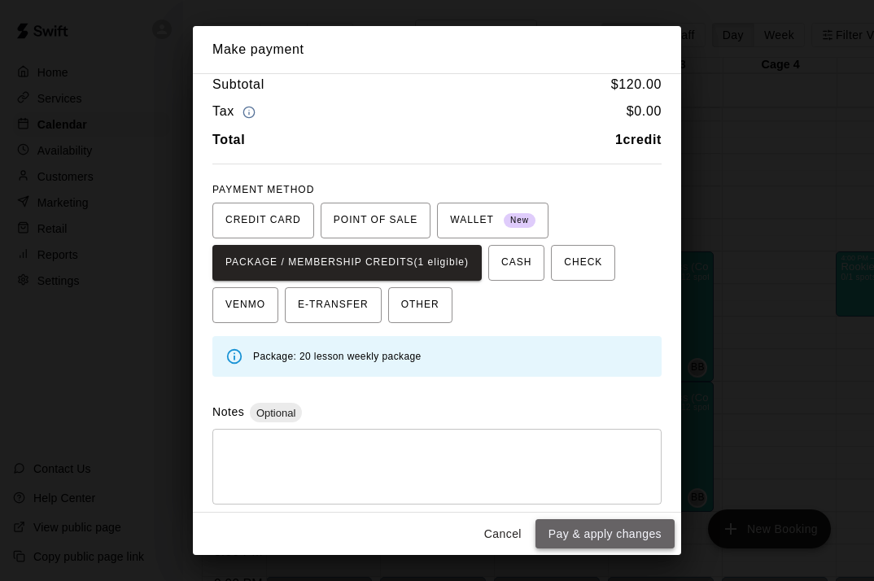
click at [597, 535] on button "Pay & apply changes" at bounding box center [604, 534] width 139 height 30
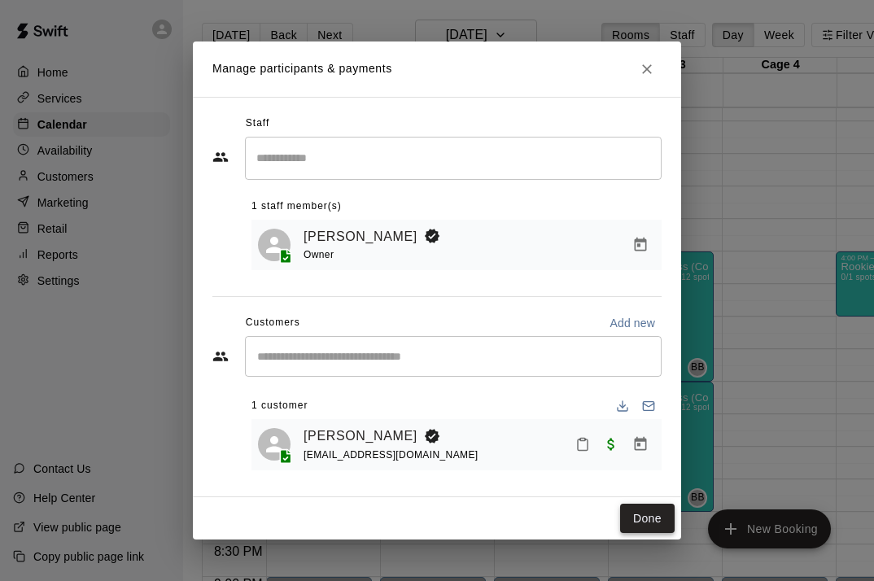
click at [639, 525] on button "Done" at bounding box center [647, 519] width 55 height 30
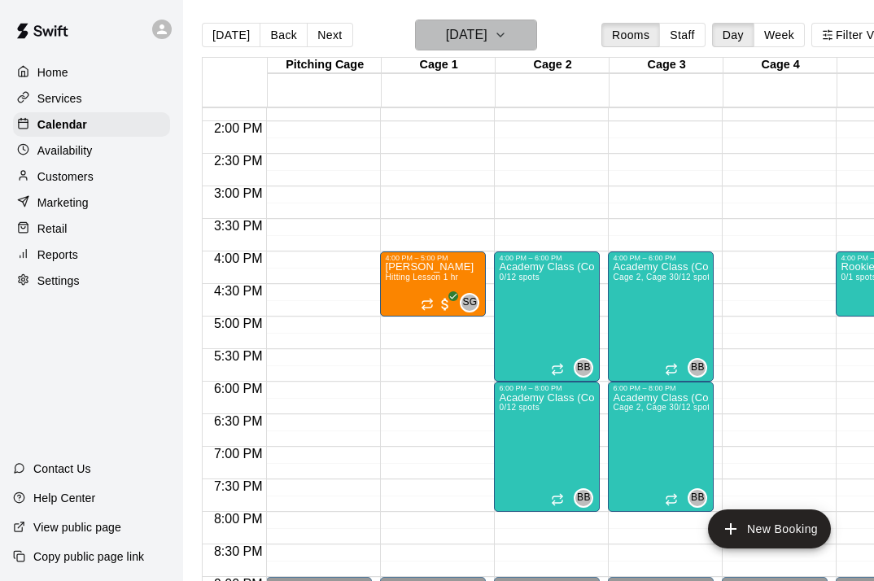
click at [446, 39] on h6 "[DATE]" at bounding box center [466, 35] width 41 height 23
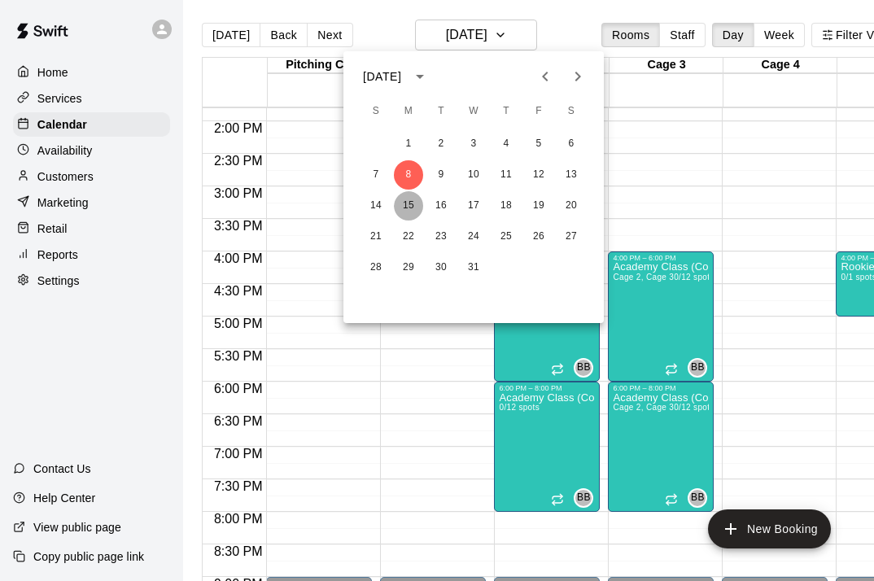
click at [411, 205] on button "15" at bounding box center [408, 205] width 29 height 29
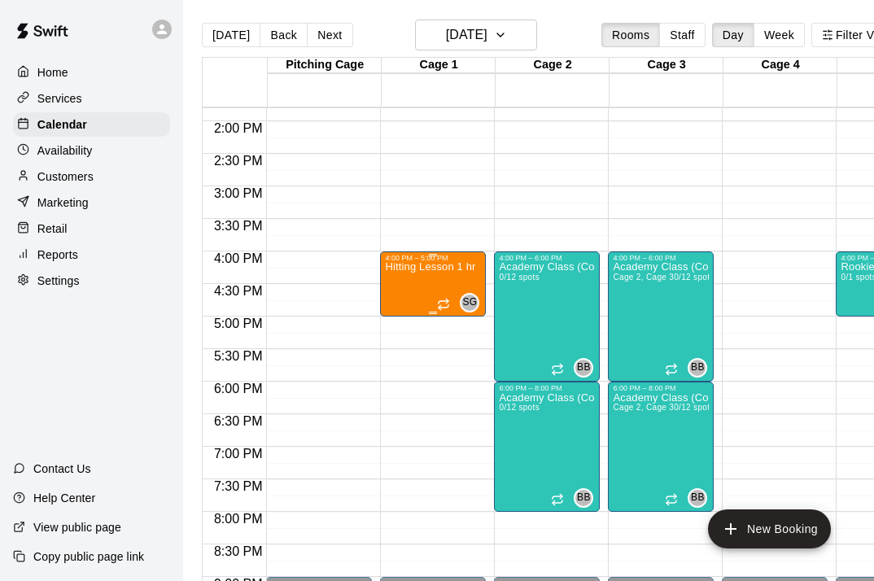
click at [426, 278] on div "Hitting Lesson 1 hr" at bounding box center [430, 552] width 90 height 581
click at [405, 316] on img "edit" at bounding box center [402, 318] width 19 height 19
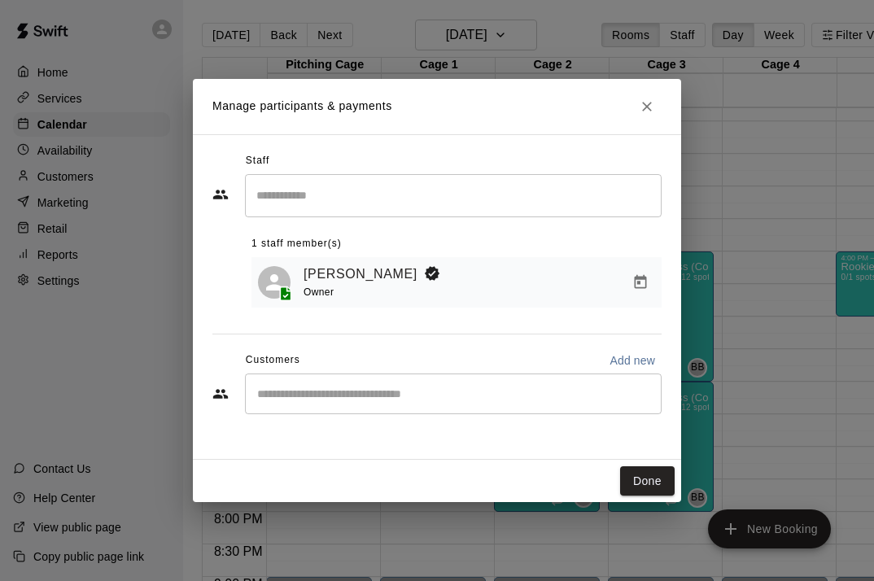
click at [334, 395] on input "Start typing to search customers..." at bounding box center [453, 394] width 402 height 16
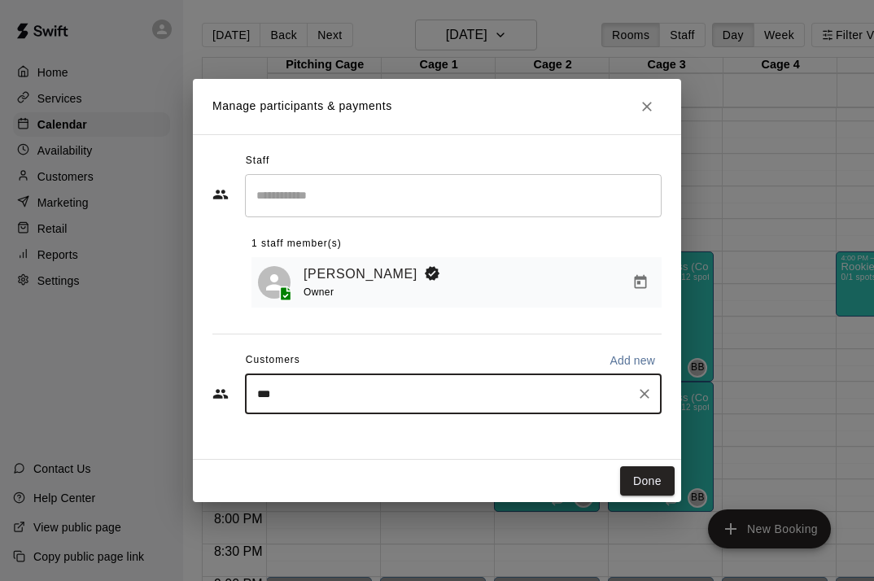
type input "****"
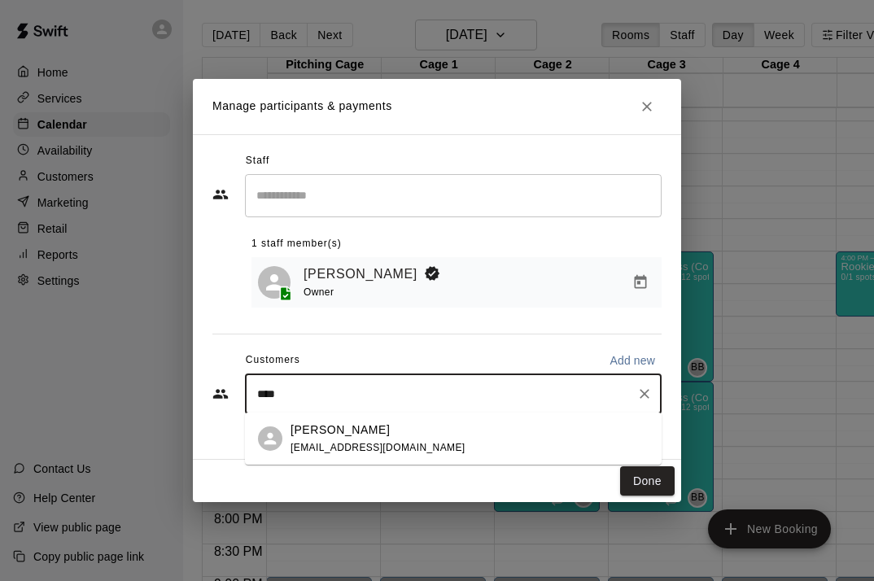
click at [318, 428] on p "[PERSON_NAME]" at bounding box center [339, 429] width 99 height 17
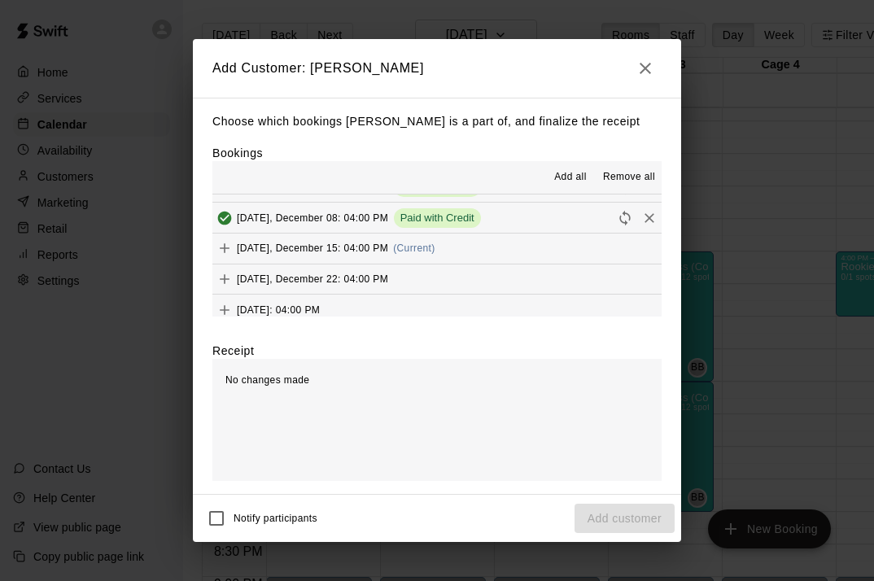
scroll to position [205, 0]
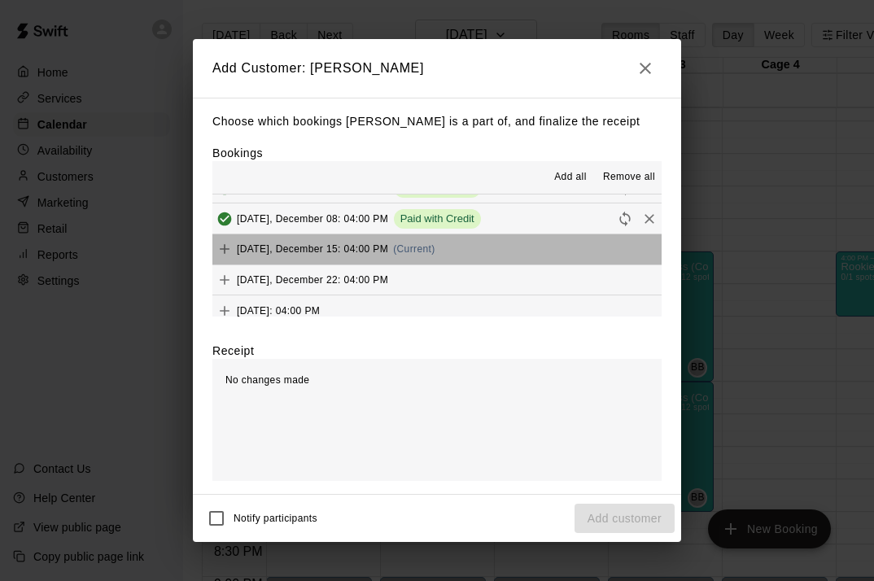
click at [429, 243] on span "(Current)" at bounding box center [414, 248] width 42 height 11
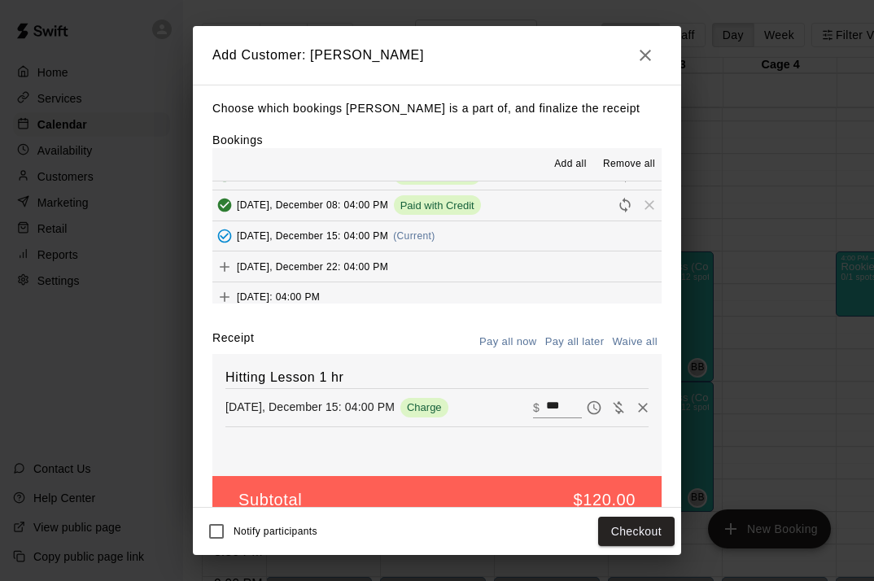
click at [418, 259] on button "[DATE], December 22: 04:00 PM" at bounding box center [436, 266] width 449 height 30
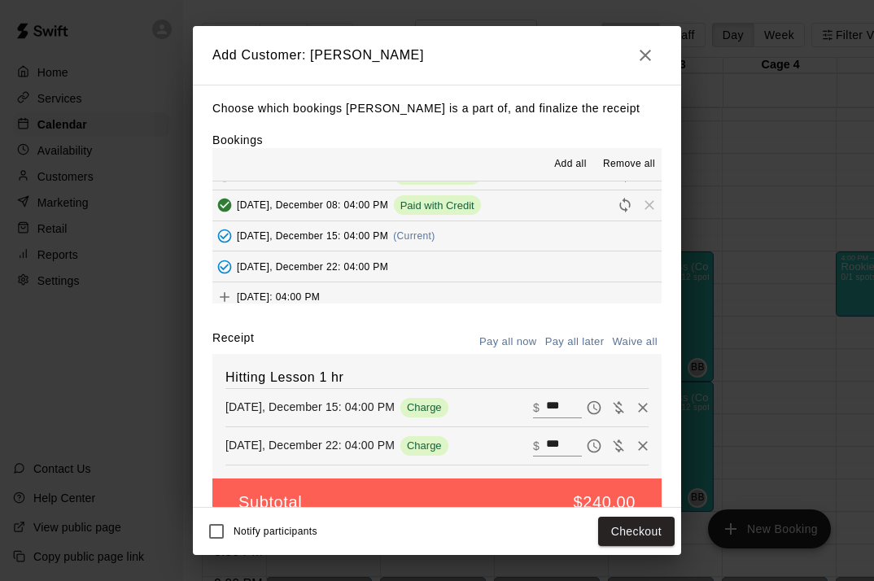
click at [406, 282] on button "[DATE]: 04:00 PM" at bounding box center [436, 297] width 449 height 30
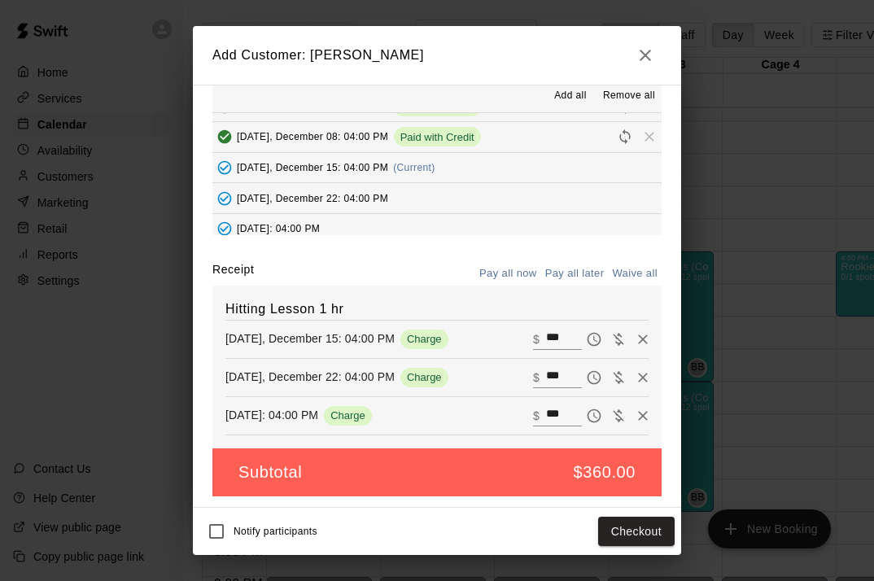
scroll to position [68, 0]
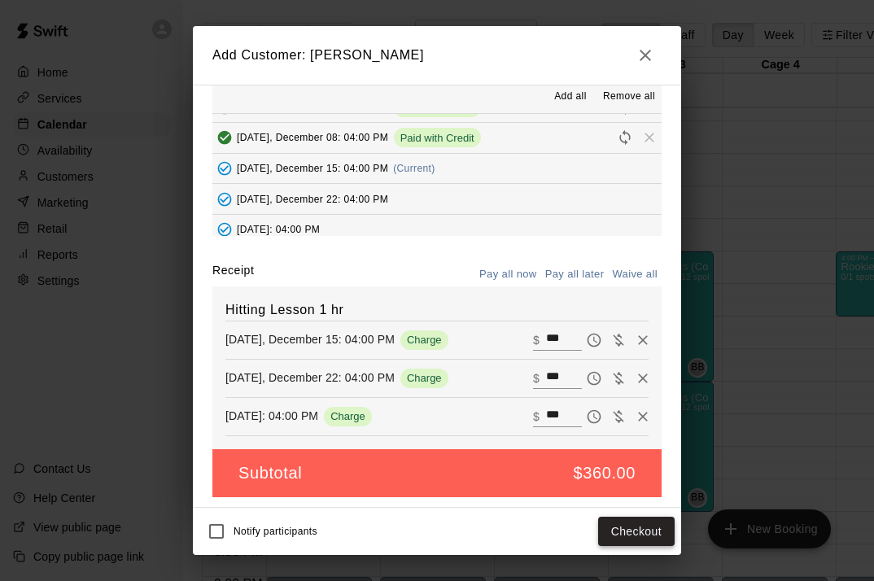
click at [621, 535] on button "Checkout" at bounding box center [636, 532] width 76 height 30
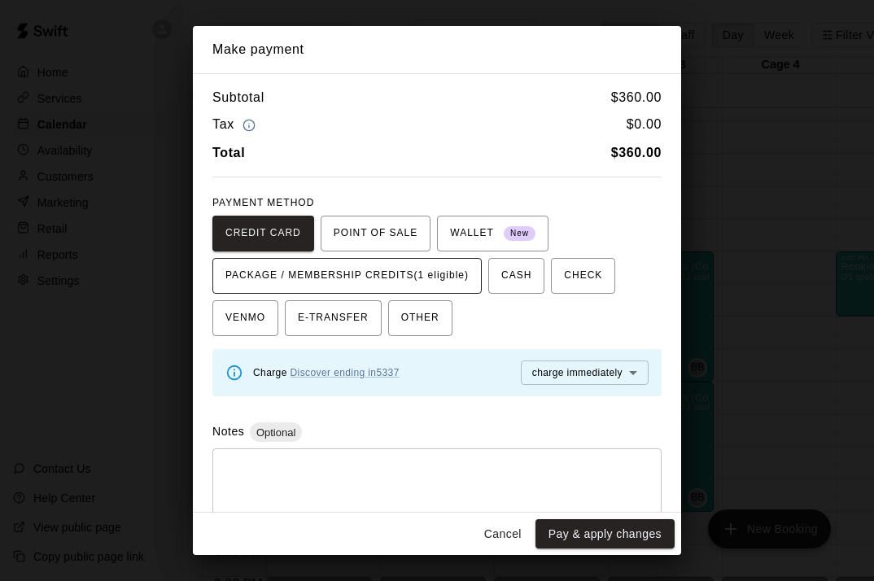
click at [453, 282] on span "PACKAGE / MEMBERSHIP CREDITS (1 eligible)" at bounding box center [346, 276] width 243 height 26
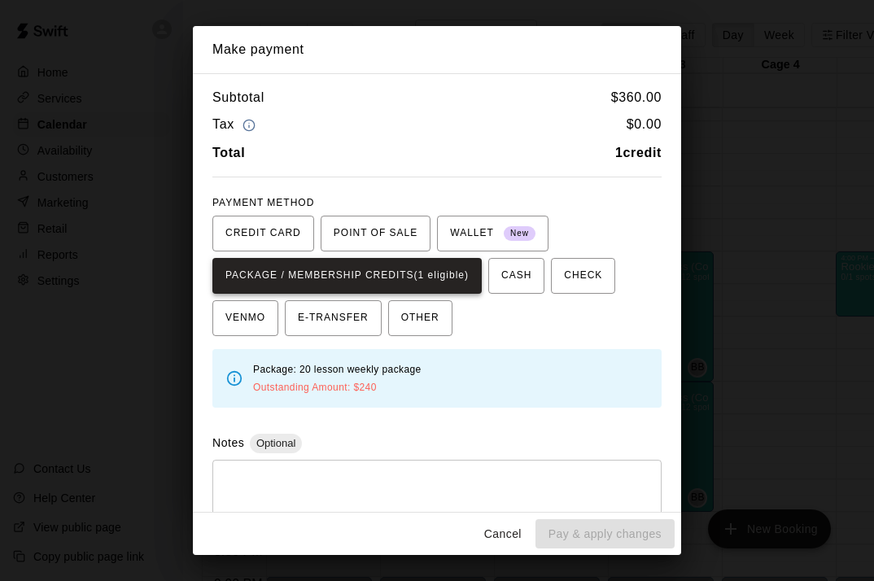
click at [457, 280] on span "PACKAGE / MEMBERSHIP CREDITS (1 eligible)" at bounding box center [346, 276] width 243 height 26
click at [458, 280] on span "PACKAGE / MEMBERSHIP CREDITS (1 eligible)" at bounding box center [346, 276] width 243 height 26
click at [502, 530] on button "Cancel" at bounding box center [503, 534] width 52 height 30
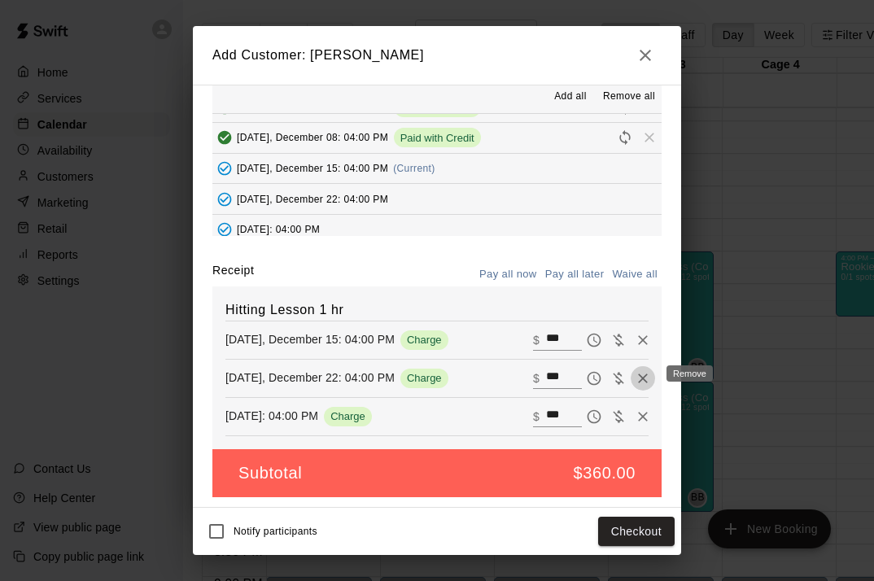
click at [644, 378] on icon "Remove" at bounding box center [643, 378] width 16 height 16
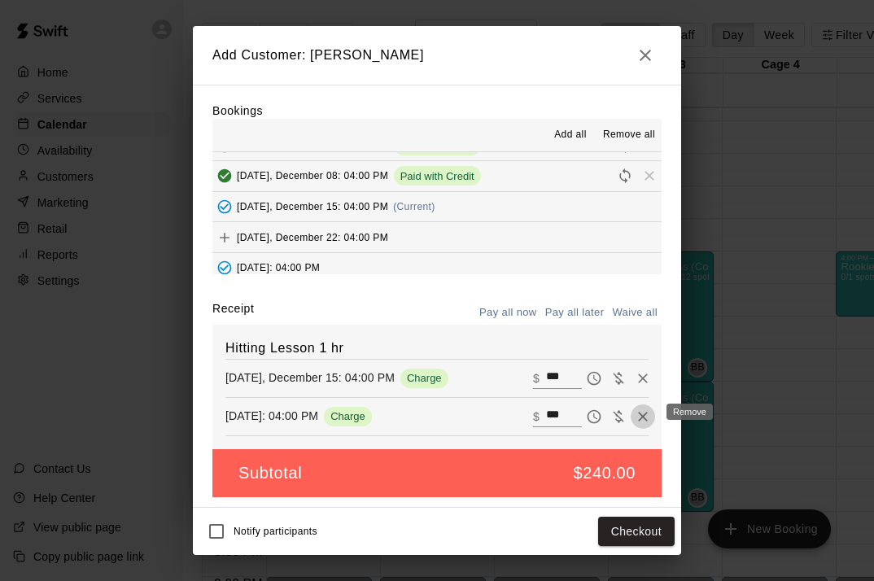
click at [643, 408] on icon "Remove" at bounding box center [643, 416] width 16 height 16
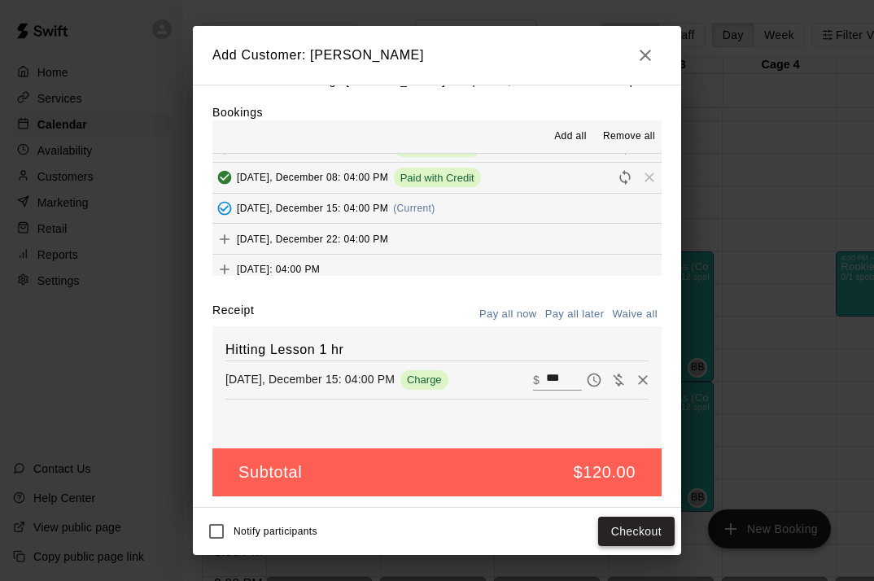
click at [635, 528] on button "Checkout" at bounding box center [636, 532] width 76 height 30
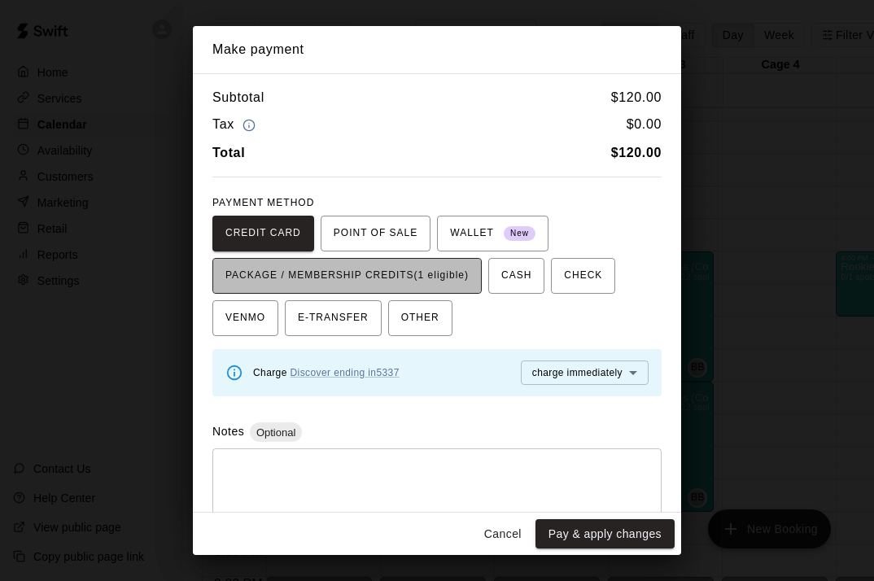
click at [419, 279] on span "PACKAGE / MEMBERSHIP CREDITS (1 eligible)" at bounding box center [346, 276] width 243 height 26
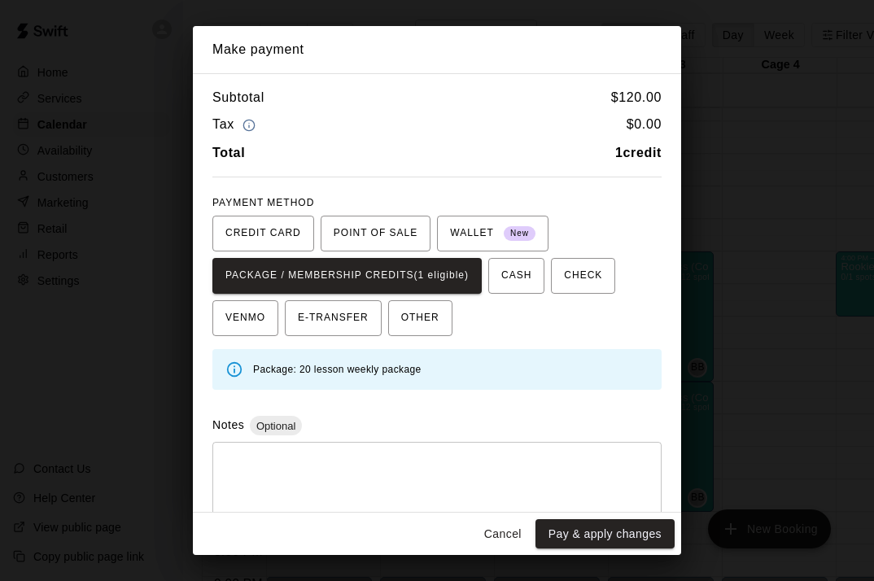
click at [612, 535] on button "Pay & apply changes" at bounding box center [604, 534] width 139 height 30
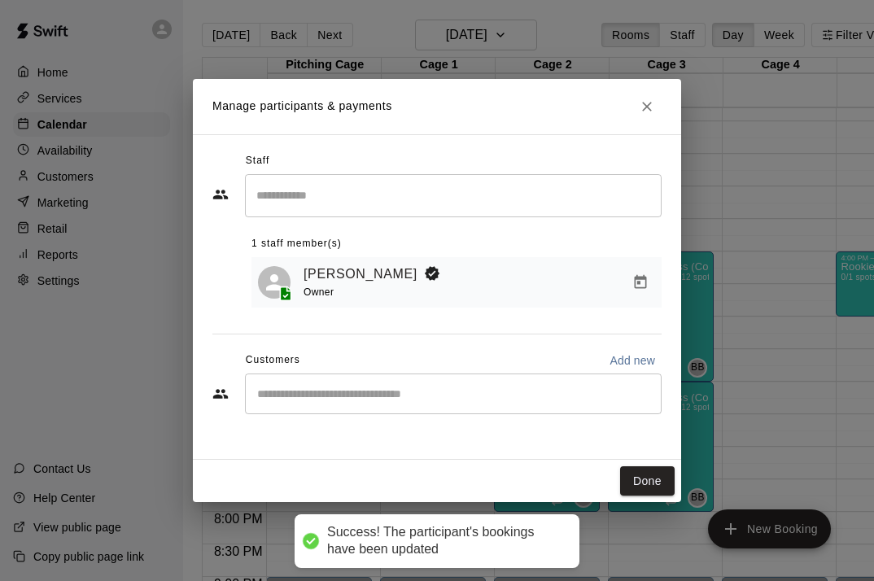
scroll to position [0, 0]
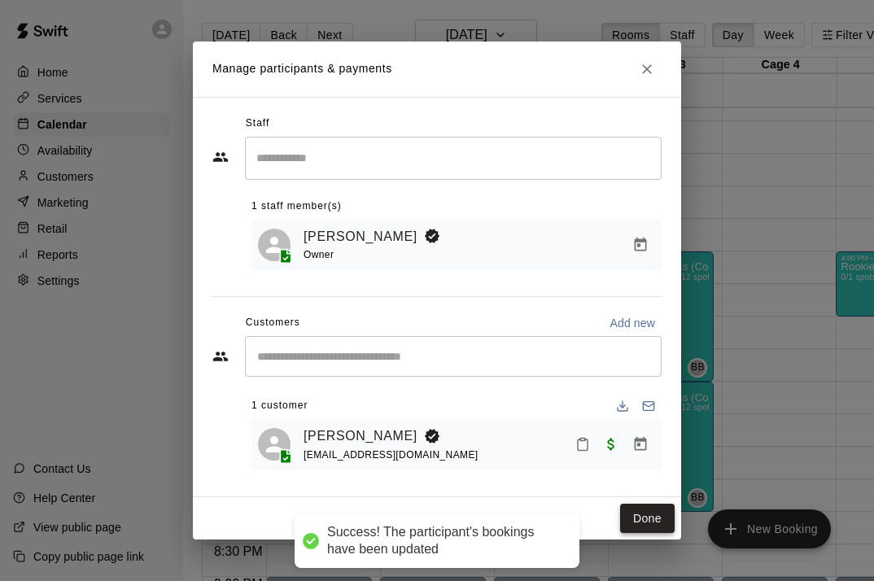
click at [640, 510] on button "Done" at bounding box center [647, 519] width 55 height 30
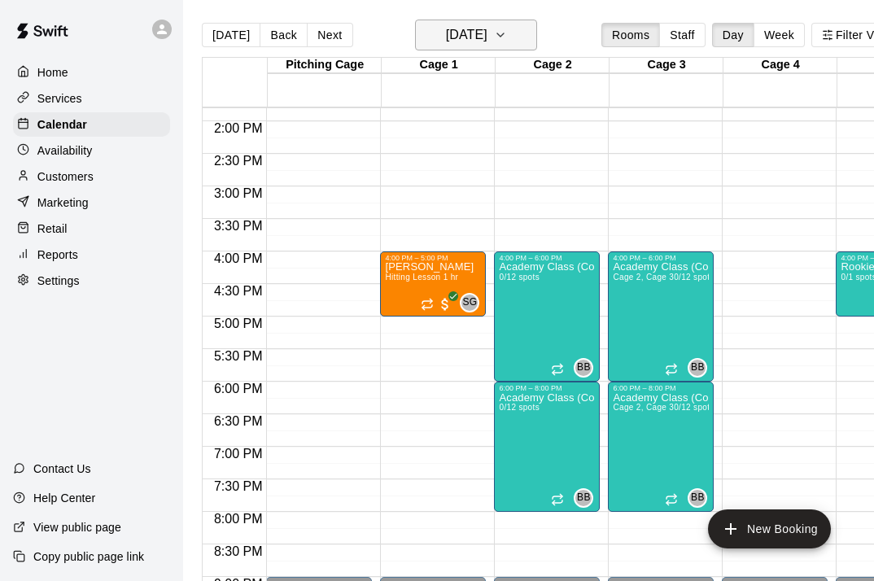
click at [458, 28] on h6 "[DATE]" at bounding box center [466, 35] width 41 height 23
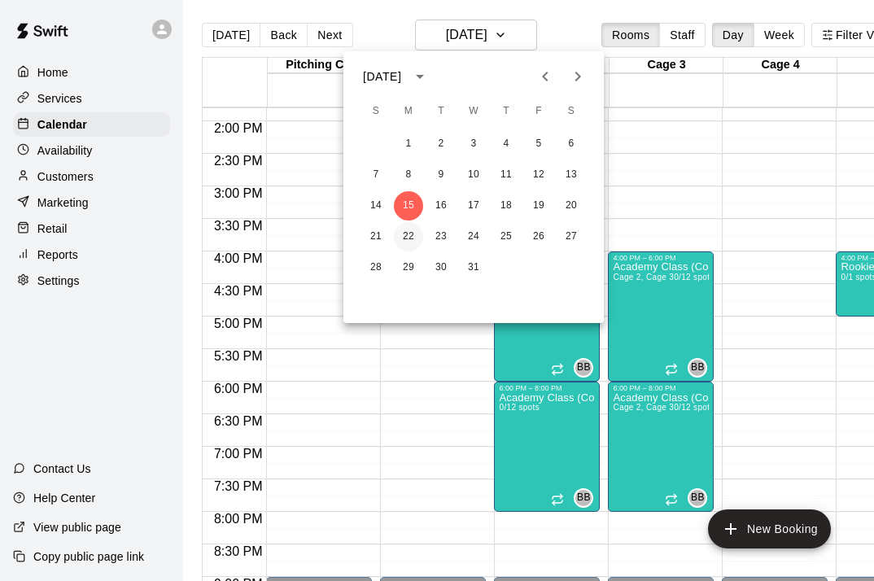
click at [413, 233] on button "22" at bounding box center [408, 236] width 29 height 29
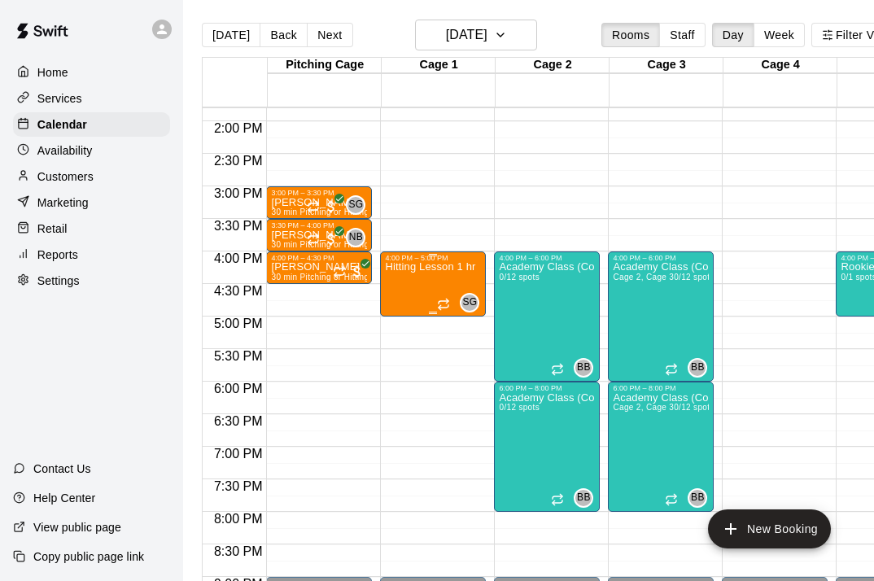
click at [421, 277] on div "Hitting Lesson 1 hr" at bounding box center [430, 552] width 90 height 581
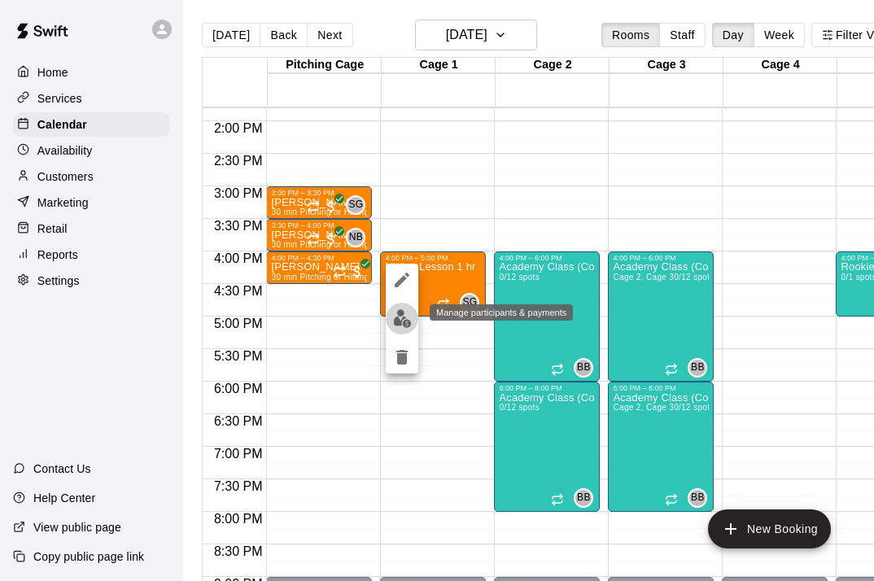
click at [408, 321] on img "edit" at bounding box center [402, 318] width 19 height 19
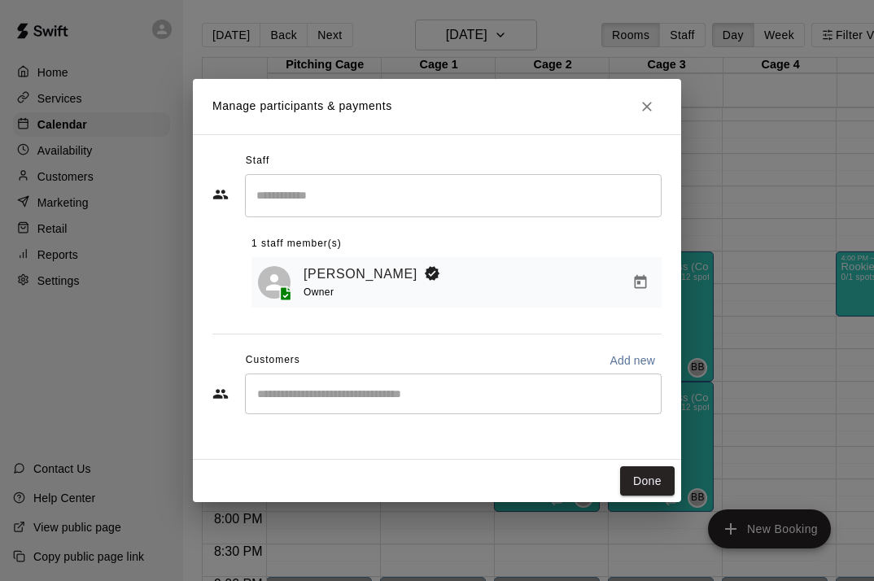
click at [406, 376] on div "​" at bounding box center [453, 393] width 417 height 41
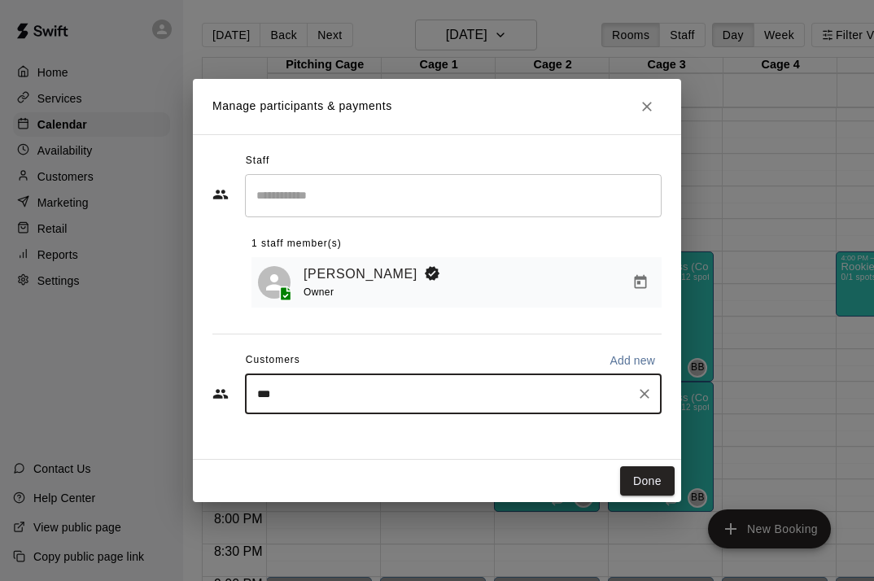
type input "****"
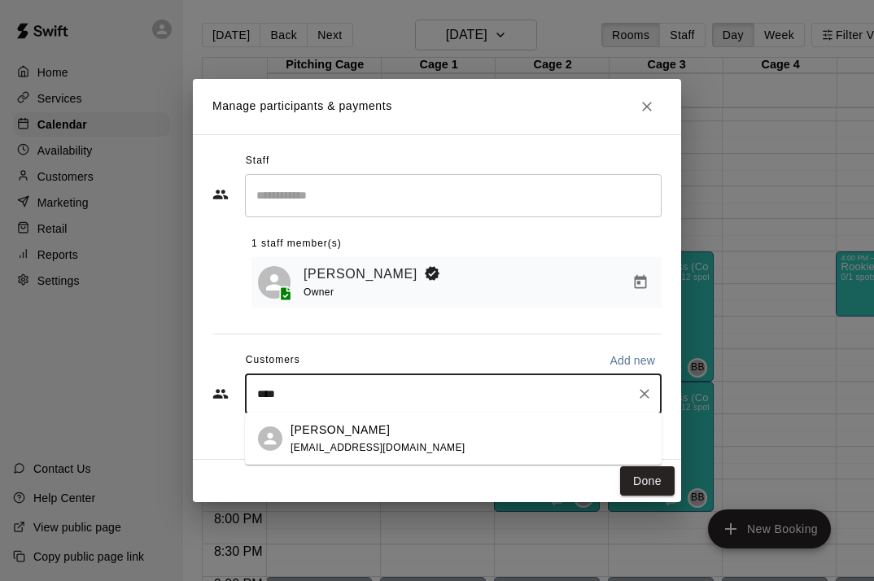
click at [372, 446] on span "[EMAIL_ADDRESS][DOMAIN_NAME]" at bounding box center [377, 447] width 175 height 11
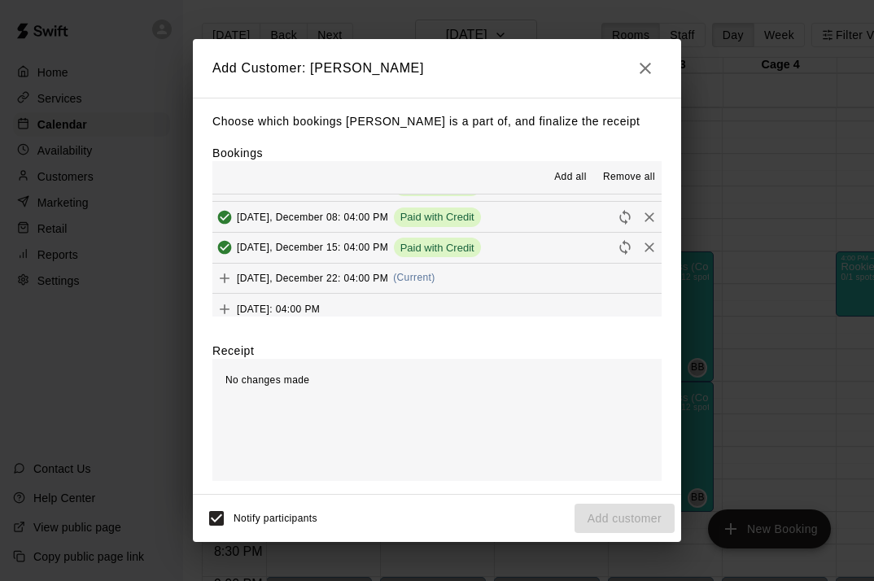
scroll to position [205, 0]
click at [421, 274] on span "(Current)" at bounding box center [414, 278] width 42 height 11
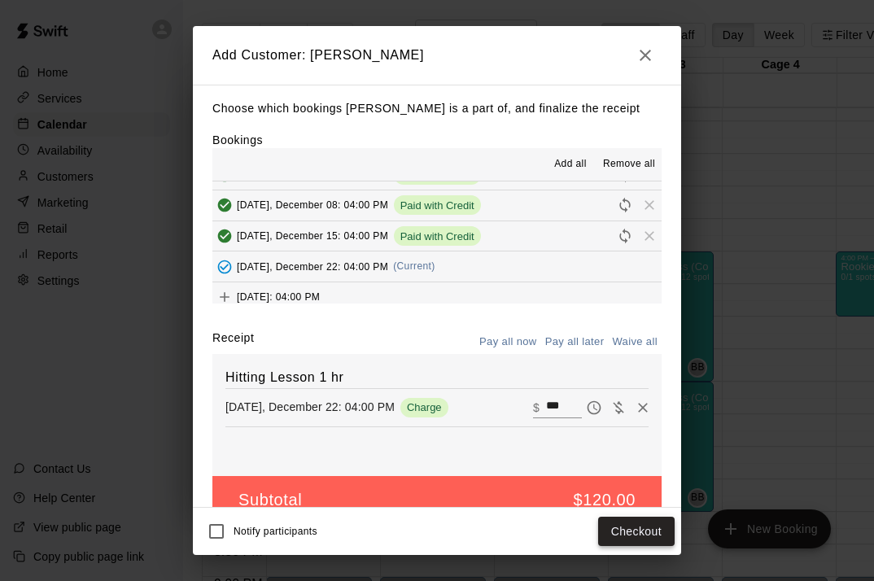
click at [625, 536] on button "Checkout" at bounding box center [636, 532] width 76 height 30
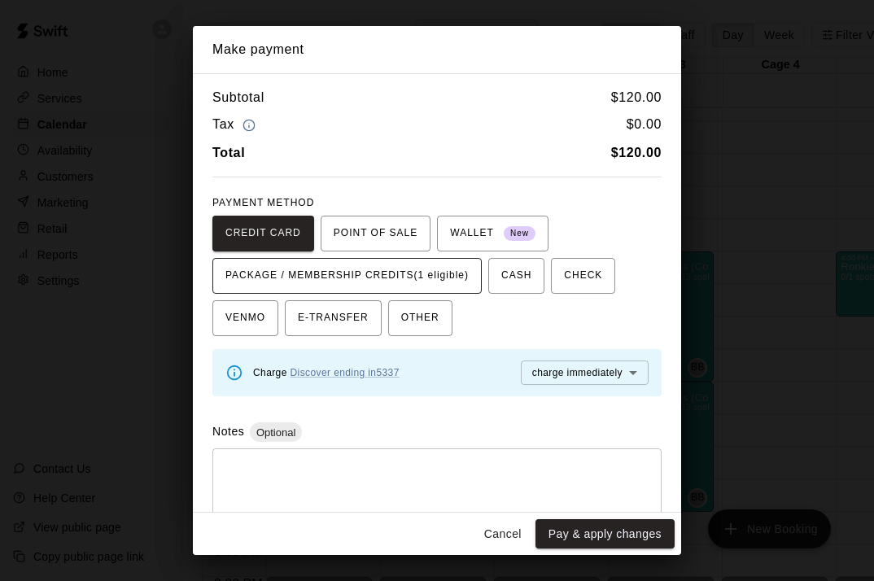
click at [452, 264] on span "PACKAGE / MEMBERSHIP CREDITS (1 eligible)" at bounding box center [346, 276] width 243 height 26
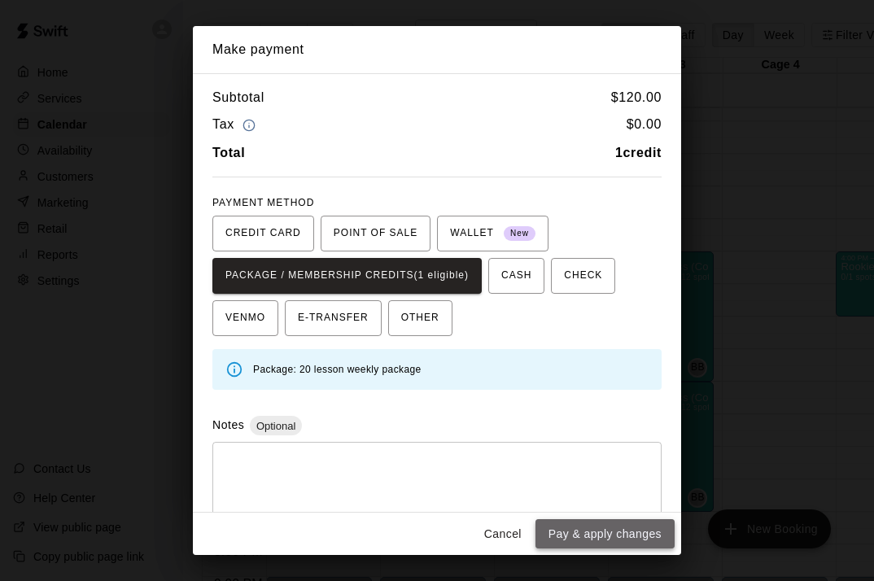
click at [572, 533] on button "Pay & apply changes" at bounding box center [604, 534] width 139 height 30
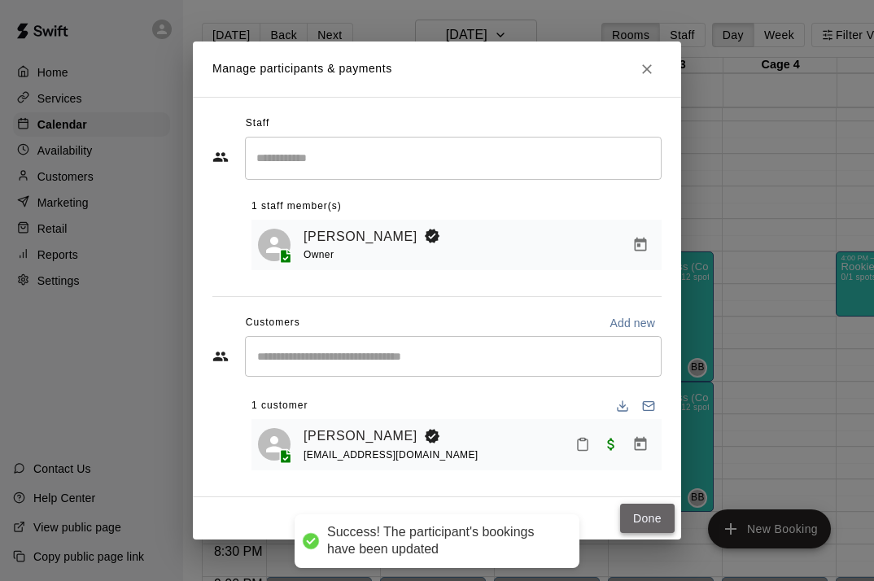
click at [633, 512] on button "Done" at bounding box center [647, 519] width 55 height 30
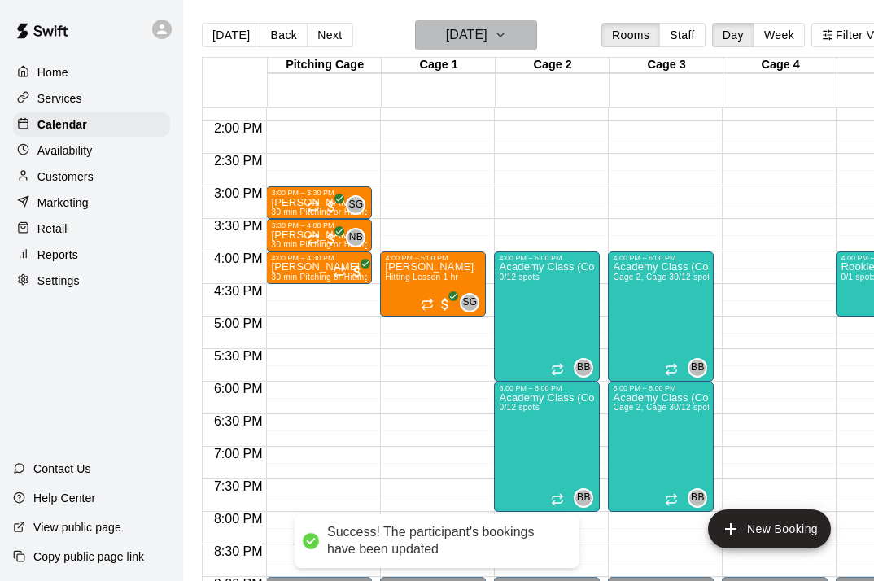
click at [469, 46] on h6 "[DATE]" at bounding box center [466, 35] width 41 height 23
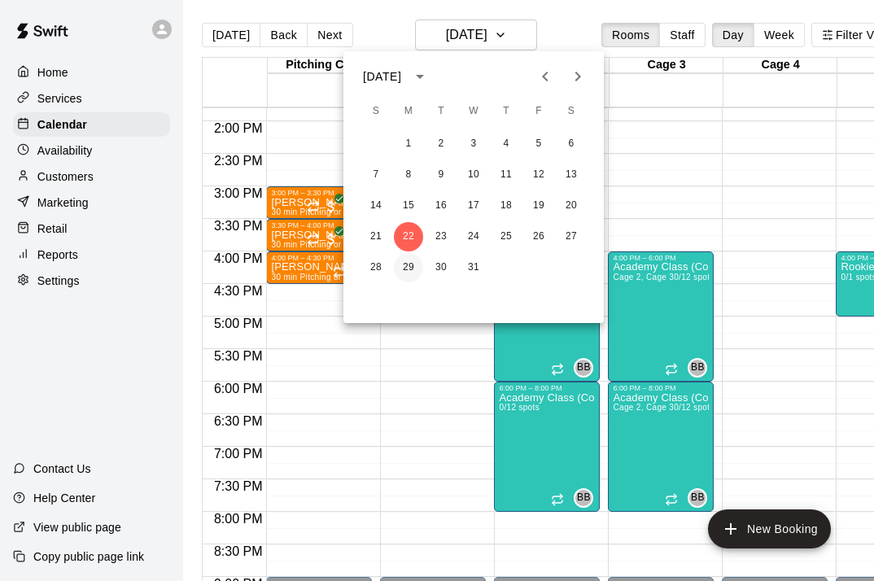
click at [409, 267] on button "29" at bounding box center [408, 267] width 29 height 29
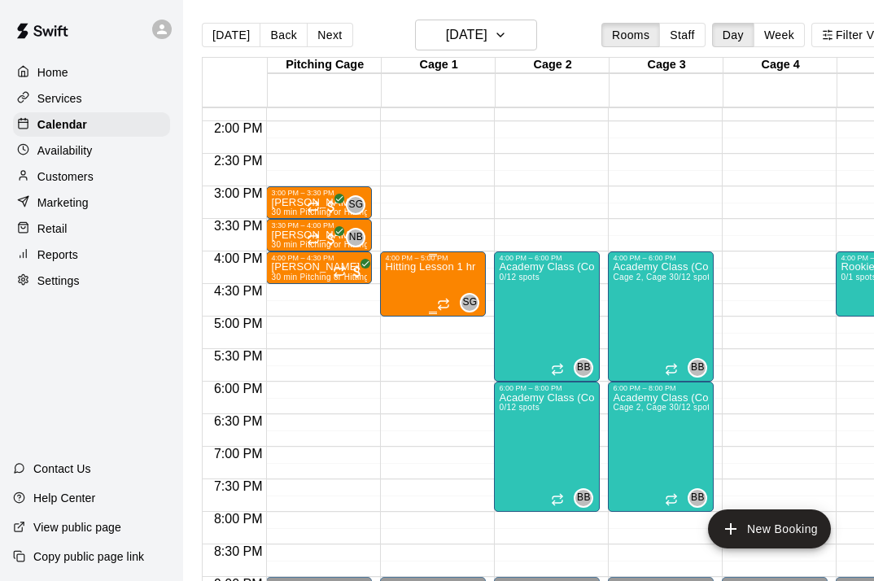
click at [419, 285] on div "Hitting Lesson 1 hr" at bounding box center [430, 552] width 90 height 581
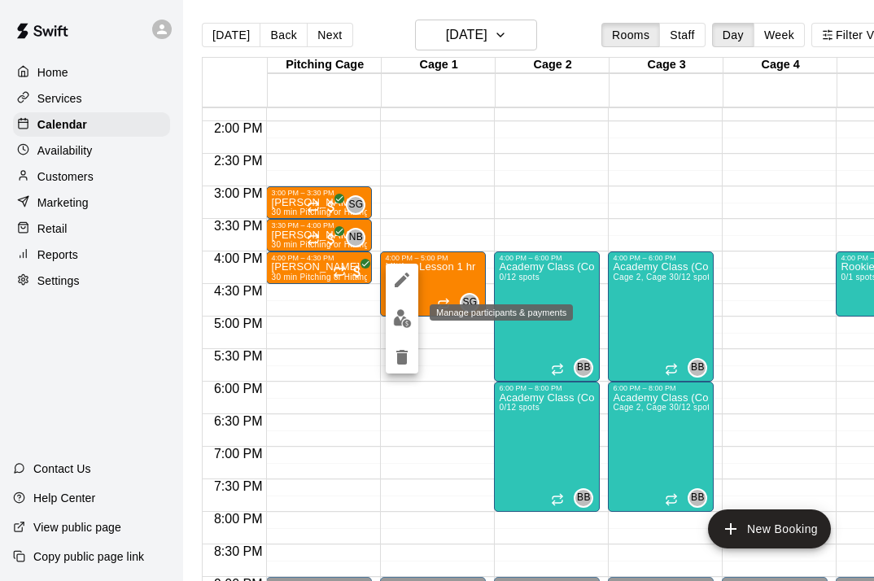
click at [406, 317] on img "edit" at bounding box center [402, 318] width 19 height 19
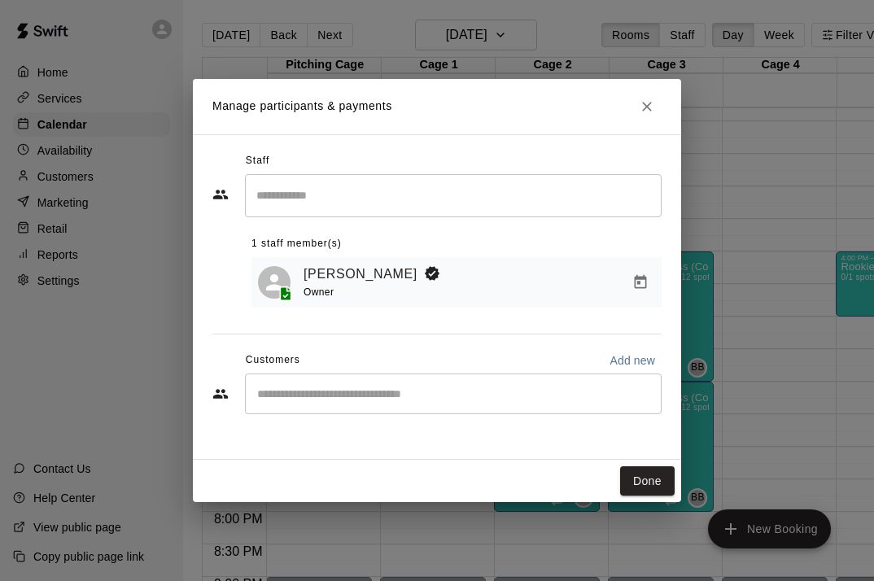
click at [294, 400] on input "Start typing to search customers..." at bounding box center [453, 394] width 402 height 16
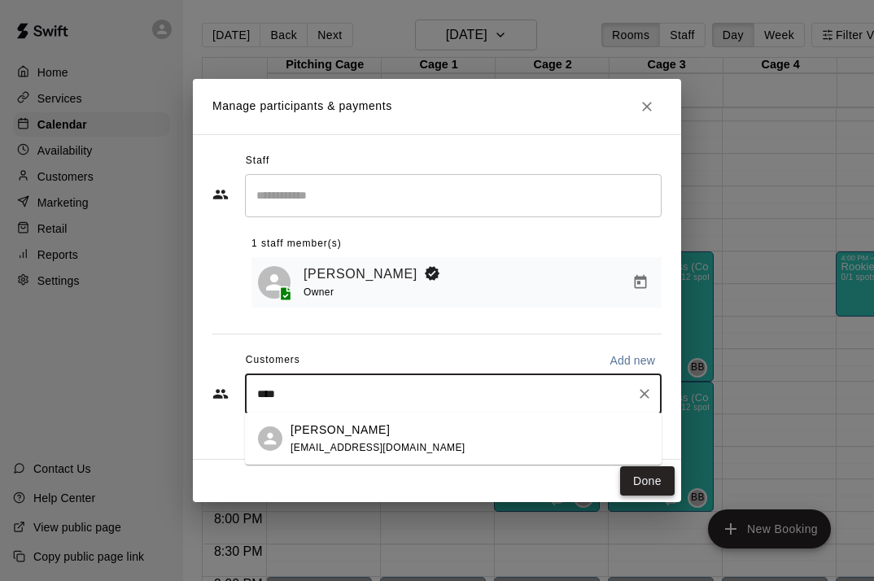
type input "****"
click at [633, 478] on button "Done" at bounding box center [647, 481] width 55 height 30
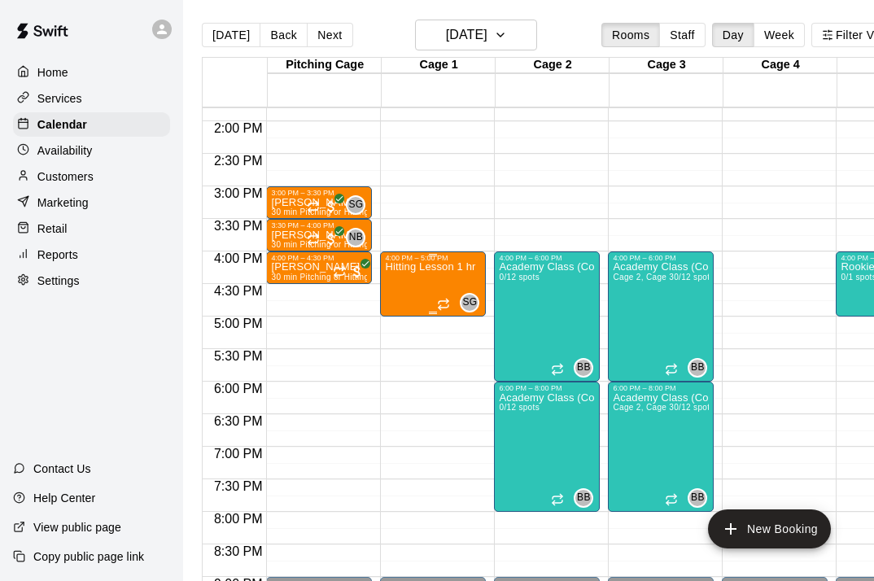
click at [435, 302] on div "Hitting Lesson 1 hr" at bounding box center [430, 552] width 90 height 581
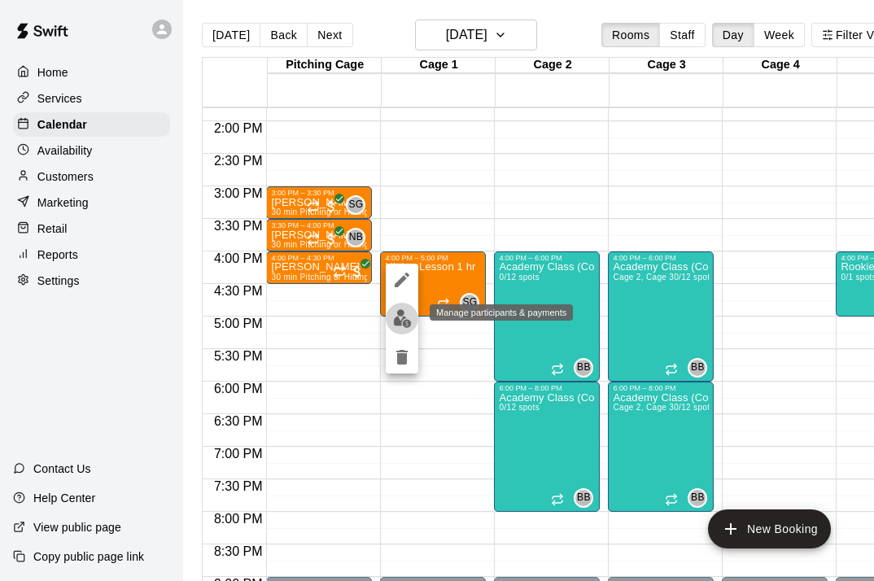
click at [401, 321] on img "edit" at bounding box center [402, 318] width 19 height 19
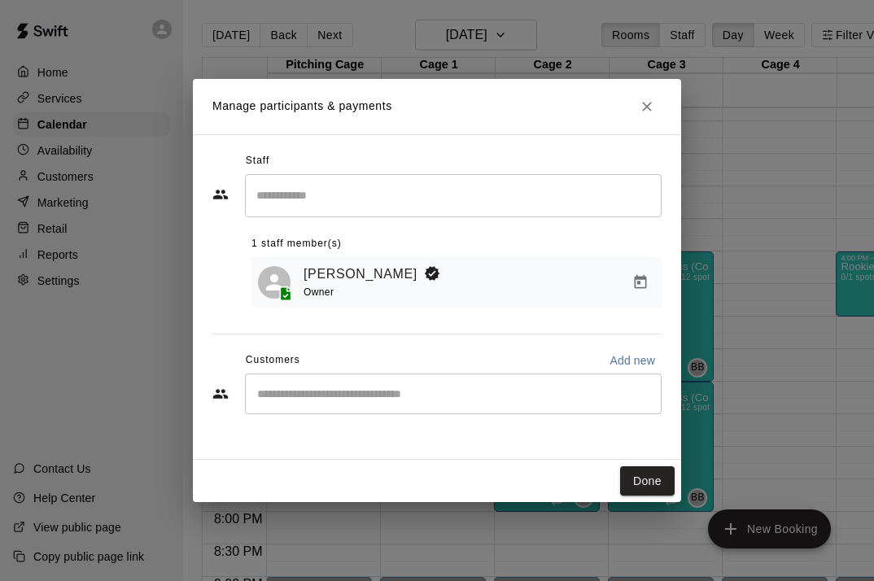
click at [376, 382] on div "​" at bounding box center [453, 393] width 417 height 41
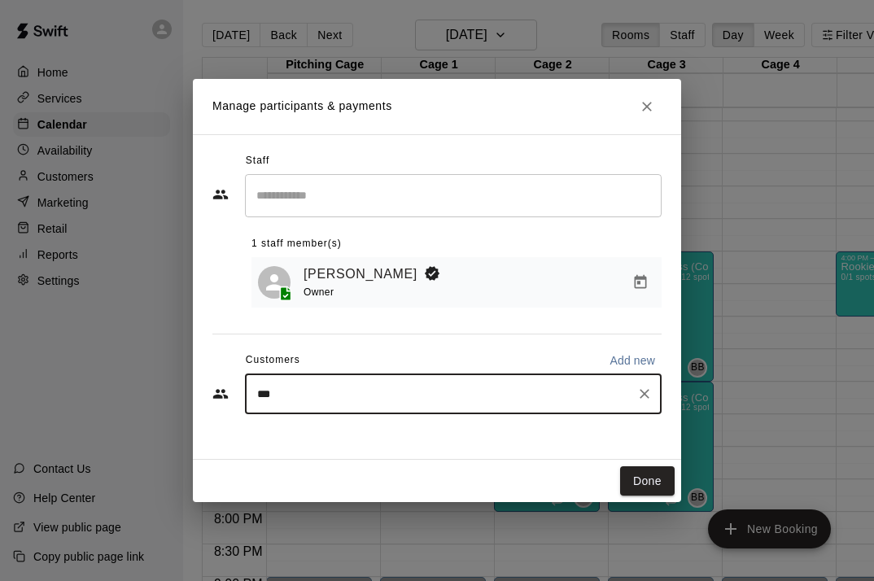
type input "****"
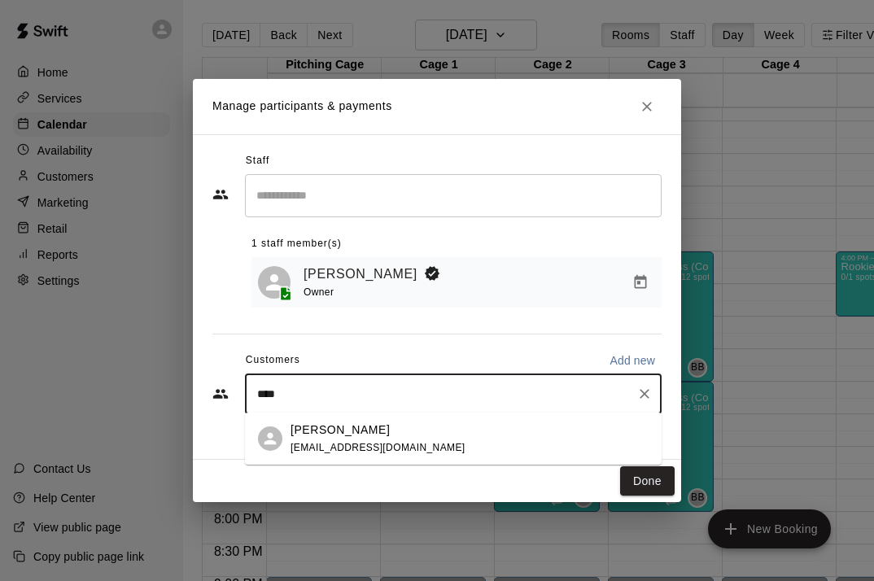
click at [375, 433] on p "[PERSON_NAME]" at bounding box center [339, 429] width 99 height 17
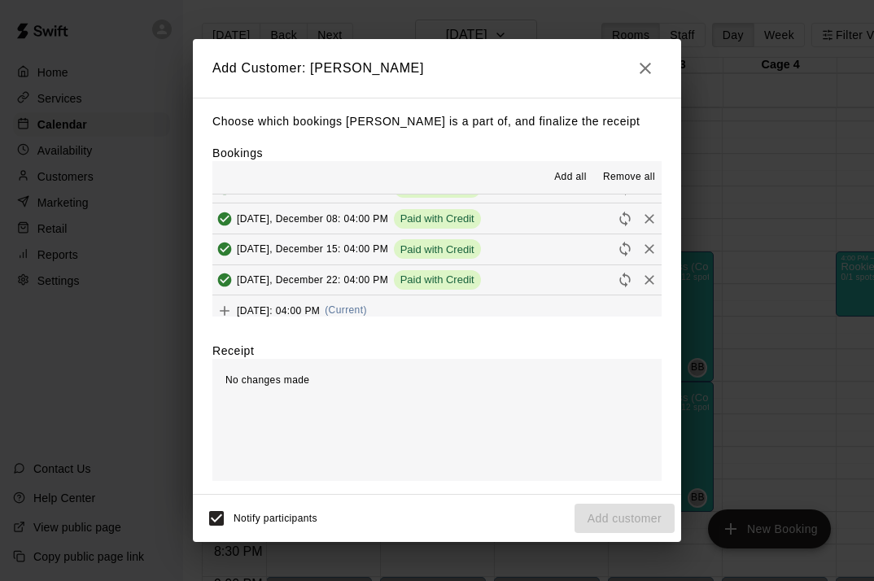
click at [367, 304] on span "(Current)" at bounding box center [346, 309] width 42 height 11
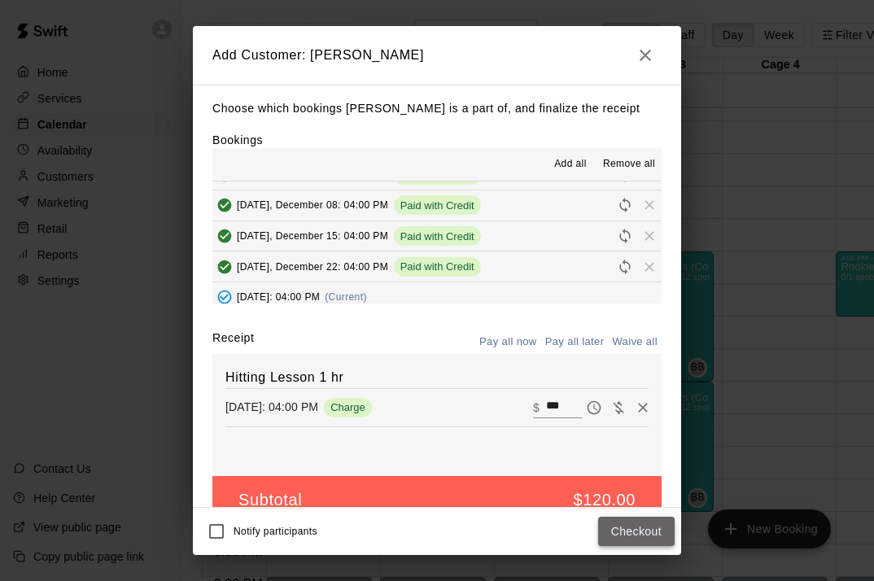
click at [640, 530] on button "Checkout" at bounding box center [636, 532] width 76 height 30
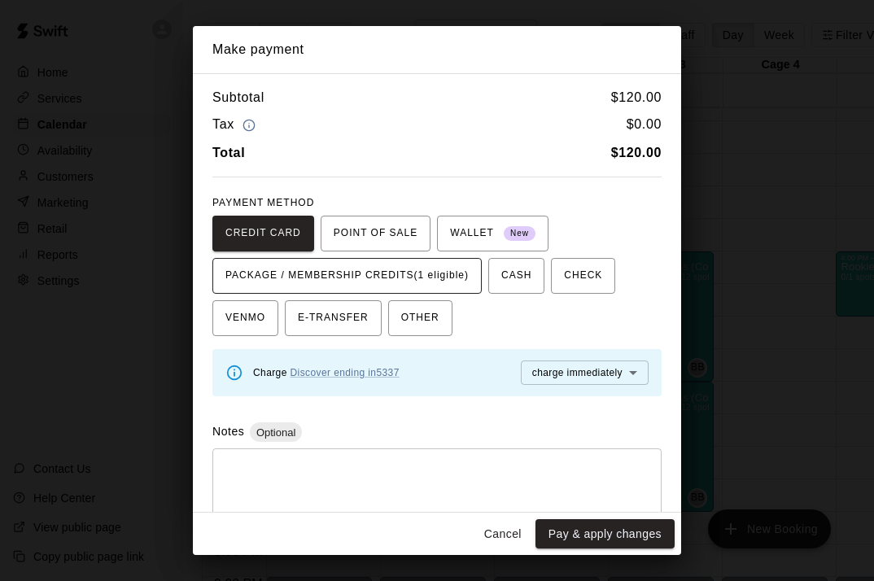
click at [460, 274] on span "PACKAGE / MEMBERSHIP CREDITS (1 eligible)" at bounding box center [346, 276] width 243 height 26
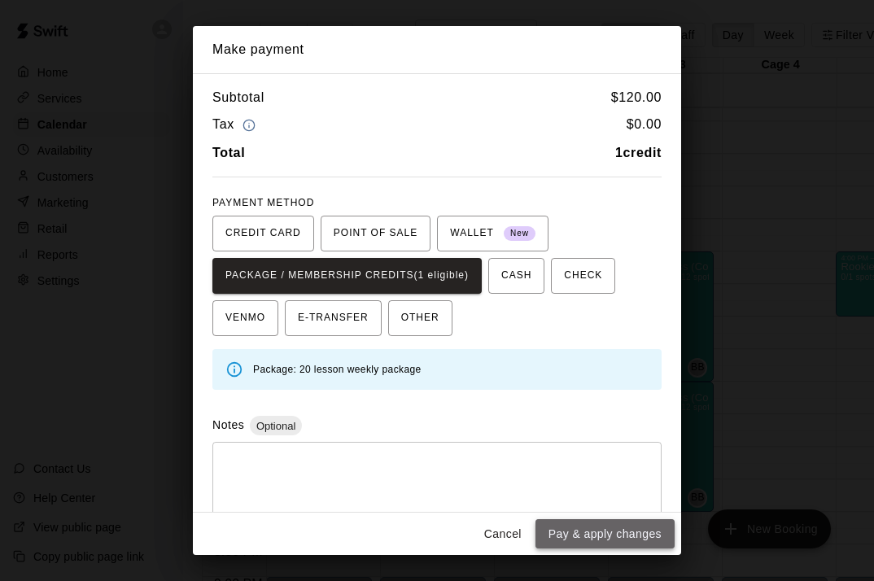
click at [574, 531] on button "Pay & apply changes" at bounding box center [604, 534] width 139 height 30
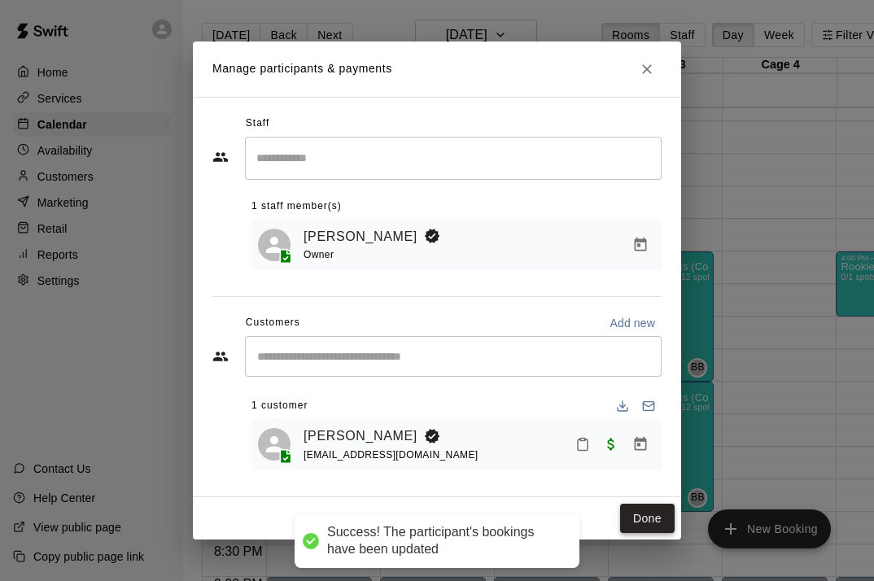
click at [640, 517] on button "Done" at bounding box center [647, 519] width 55 height 30
